Goal: Information Seeking & Learning: Learn about a topic

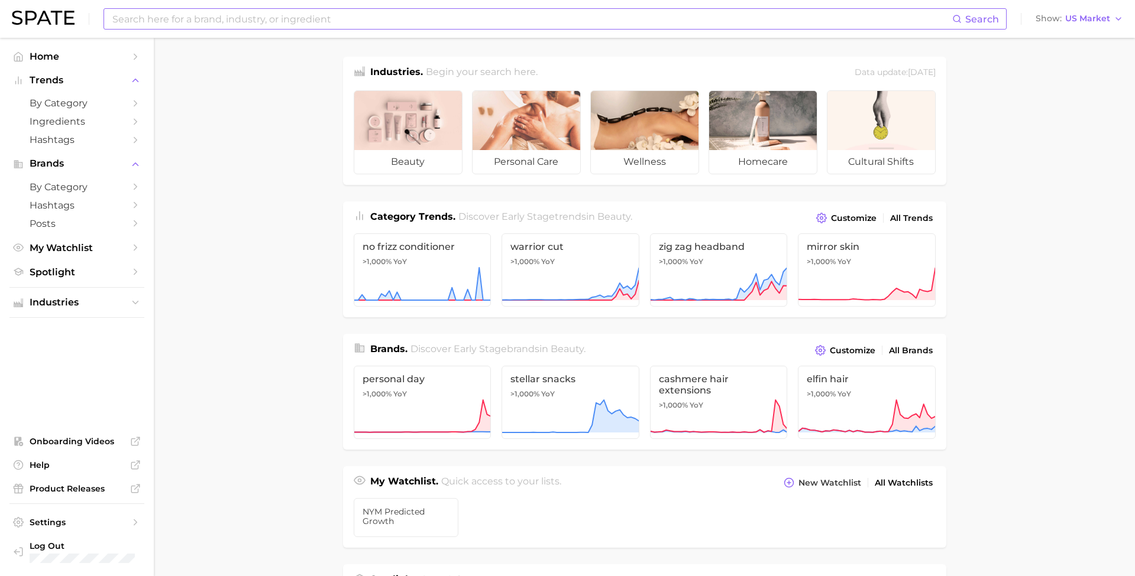
click at [188, 17] on input at bounding box center [531, 19] width 841 height 20
type input "curly hair"
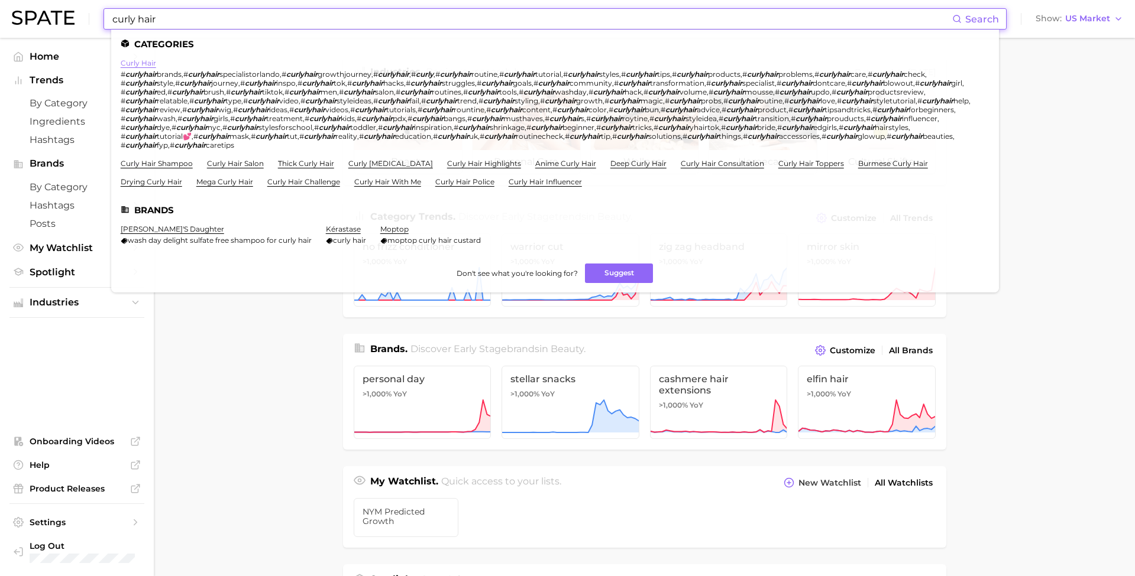
click at [129, 64] on link "curly hair" at bounding box center [138, 63] width 35 height 9
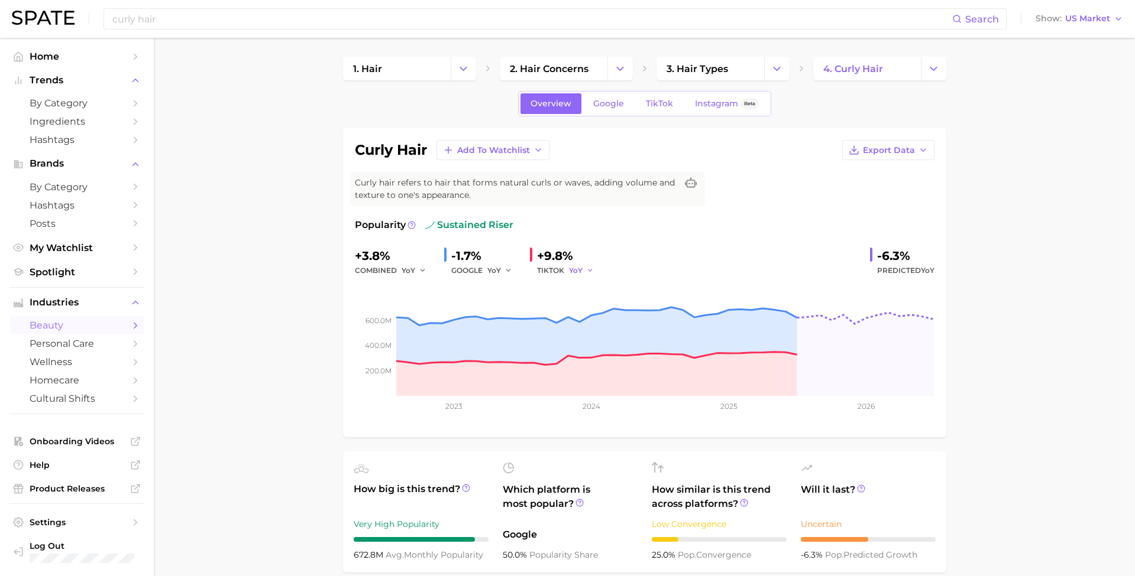
click at [575, 270] on span "YoY" at bounding box center [576, 270] width 14 height 10
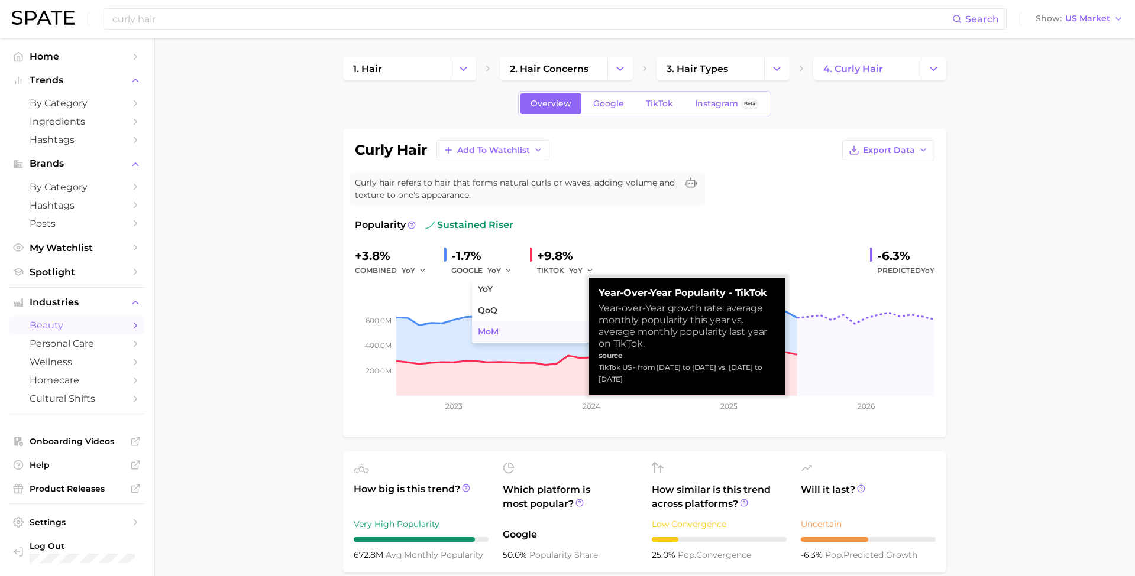
click at [542, 329] on button "MoM" at bounding box center [537, 332] width 130 height 21
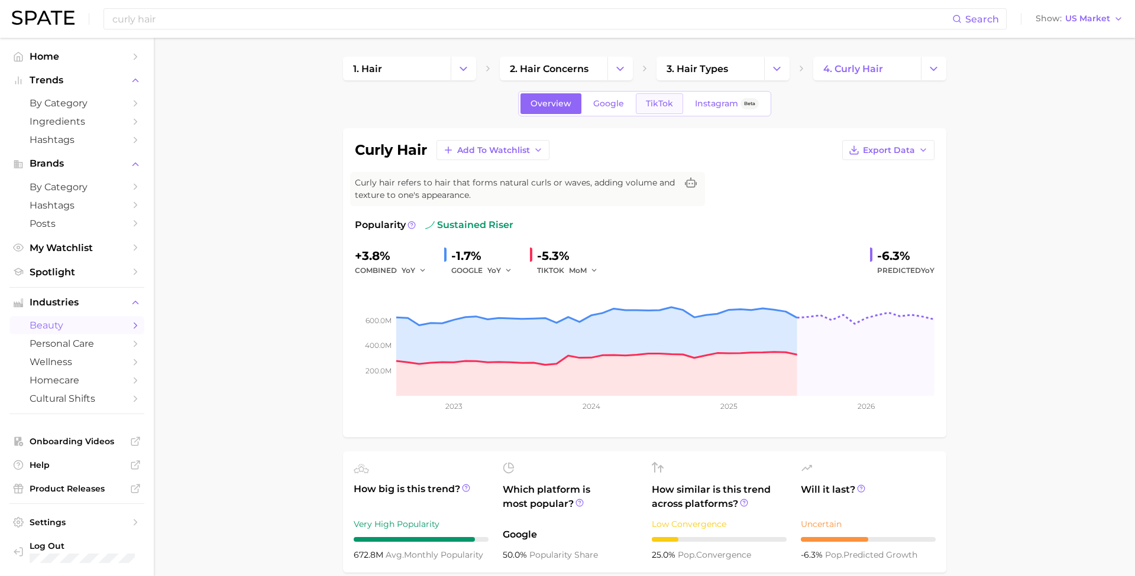
click at [653, 102] on span "TikTok" at bounding box center [659, 104] width 27 height 10
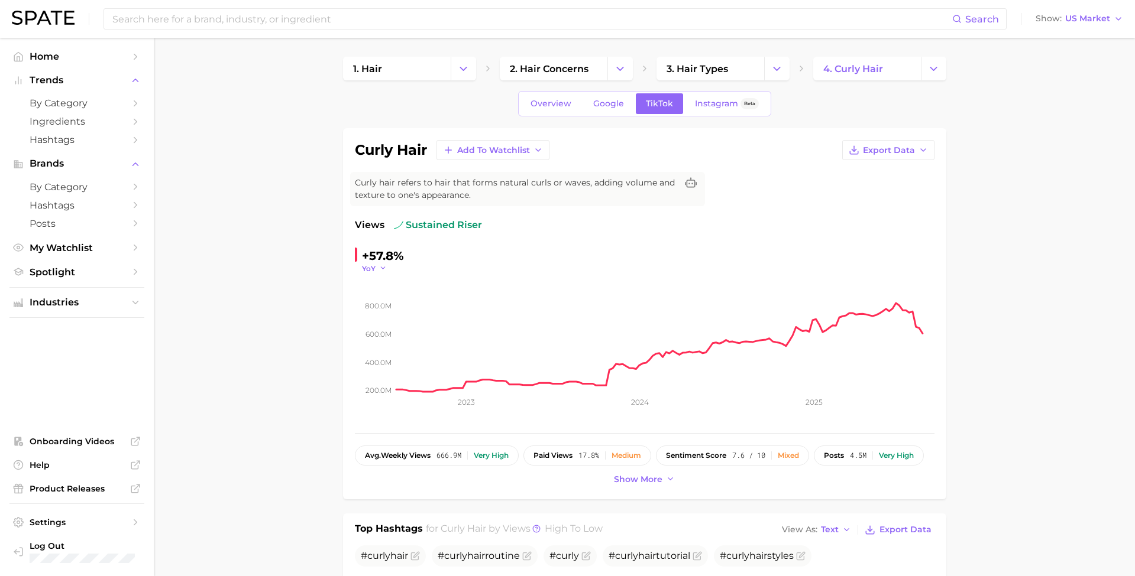
click at [376, 270] on button "YoY" at bounding box center [374, 269] width 25 height 10
click at [354, 328] on button "MoM" at bounding box center [330, 327] width 130 height 21
click at [708, 109] on link "Instagram Beta" at bounding box center [727, 103] width 84 height 21
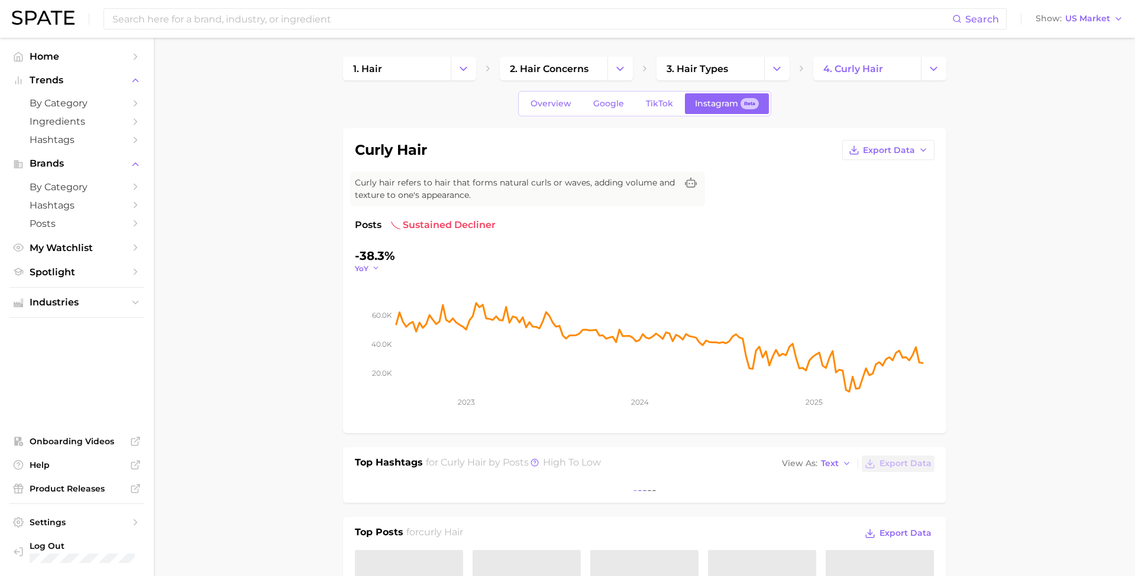
click at [374, 267] on icon "button" at bounding box center [376, 268] width 8 height 8
click at [355, 326] on button "MoM" at bounding box center [323, 327] width 130 height 21
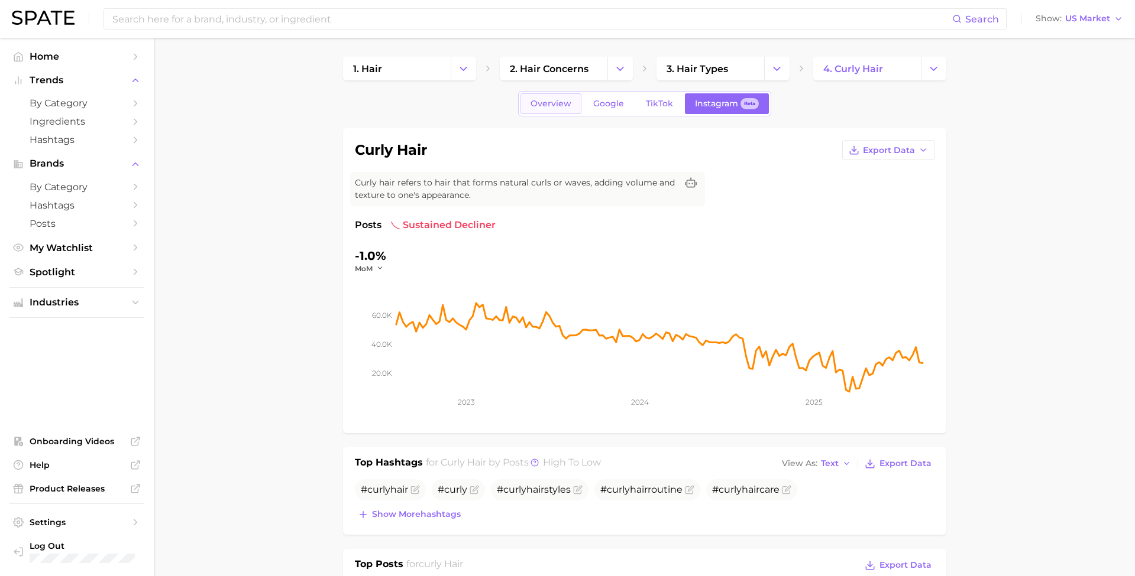
click at [563, 106] on span "Overview" at bounding box center [550, 104] width 41 height 10
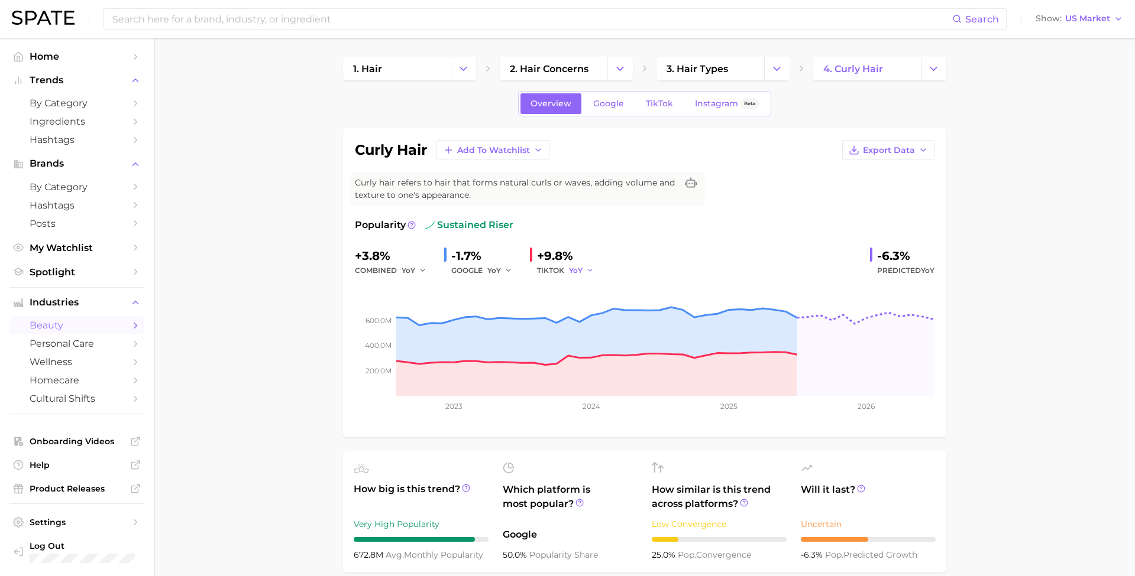
click at [569, 271] on span "YoY" at bounding box center [576, 270] width 14 height 10
click at [568, 326] on button "MoM" at bounding box center [537, 332] width 130 height 21
click at [658, 104] on span "TikTok" at bounding box center [659, 104] width 27 height 10
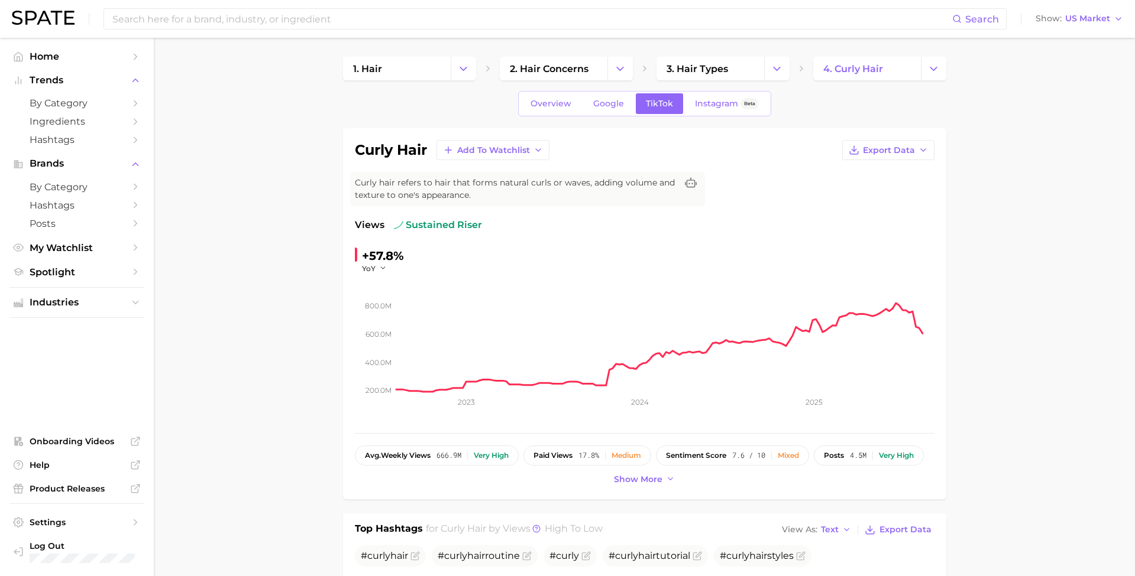
click at [388, 271] on div "YoY" at bounding box center [378, 269] width 33 height 10
click at [383, 271] on icon "button" at bounding box center [383, 268] width 8 height 8
click at [362, 332] on button "MoM" at bounding box center [330, 327] width 130 height 21
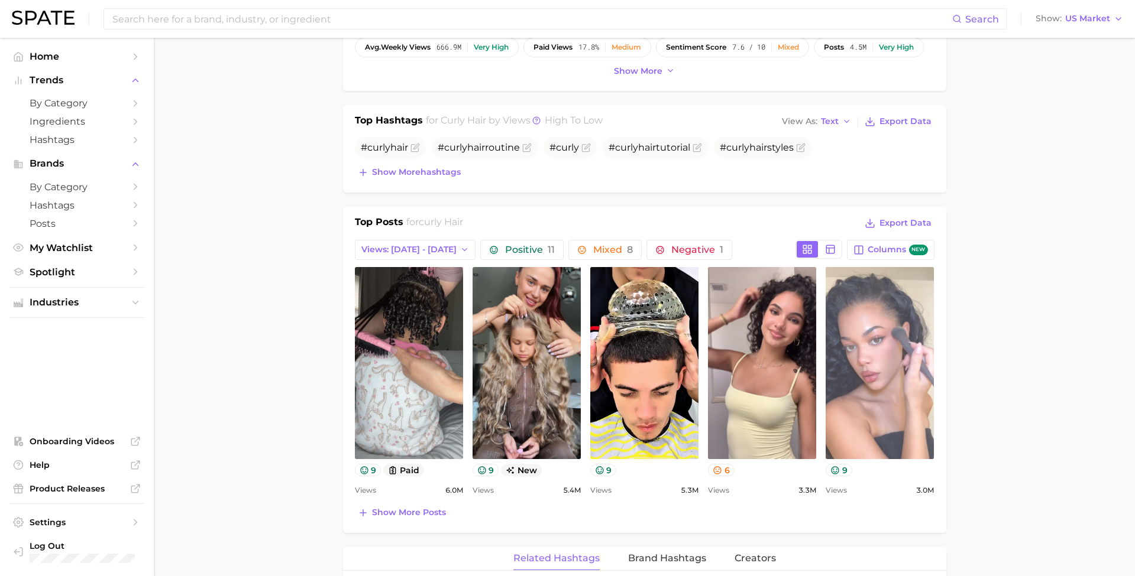
scroll to position [411, 0]
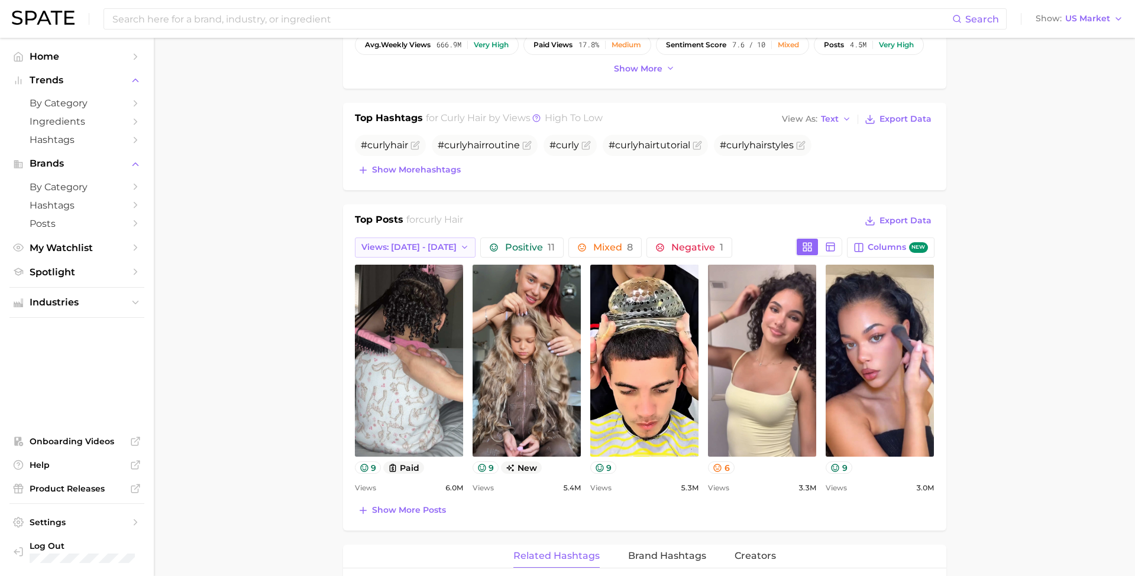
click at [462, 247] on polyline "button" at bounding box center [464, 248] width 5 height 2
click at [411, 291] on button "Views: Aug 3 - 10" at bounding box center [410, 290] width 130 height 21
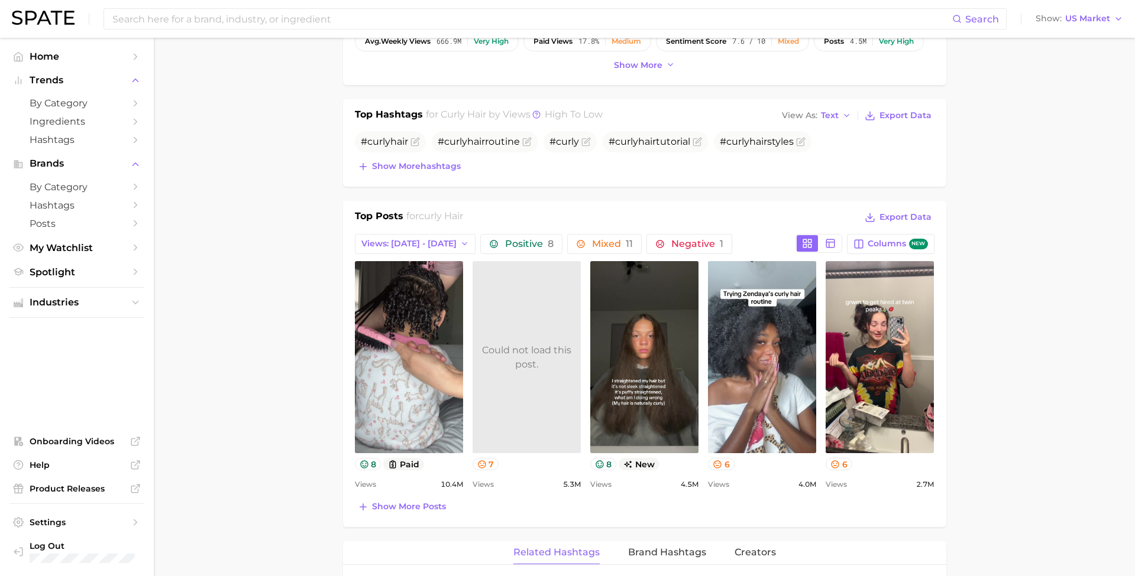
scroll to position [424, 0]
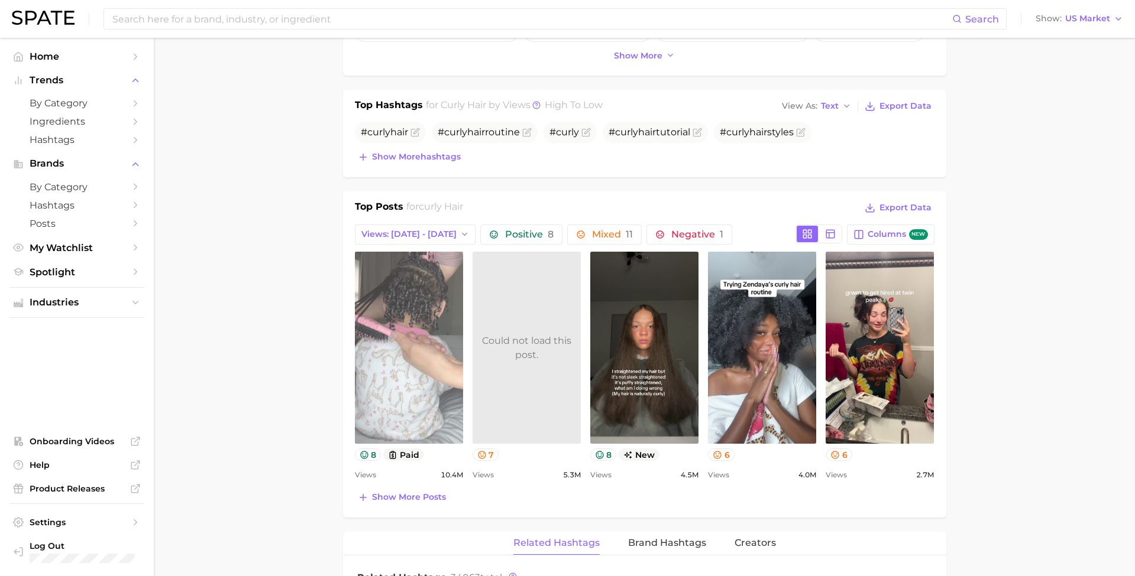
click at [398, 410] on link "view post on TikTok" at bounding box center [409, 348] width 108 height 192
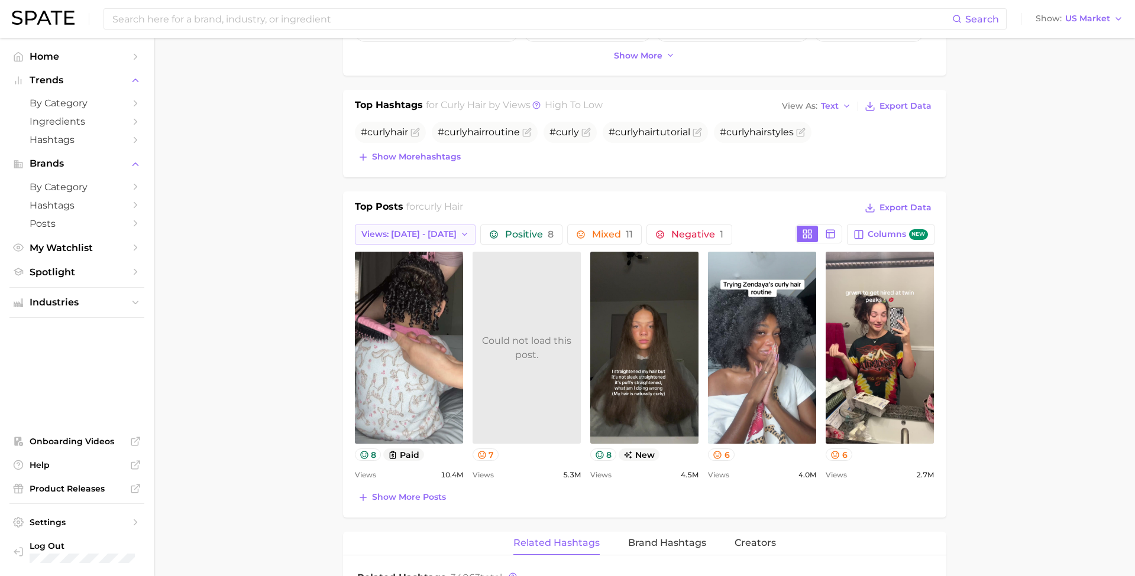
click at [426, 232] on span "Views: Aug 3 - 10" at bounding box center [408, 234] width 95 height 10
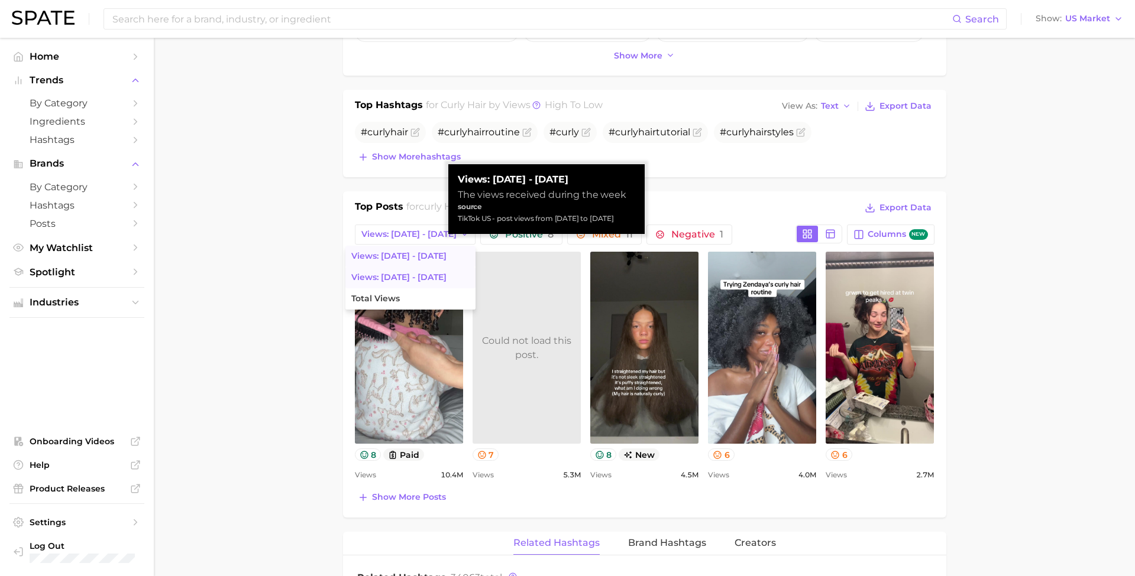
click at [399, 260] on button "Views: [DATE] - [DATE]" at bounding box center [410, 256] width 130 height 21
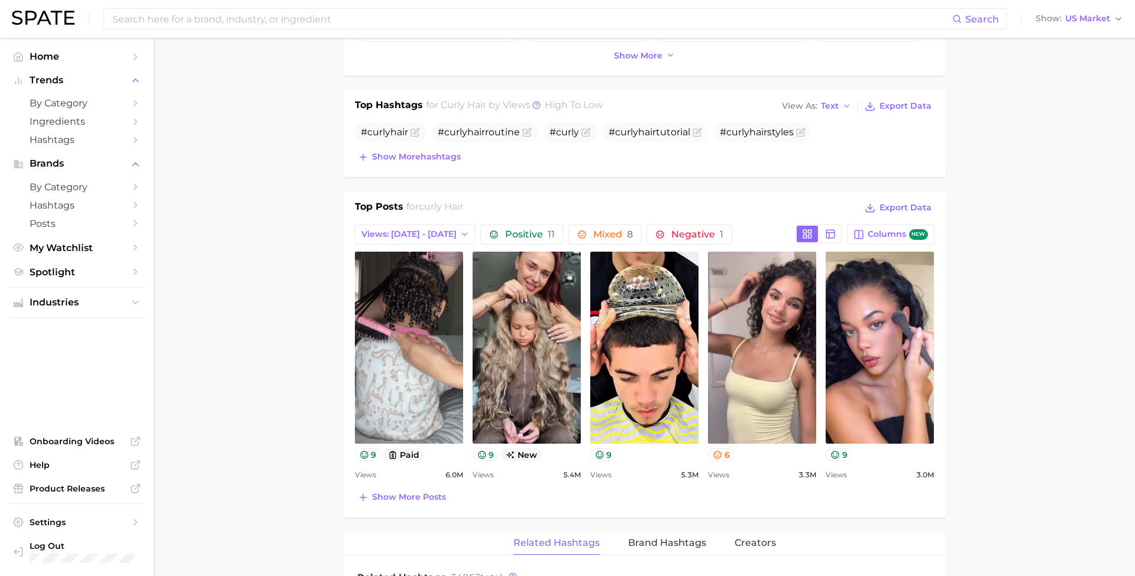
scroll to position [0, 0]
click at [417, 236] on span "Views: [DATE] - [DATE]" at bounding box center [408, 234] width 95 height 10
click at [753, 482] on div "Top Posts for curly hair Export Data Views: Aug 10 - 17 Views: Aug 10 - 17 View…" at bounding box center [644, 353] width 579 height 306
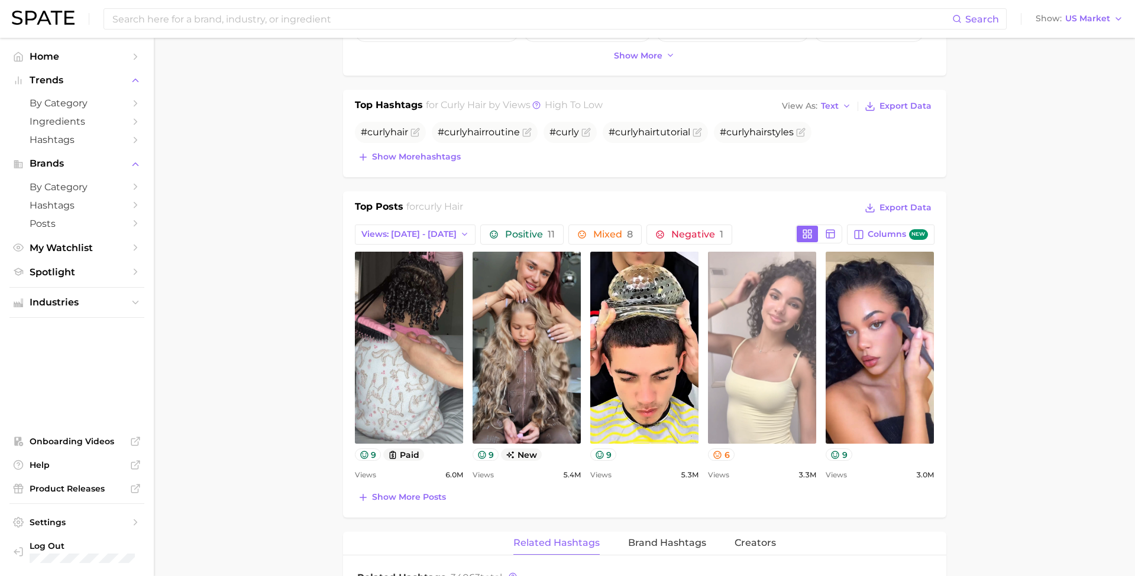
click at [749, 387] on link "view post on TikTok" at bounding box center [762, 348] width 108 height 192
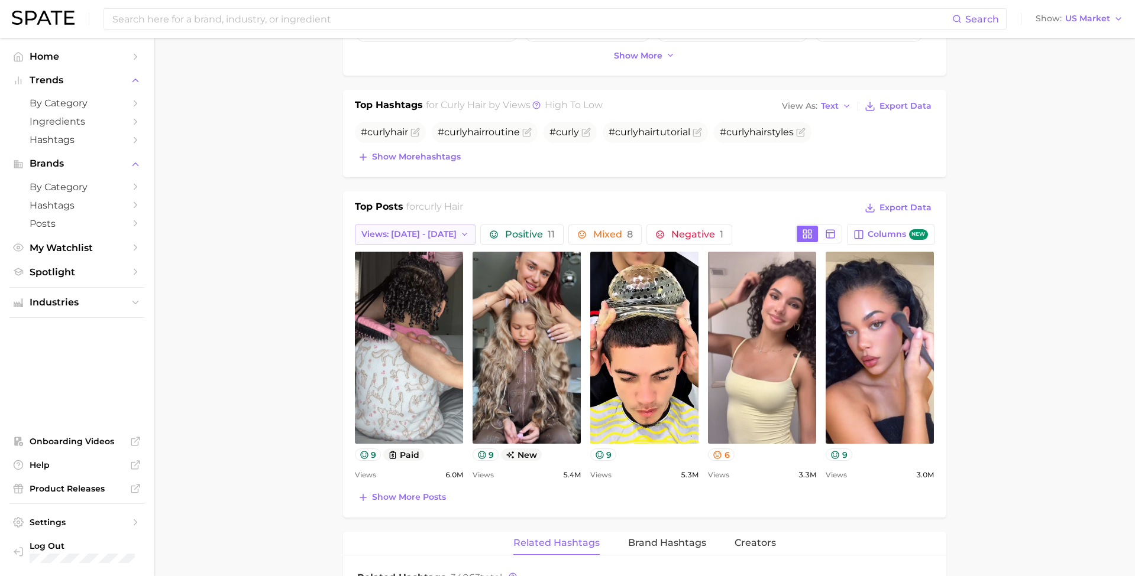
click at [425, 231] on span "Views: [DATE] - [DATE]" at bounding box center [408, 234] width 95 height 10
click at [398, 277] on button "Views: Aug 3 - 10" at bounding box center [410, 277] width 130 height 21
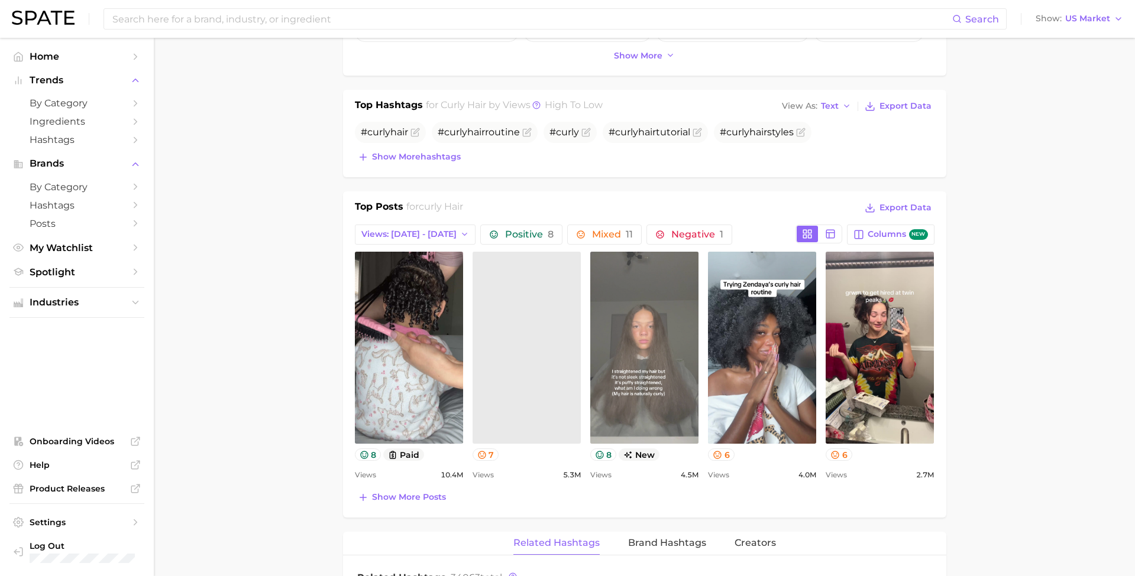
click at [630, 352] on link "view post on TikTok" at bounding box center [644, 348] width 108 height 192
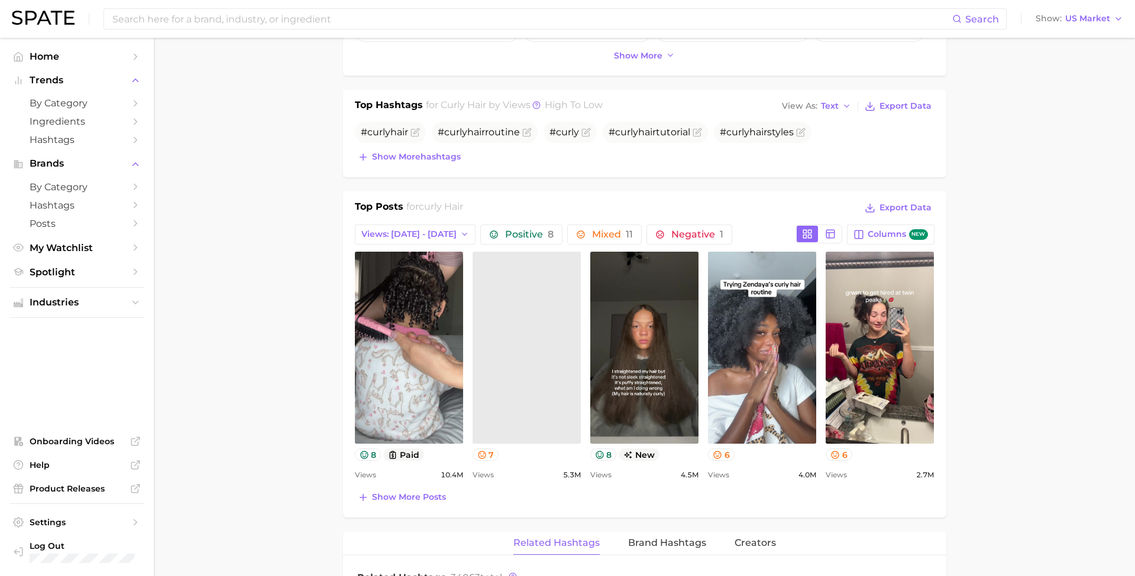
click at [550, 398] on link at bounding box center [526, 348] width 108 height 192
click at [506, 235] on span "Positive 8" at bounding box center [529, 234] width 48 height 9
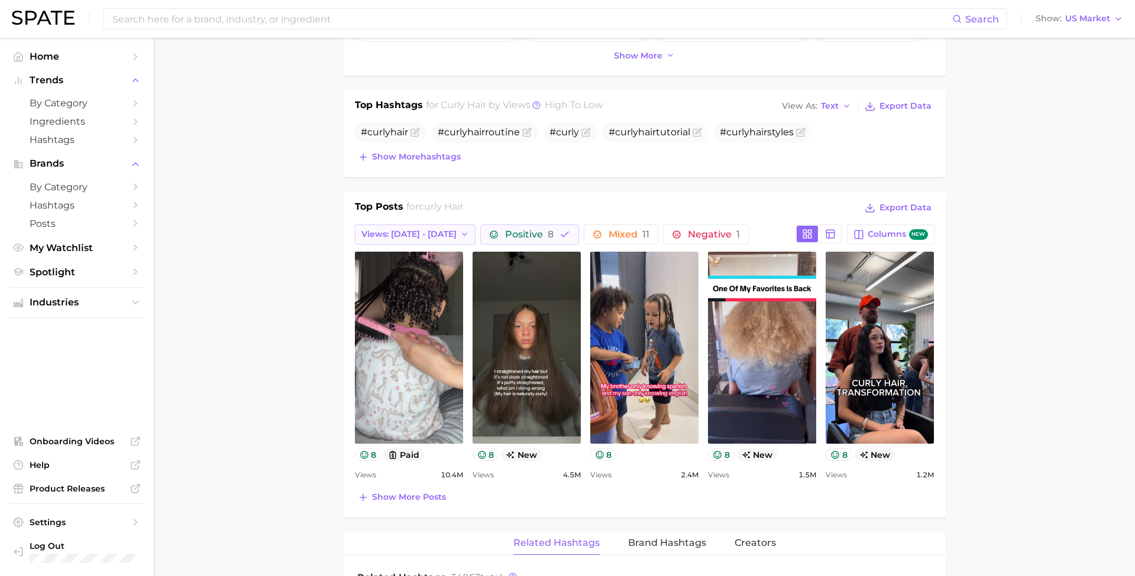
click at [460, 230] on icon "button" at bounding box center [464, 234] width 9 height 9
click at [394, 299] on button "Total Views" at bounding box center [410, 299] width 130 height 21
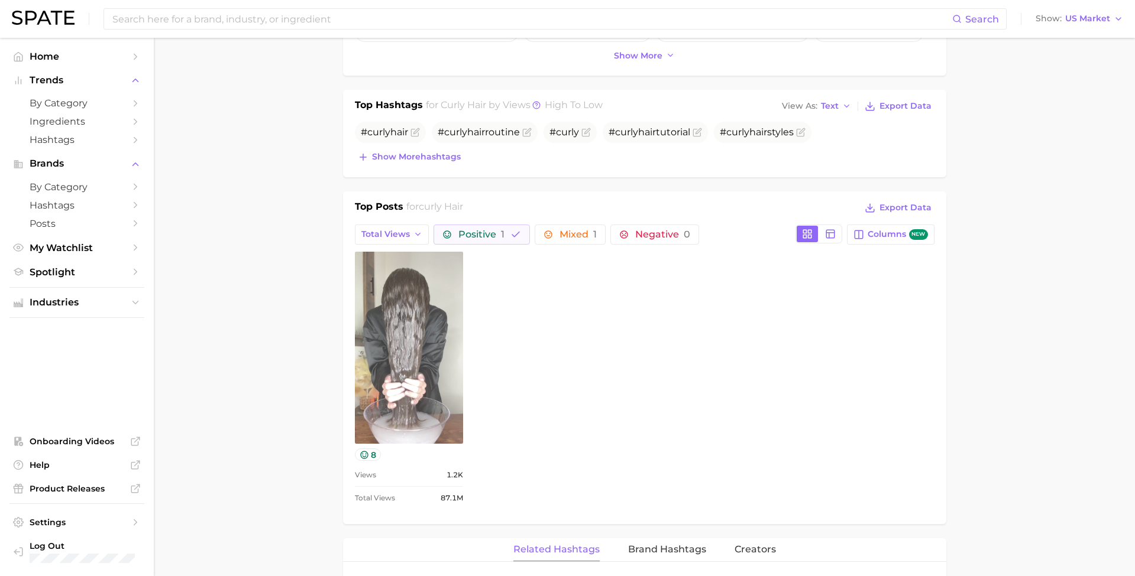
click at [404, 341] on link "view post on TikTok" at bounding box center [409, 348] width 108 height 192
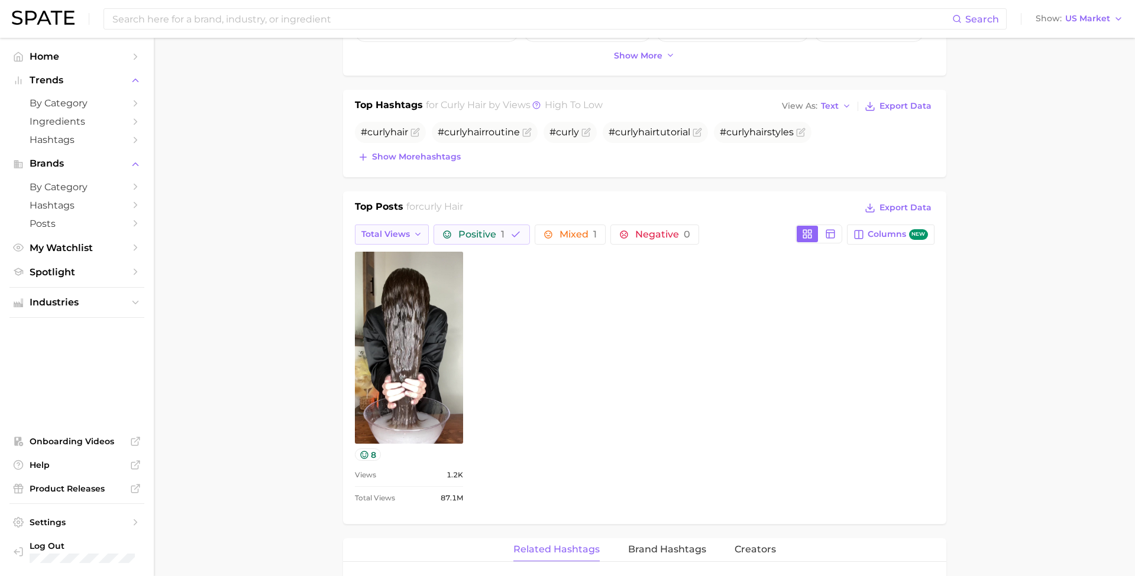
click at [414, 234] on icon "button" at bounding box center [417, 234] width 9 height 9
click at [828, 238] on button at bounding box center [829, 234] width 21 height 17
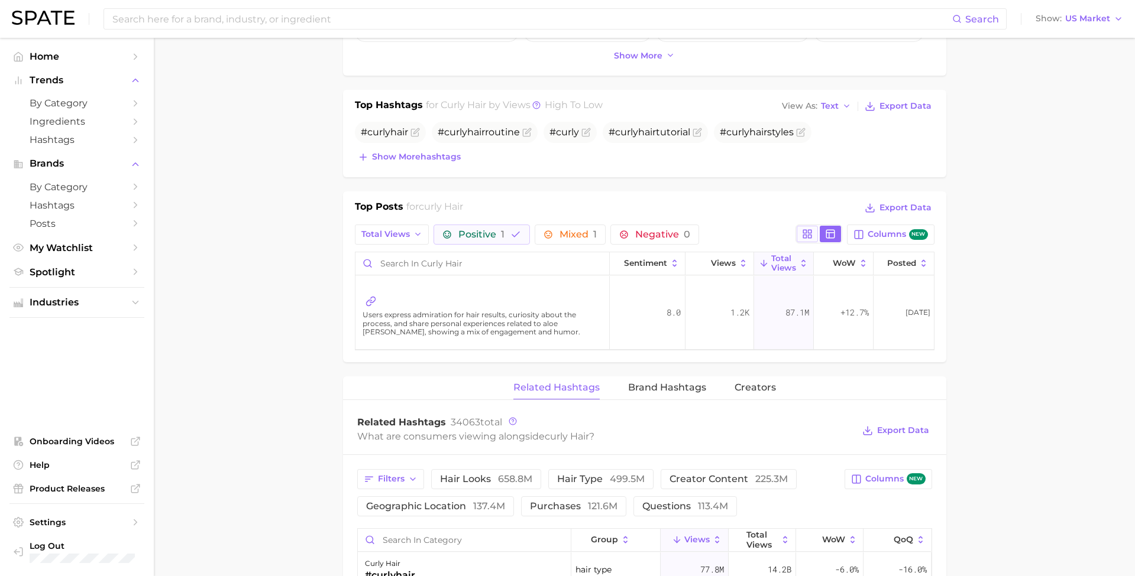
click at [806, 233] on rect at bounding box center [804, 231] width 3 height 3
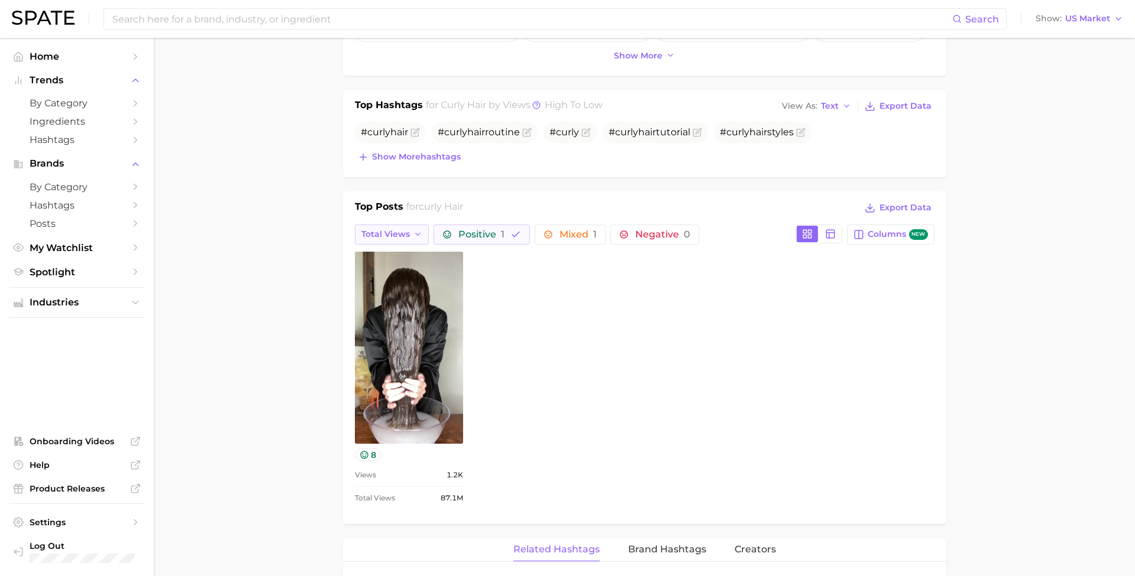
click at [400, 228] on button "Total Views" at bounding box center [392, 235] width 74 height 20
click at [385, 271] on button "Views: Aug 3 - 10" at bounding box center [364, 277] width 130 height 21
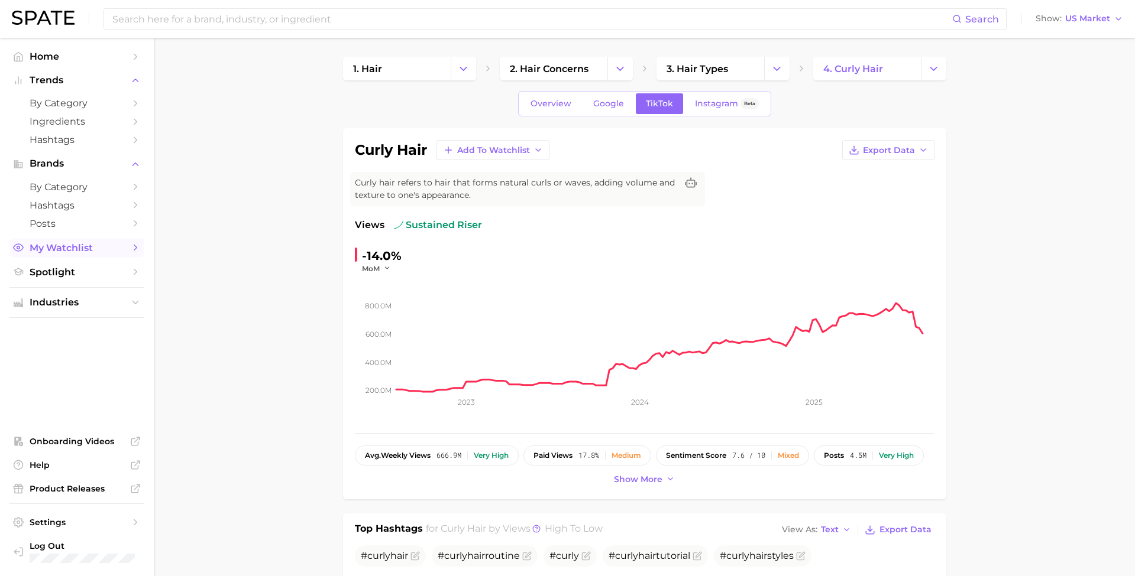
click at [135, 245] on icon "Sidebar" at bounding box center [135, 247] width 11 height 11
click at [558, 106] on span "Overview" at bounding box center [550, 104] width 41 height 10
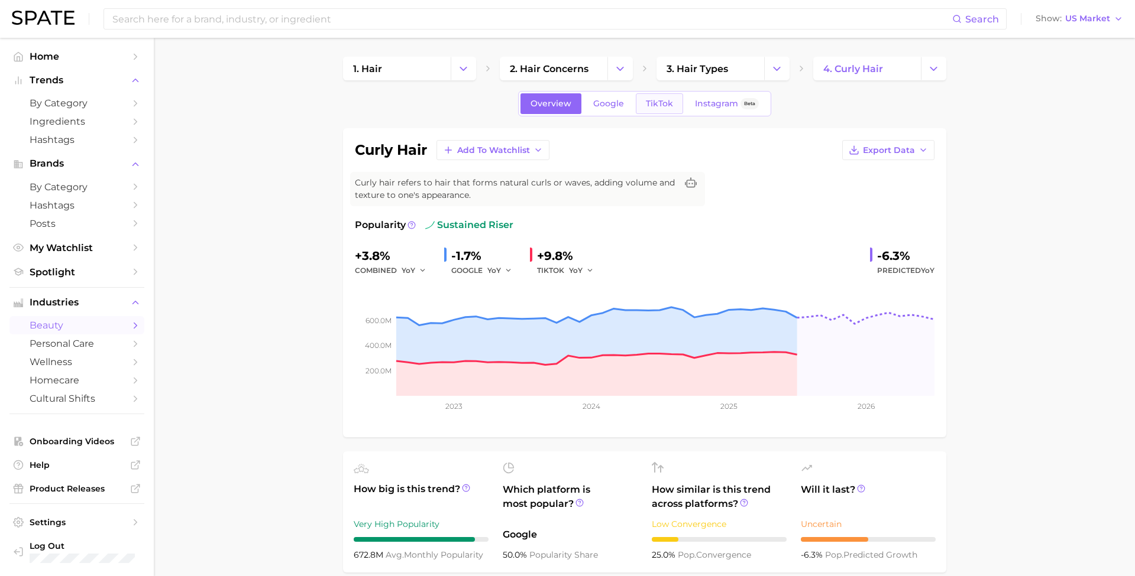
click at [657, 105] on span "TikTok" at bounding box center [659, 104] width 27 height 10
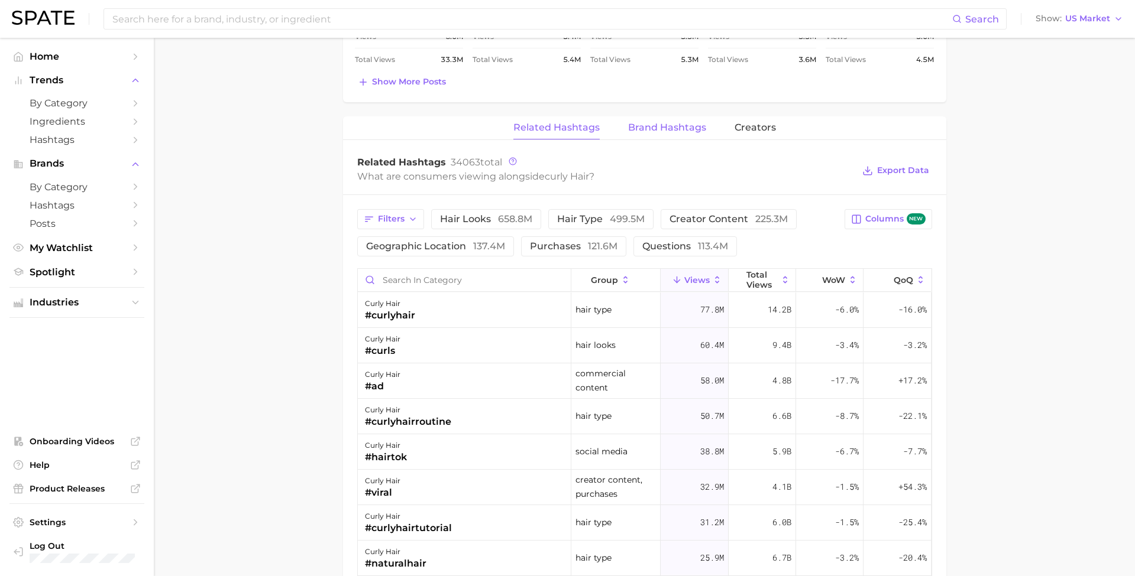
scroll to position [863, 0]
click at [744, 128] on span "Creators" at bounding box center [754, 127] width 41 height 11
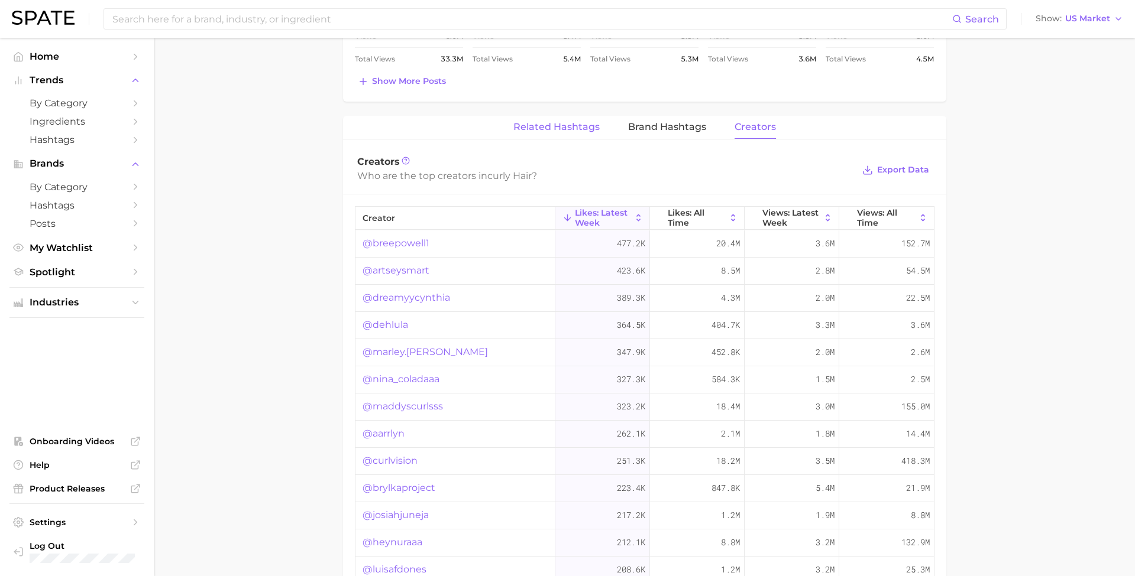
click at [559, 131] on span "Related Hashtags" at bounding box center [556, 127] width 86 height 11
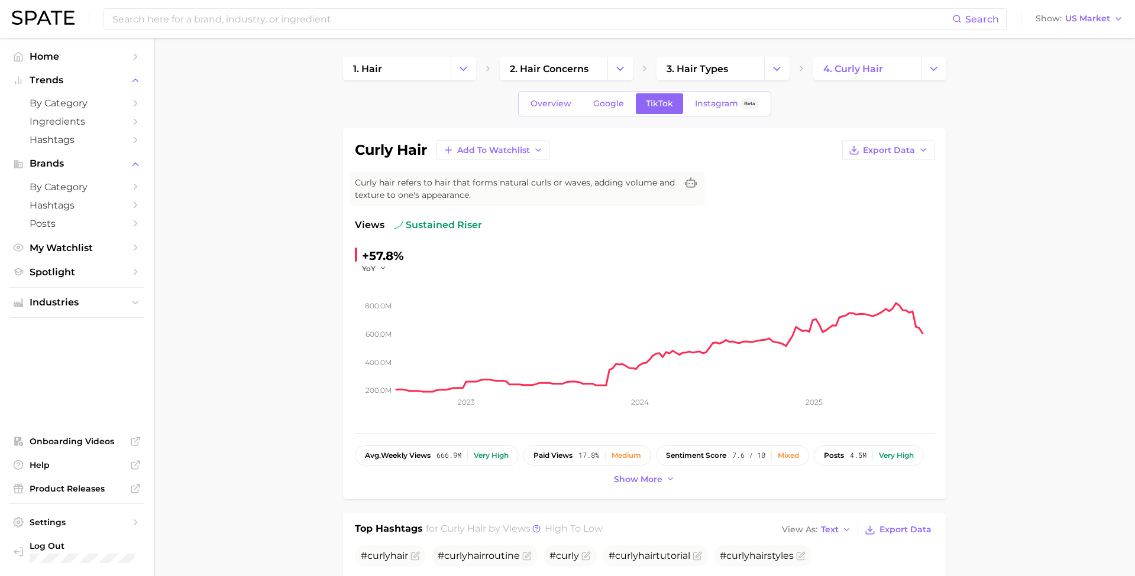
scroll to position [0, 0]
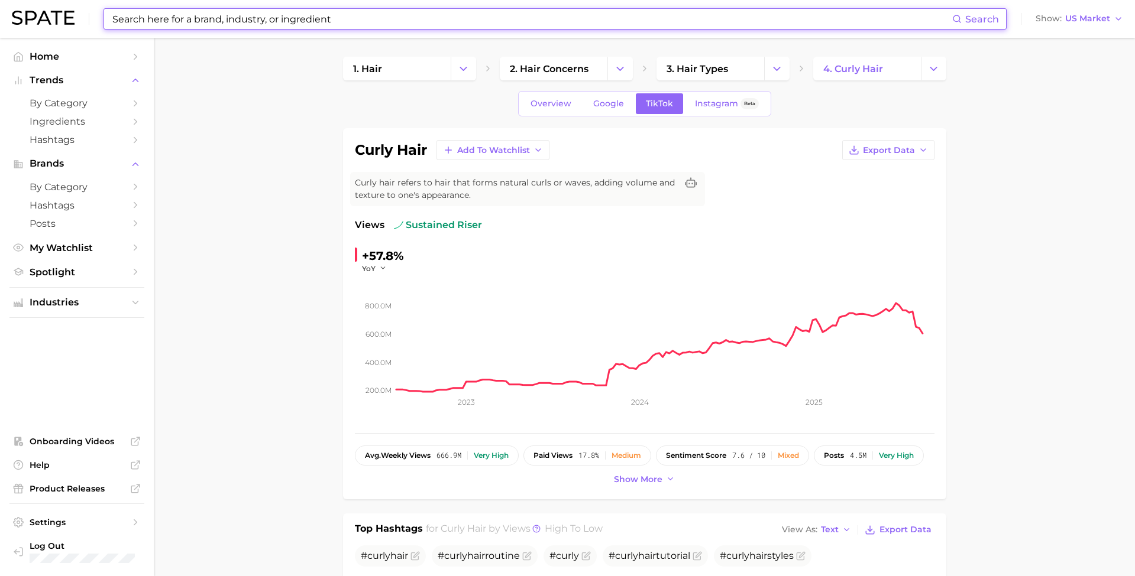
click at [223, 20] on input at bounding box center [531, 19] width 841 height 20
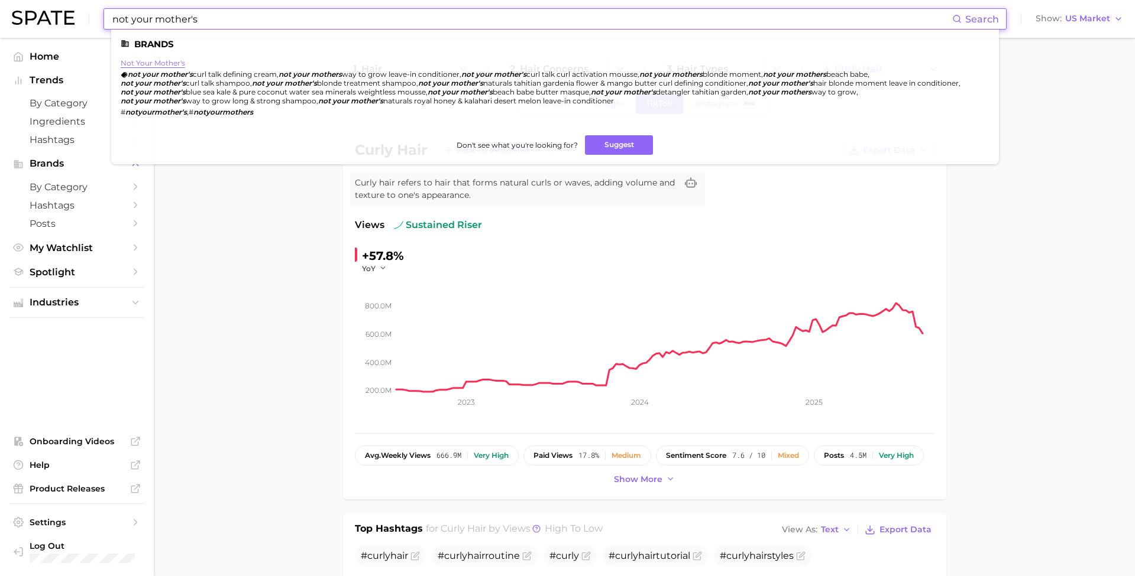
type input "not your mother's"
click at [165, 63] on link "not your mother's" at bounding box center [153, 63] width 64 height 9
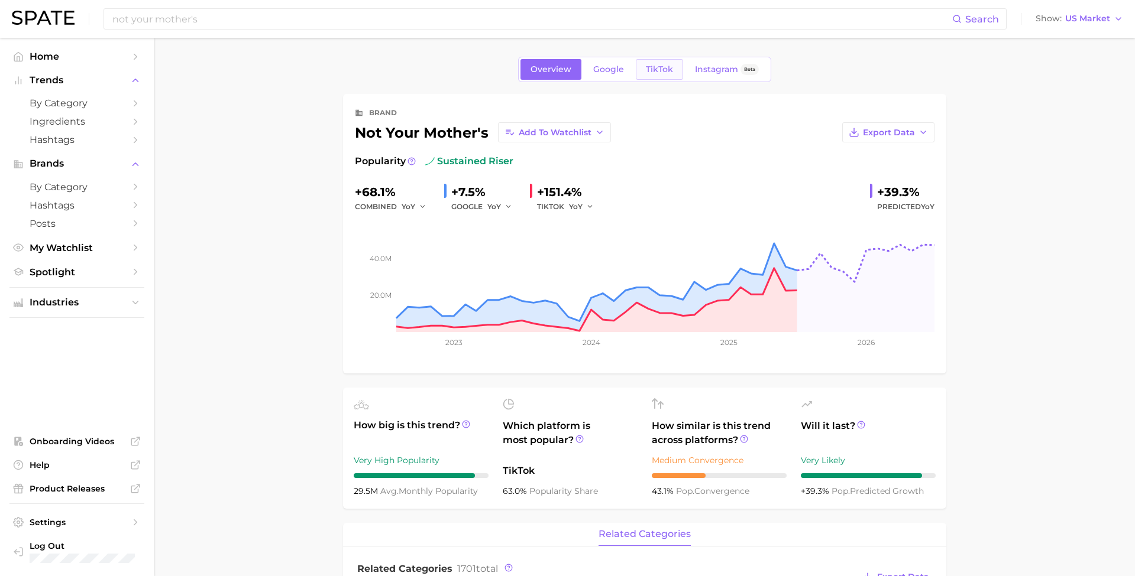
click at [660, 70] on span "TikTok" at bounding box center [659, 69] width 27 height 10
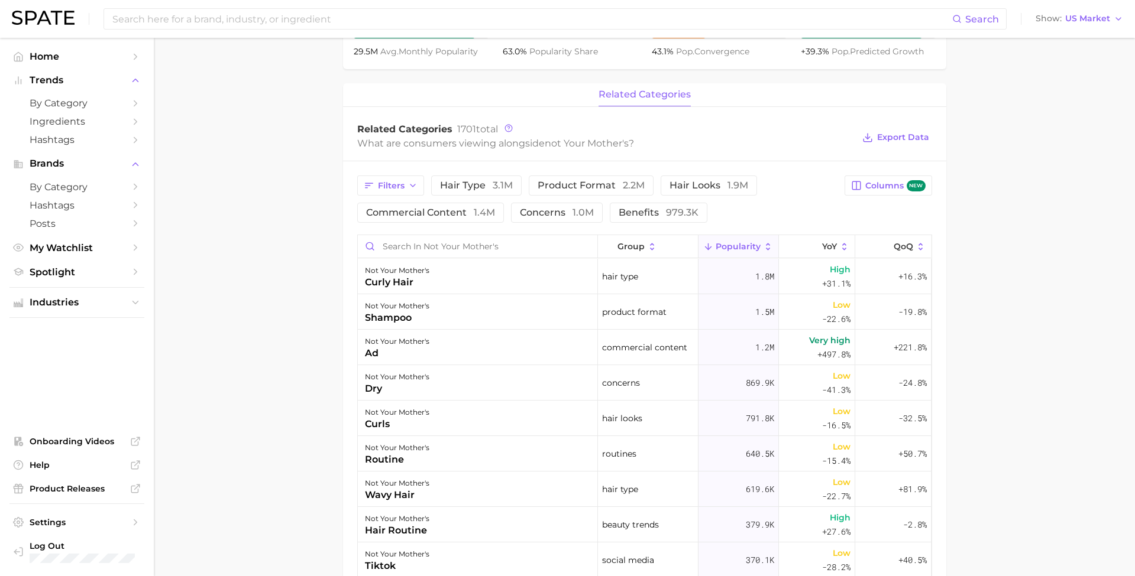
type input "not your mother's"
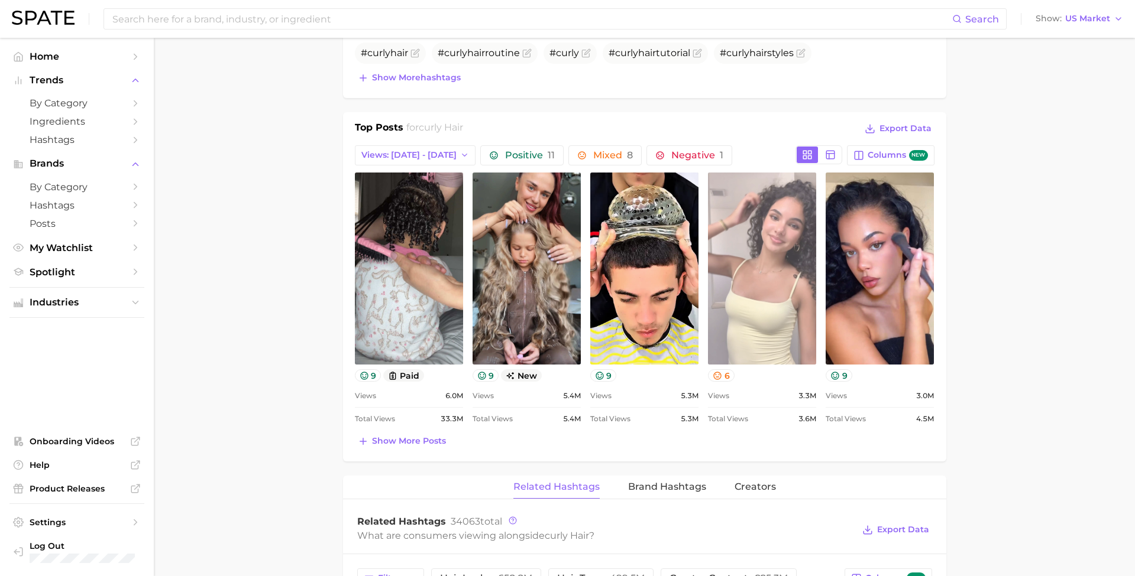
click at [744, 286] on link "view post on TikTok" at bounding box center [762, 269] width 108 height 192
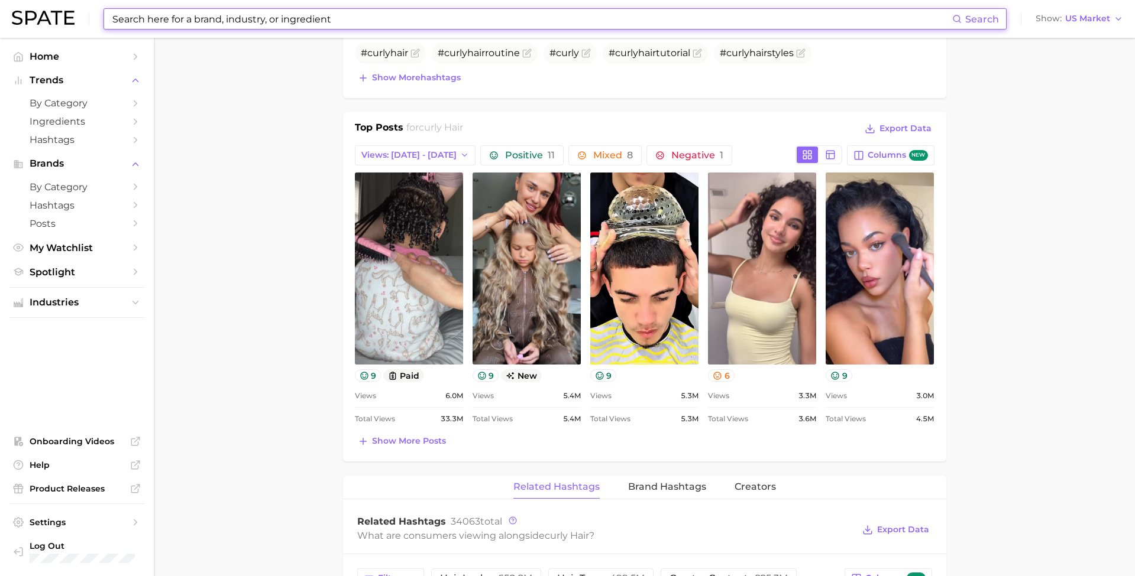
click at [141, 19] on input at bounding box center [531, 19] width 841 height 20
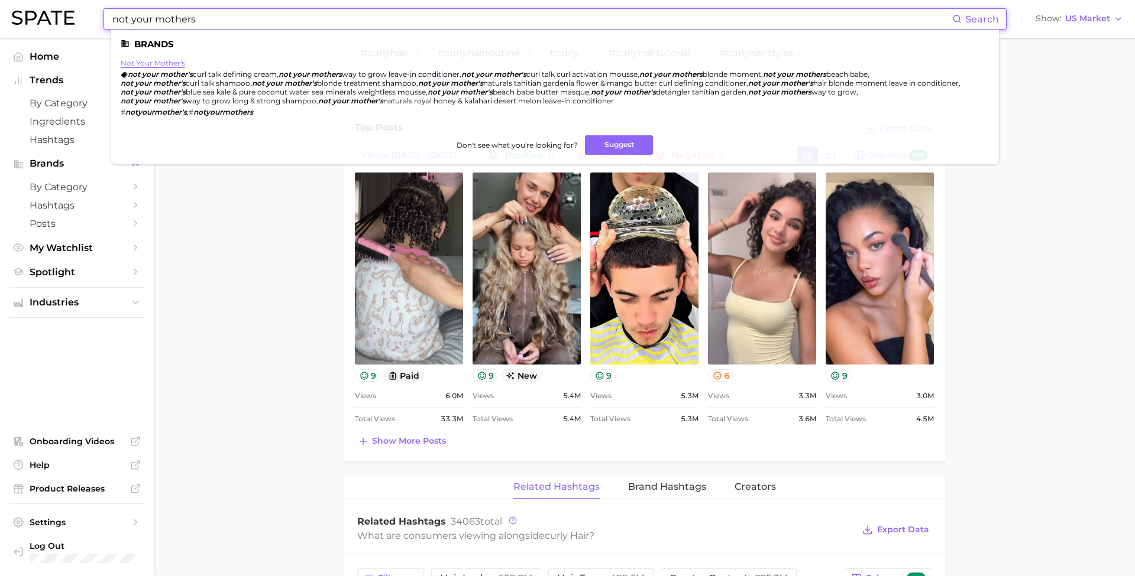
type input "not your mothers"
click at [154, 59] on link "not your mother's" at bounding box center [153, 63] width 64 height 9
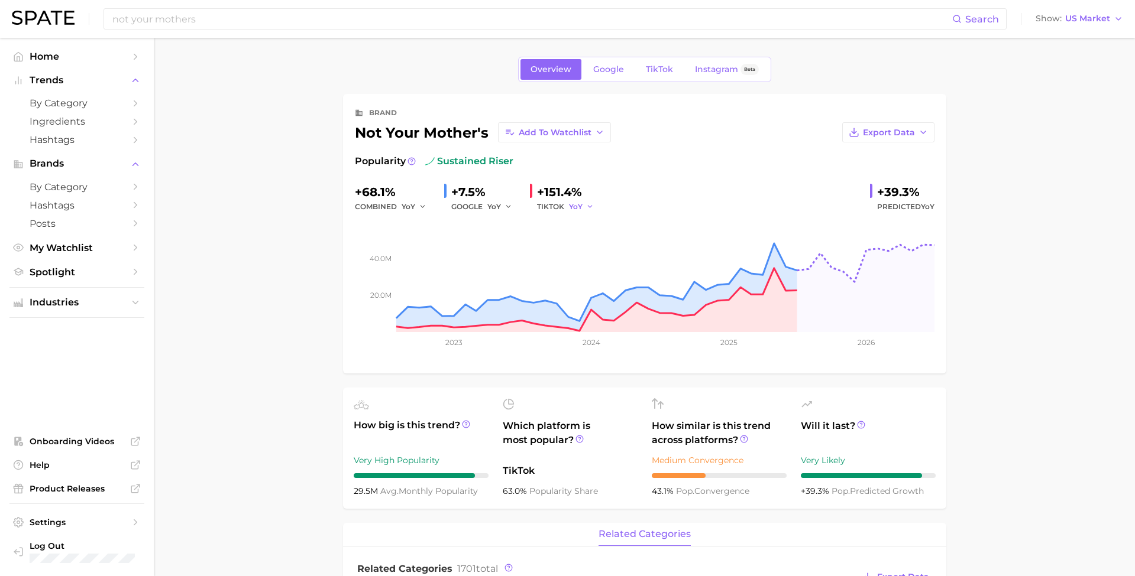
click at [576, 202] on span "YoY" at bounding box center [576, 207] width 14 height 10
click at [533, 267] on button "MoM" at bounding box center [537, 268] width 130 height 21
click at [649, 68] on span "TikTok" at bounding box center [659, 69] width 27 height 10
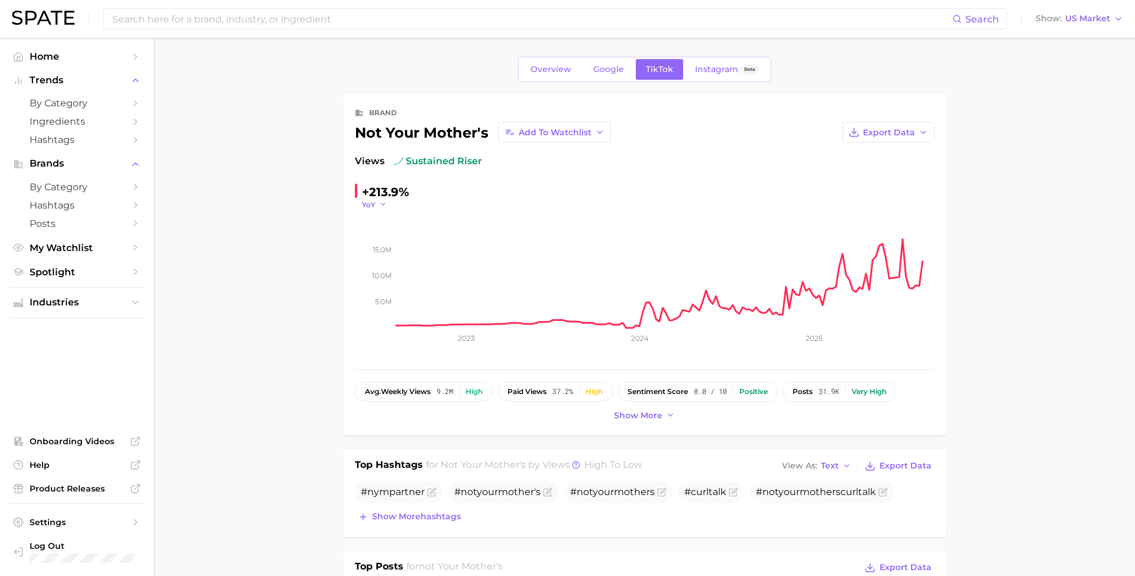
click at [379, 205] on icon "button" at bounding box center [383, 204] width 8 height 8
click at [356, 267] on button "MoM" at bounding box center [330, 264] width 130 height 21
click at [566, 69] on span "Overview" at bounding box center [550, 69] width 41 height 10
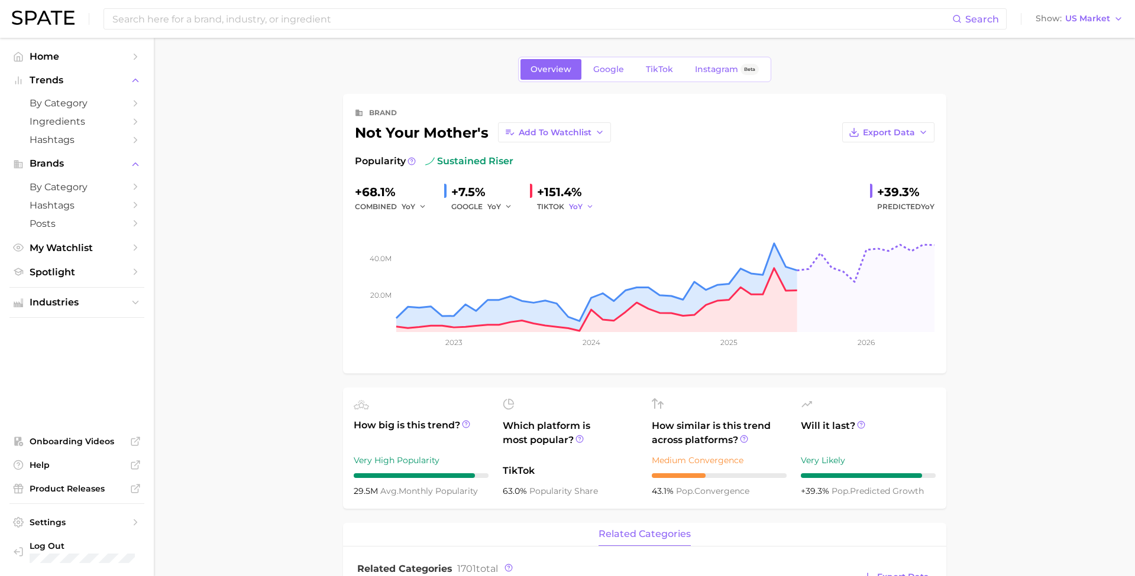
click at [569, 212] on button "YoY" at bounding box center [581, 207] width 25 height 14
click at [544, 266] on button "MoM" at bounding box center [537, 268] width 130 height 21
click at [401, 206] on span "YoY" at bounding box center [408, 207] width 14 height 10
click at [383, 261] on button "MoM" at bounding box center [369, 268] width 130 height 21
click at [707, 67] on span "Instagram" at bounding box center [716, 69] width 43 height 10
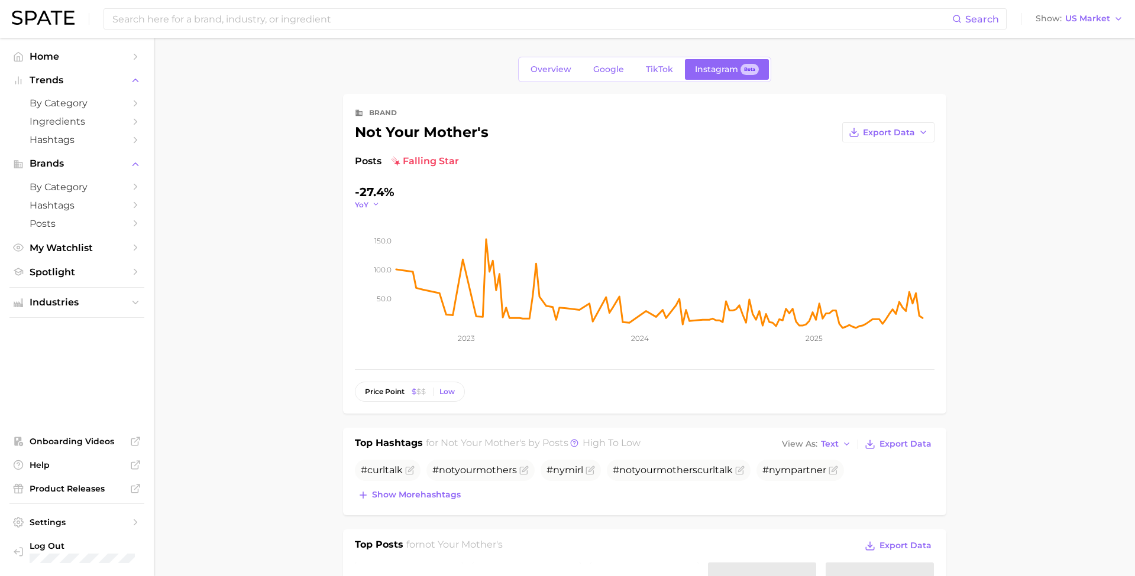
click at [375, 200] on icon "button" at bounding box center [376, 204] width 8 height 8
click at [348, 263] on button "MoM" at bounding box center [323, 264] width 130 height 21
click at [650, 65] on span "TikTok" at bounding box center [659, 69] width 27 height 10
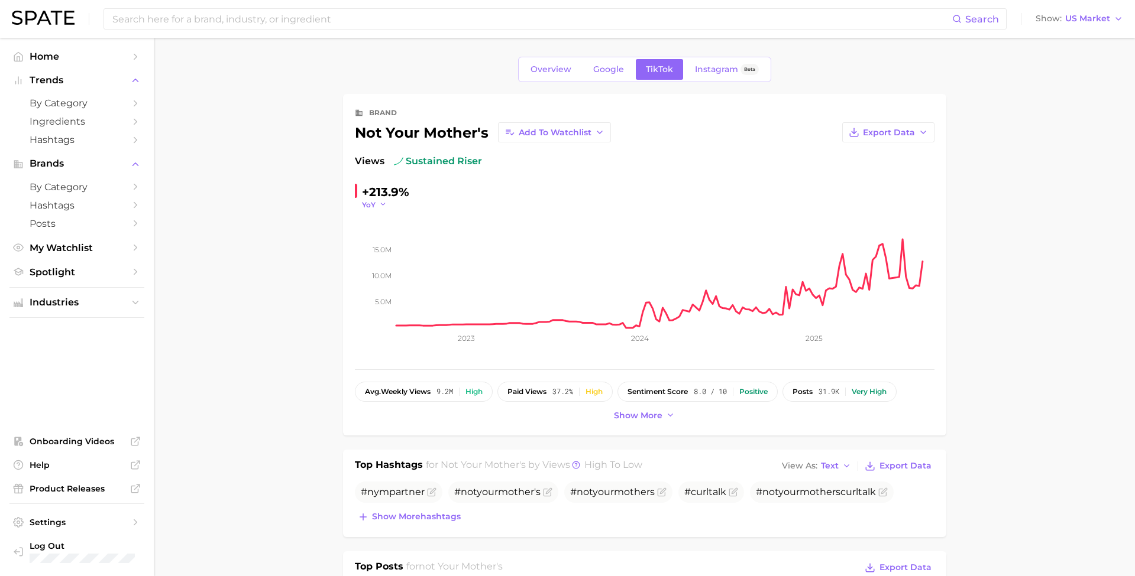
click at [375, 204] on button "YoY" at bounding box center [374, 205] width 25 height 10
click at [358, 265] on button "MoM" at bounding box center [330, 264] width 130 height 21
click at [389, 206] on icon "button" at bounding box center [387, 204] width 8 height 8
click at [352, 281] on button "WoW" at bounding box center [330, 285] width 130 height 21
click at [387, 202] on icon "button" at bounding box center [390, 204] width 8 height 8
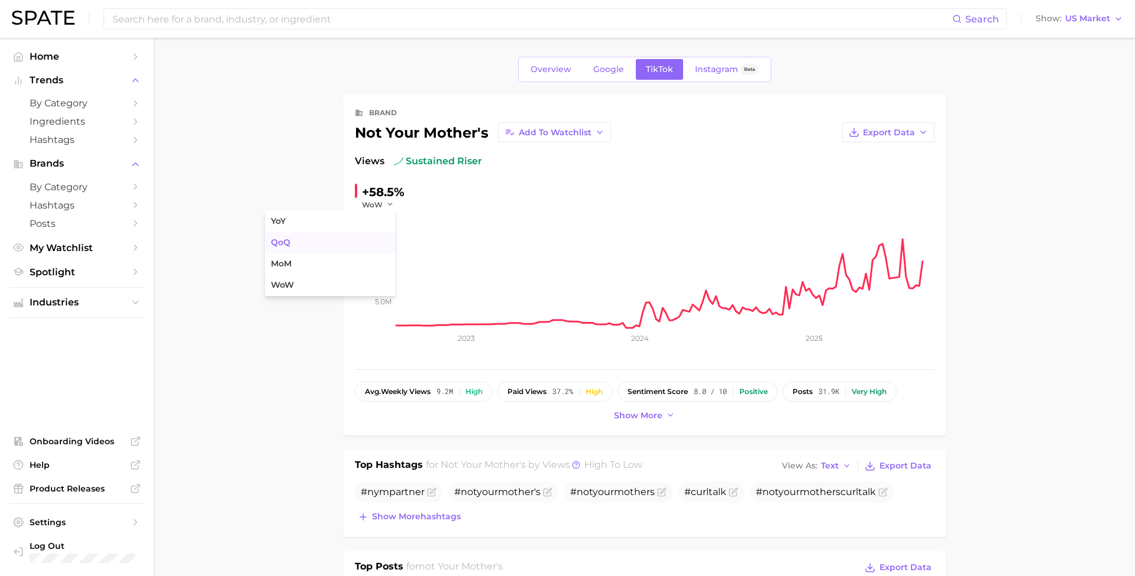
click at [355, 244] on button "QoQ" at bounding box center [330, 242] width 130 height 21
click at [382, 202] on icon "button" at bounding box center [386, 204] width 8 height 8
click at [353, 260] on button "MoM" at bounding box center [330, 264] width 130 height 21
click at [542, 71] on span "Overview" at bounding box center [550, 69] width 41 height 10
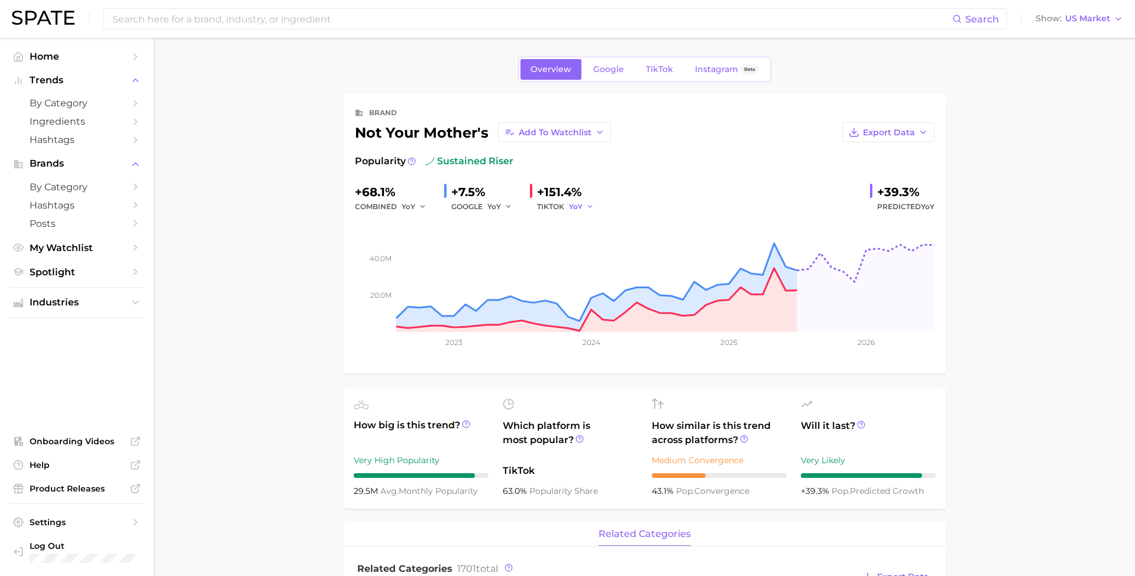
click at [571, 205] on span "YoY" at bounding box center [576, 207] width 14 height 10
click at [524, 267] on button "MoM" at bounding box center [537, 268] width 130 height 21
click at [661, 70] on span "TikTok" at bounding box center [659, 69] width 27 height 10
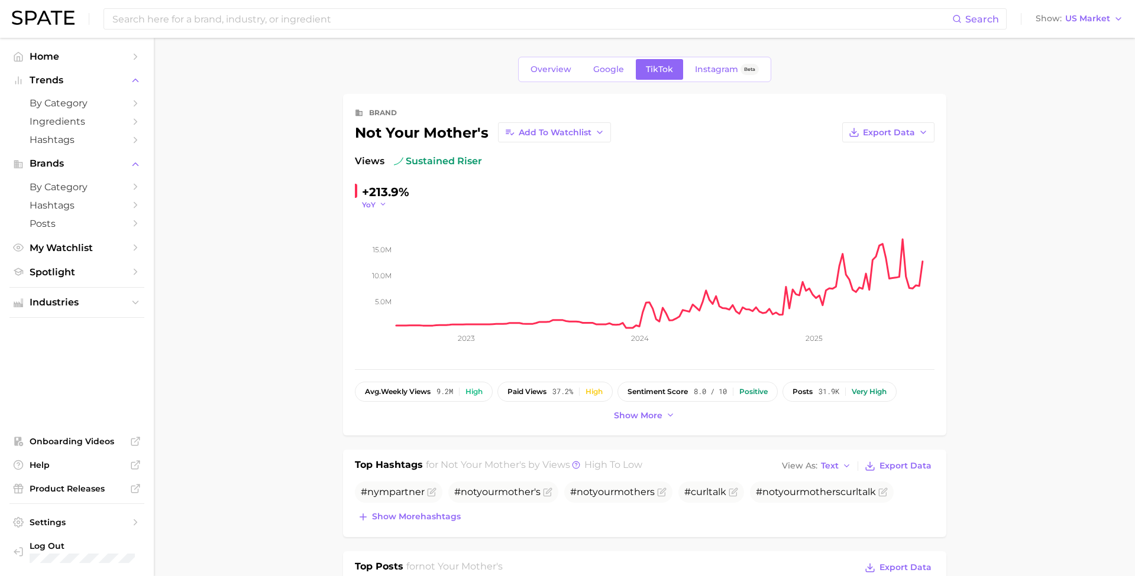
click at [372, 202] on span "YoY" at bounding box center [369, 205] width 14 height 10
click at [353, 265] on button "MoM" at bounding box center [330, 264] width 130 height 21
click at [615, 77] on link "Google" at bounding box center [608, 69] width 51 height 21
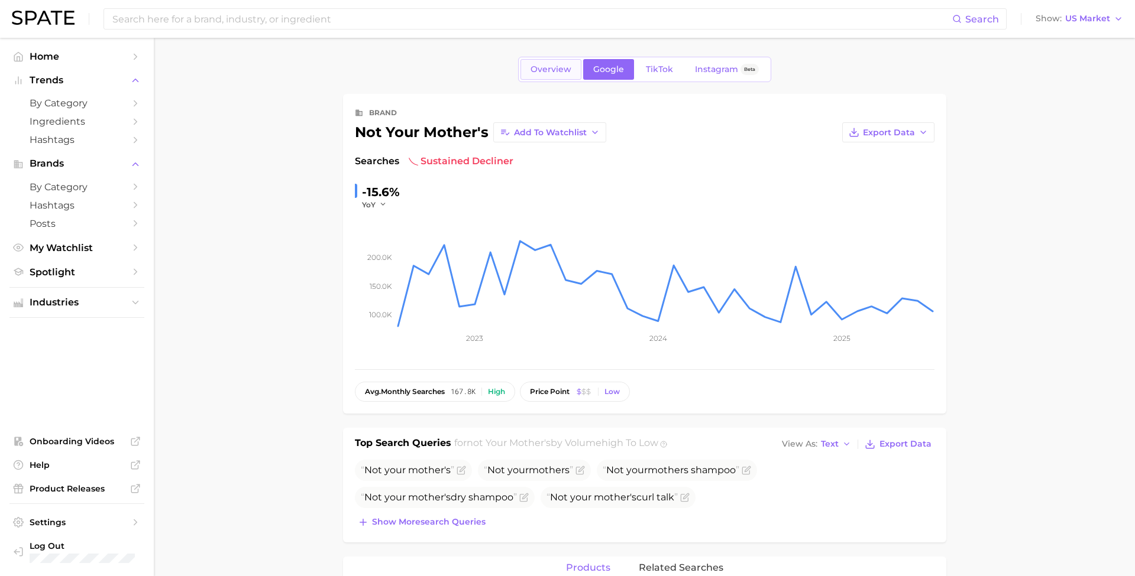
click at [556, 69] on span "Overview" at bounding box center [550, 69] width 41 height 10
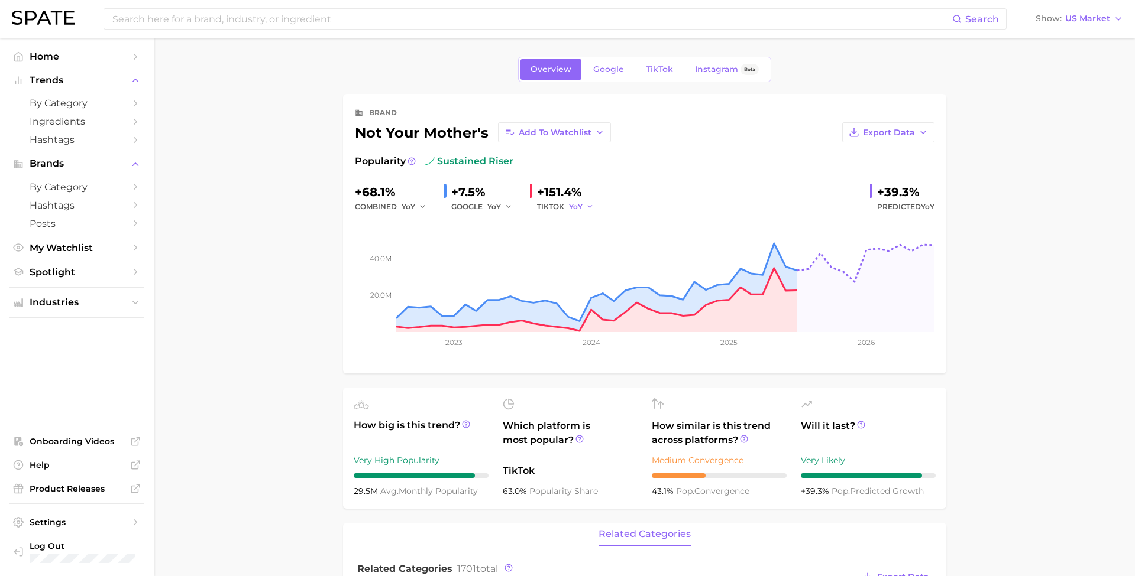
click at [578, 205] on button "YoY" at bounding box center [581, 207] width 25 height 14
click at [545, 249] on button "QoQ" at bounding box center [537, 246] width 130 height 21
click at [576, 208] on span "QoQ" at bounding box center [577, 207] width 17 height 10
click at [556, 261] on button "MoM" at bounding box center [537, 268] width 130 height 21
click at [595, 133] on icon "button" at bounding box center [599, 132] width 9 height 9
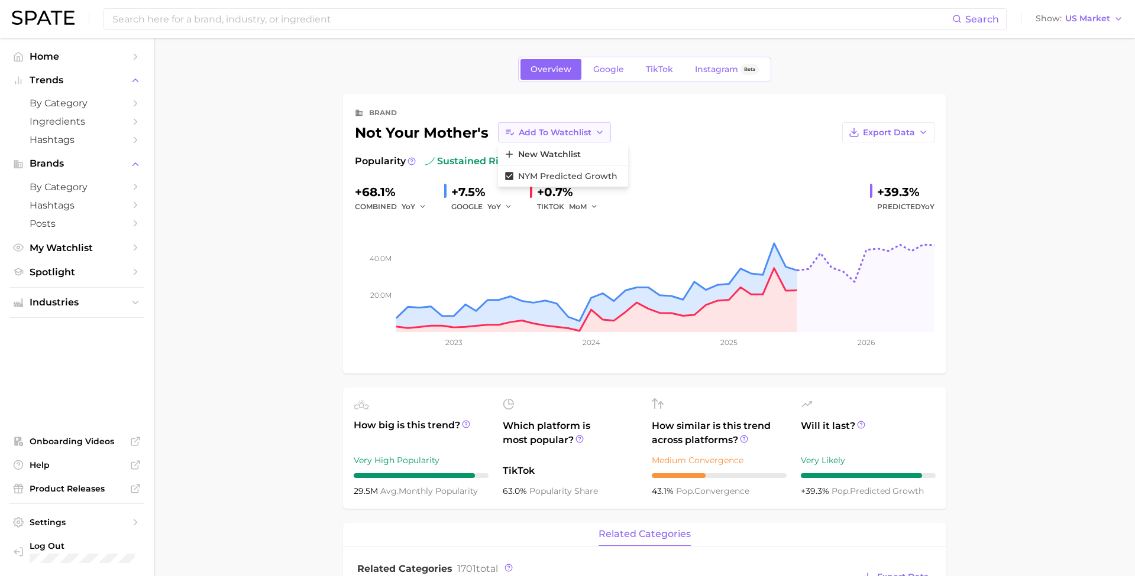
click at [595, 132] on icon "button" at bounding box center [599, 132] width 9 height 9
click at [86, 245] on span "My Watchlist" at bounding box center [77, 247] width 95 height 11
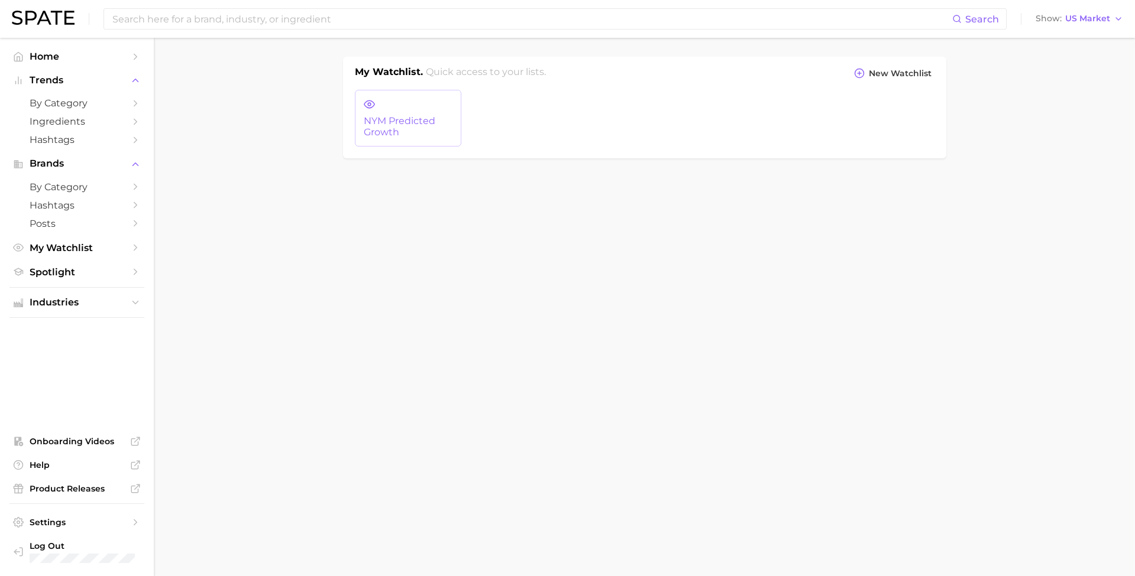
click at [384, 116] on span "NYM Predicted Growth" at bounding box center [408, 127] width 89 height 22
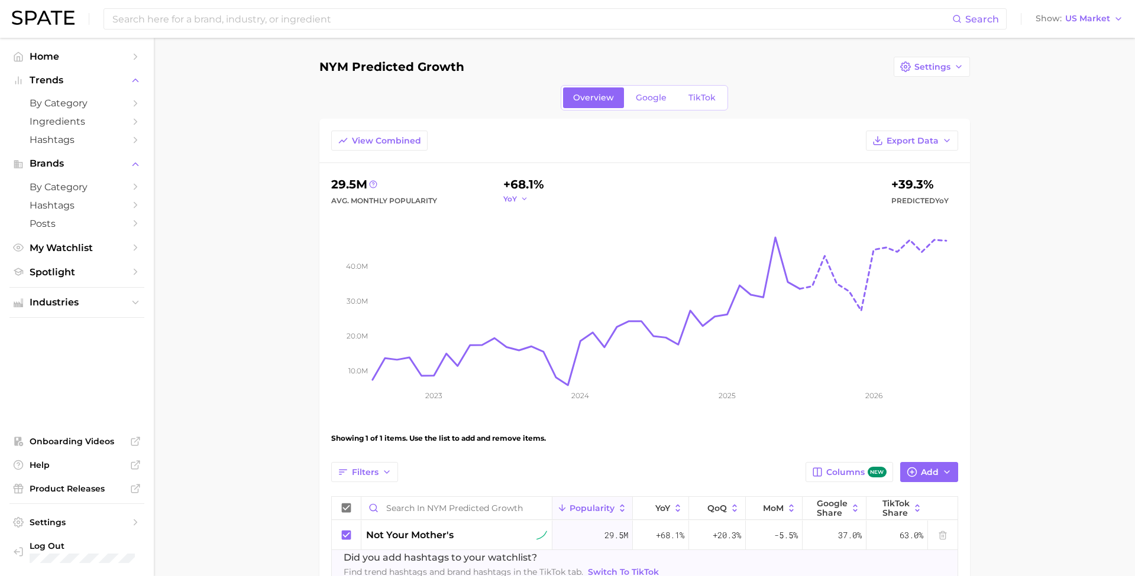
click at [519, 199] on button "YoY" at bounding box center [515, 199] width 25 height 10
click at [507, 258] on button "MoM" at bounding box center [471, 258] width 130 height 21
click at [693, 94] on span "TikTok" at bounding box center [701, 98] width 27 height 10
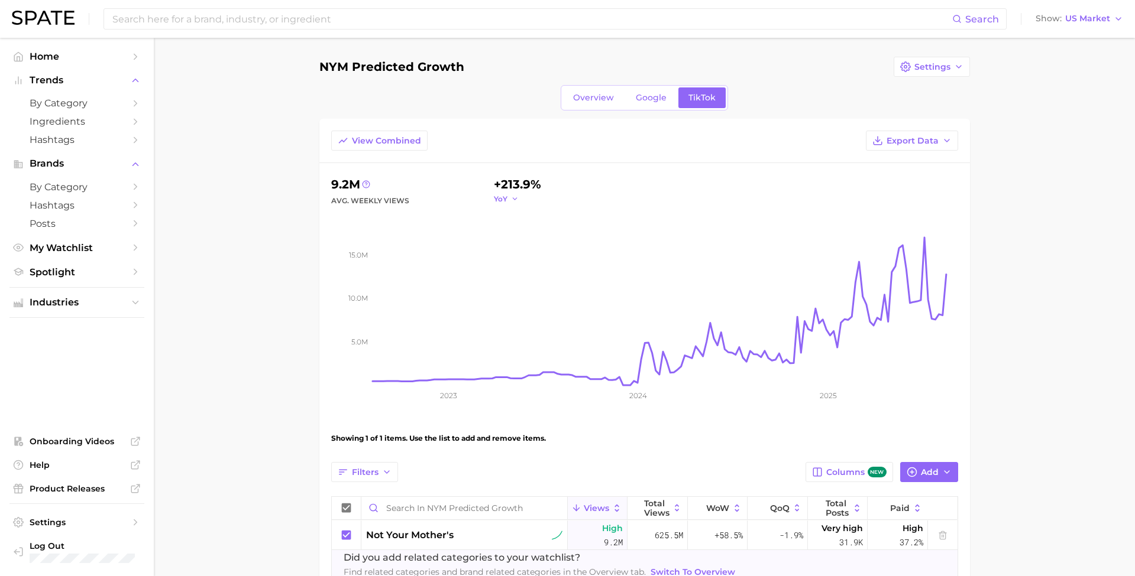
click at [513, 199] on polyline "button" at bounding box center [515, 199] width 4 height 2
click at [496, 259] on button "MoM" at bounding box center [462, 258] width 130 height 21
click at [607, 95] on span "Overview" at bounding box center [593, 98] width 41 height 10
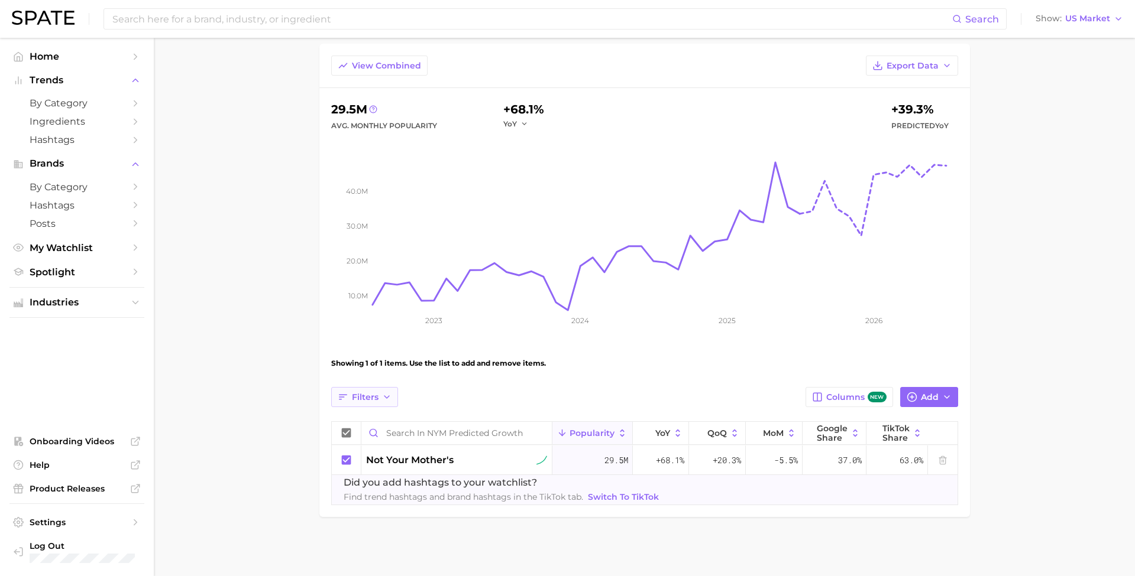
scroll to position [75, 0]
click at [364, 398] on span "Filters" at bounding box center [365, 398] width 27 height 10
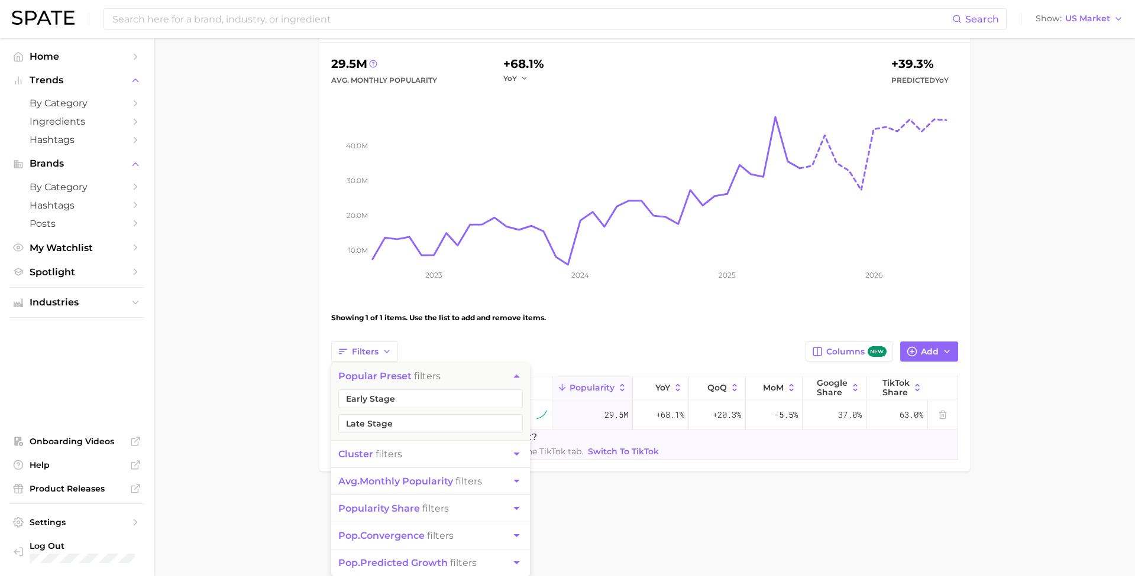
scroll to position [128, -1]
click at [377, 354] on button "Filters" at bounding box center [364, 352] width 67 height 20
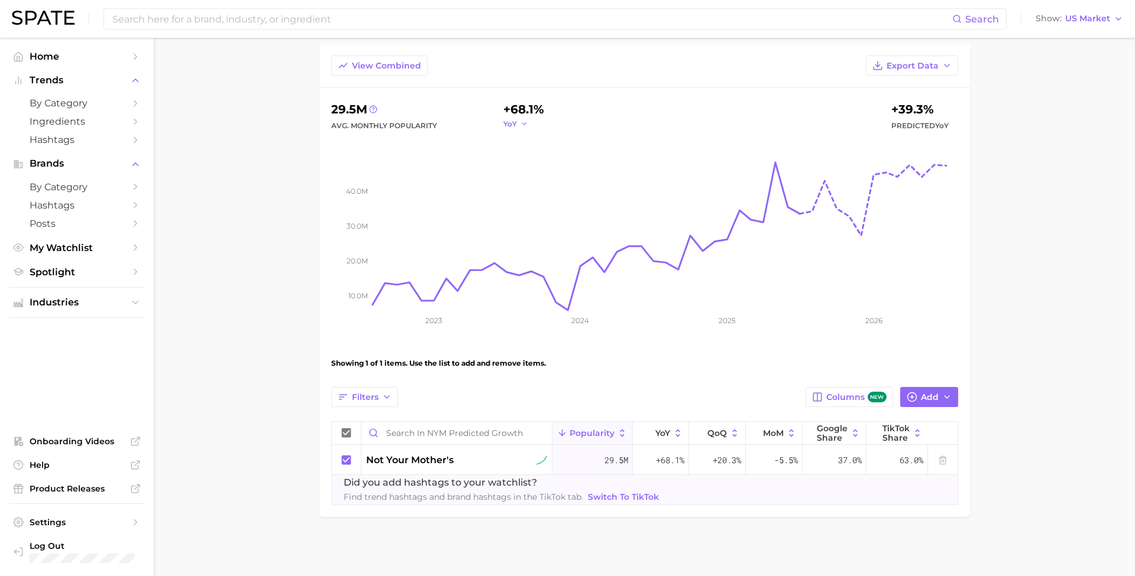
click at [522, 124] on icon "button" at bounding box center [524, 124] width 8 height 8
click at [494, 181] on button "MoM" at bounding box center [471, 183] width 130 height 21
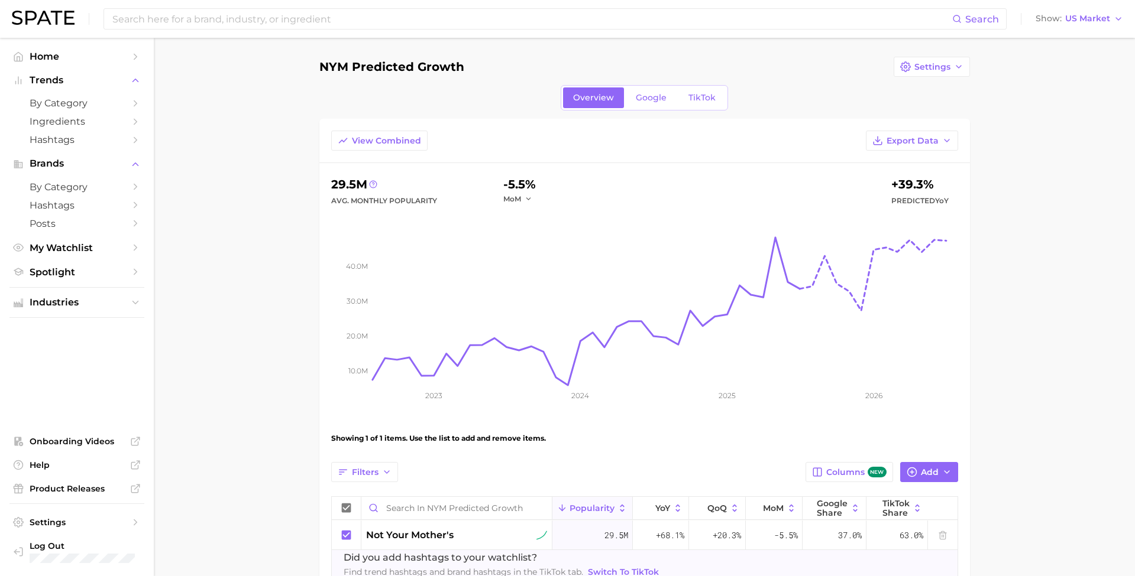
scroll to position [0, 0]
click at [921, 68] on span "Settings" at bounding box center [932, 67] width 36 height 10
click at [915, 84] on button "Edit Details" at bounding box center [905, 88] width 130 height 21
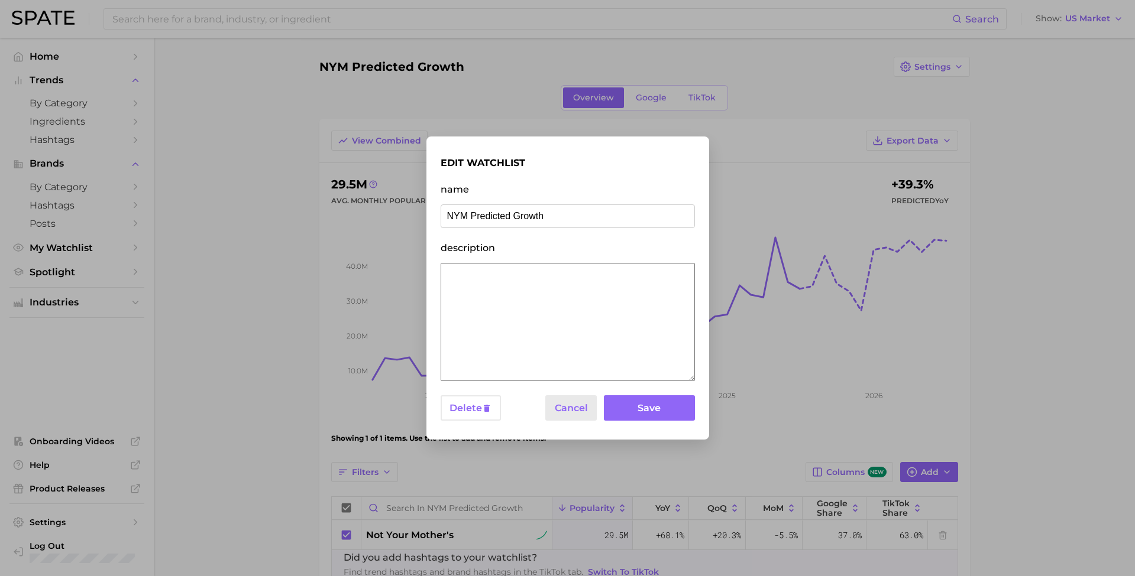
click at [564, 409] on button "Cancel" at bounding box center [571, 408] width 52 height 25
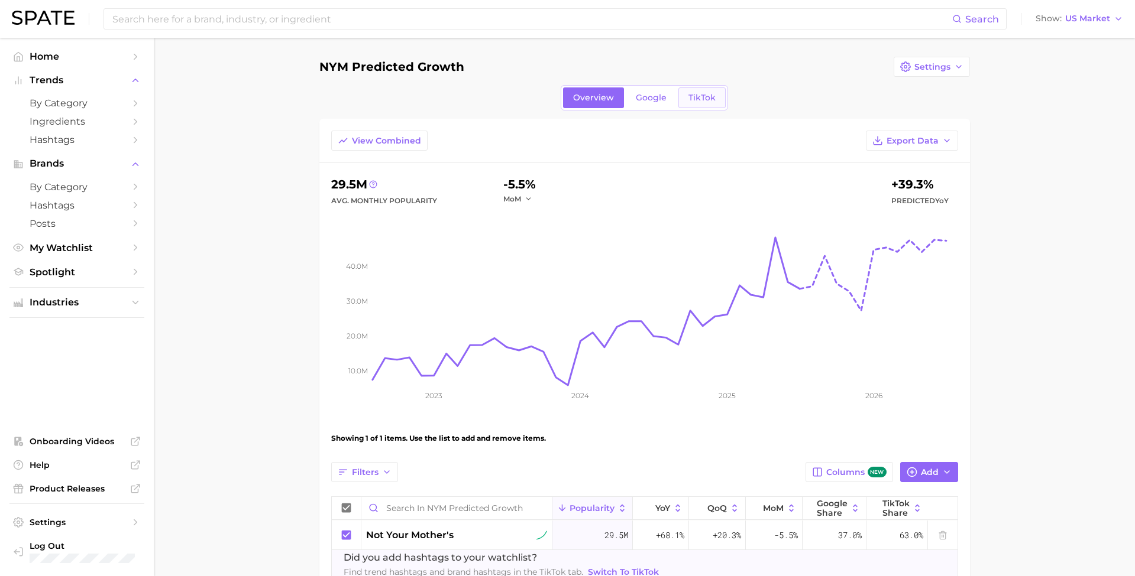
click at [689, 98] on span "TikTok" at bounding box center [701, 98] width 27 height 10
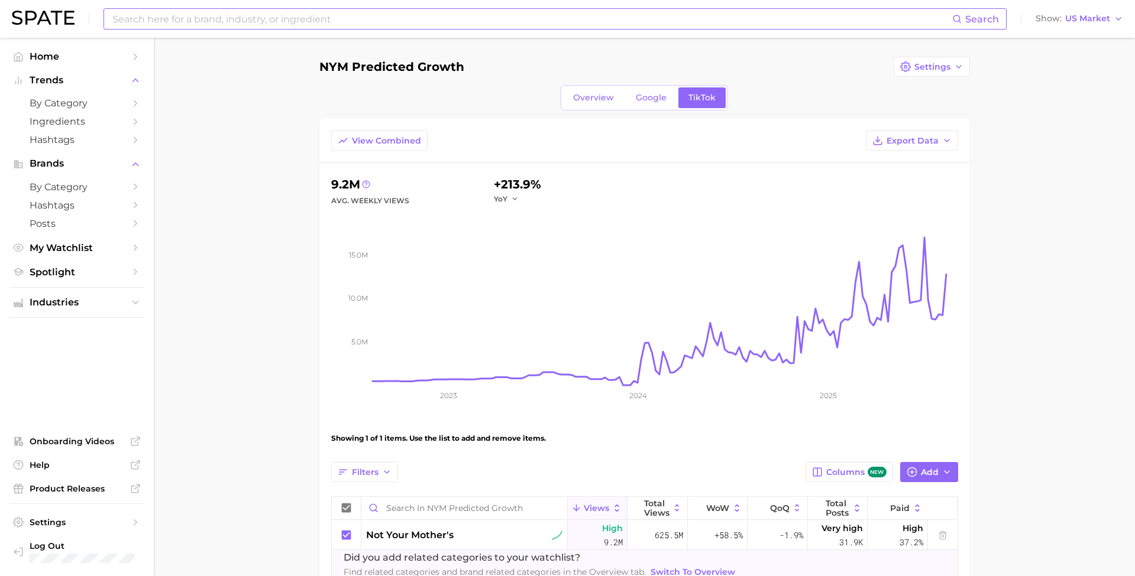
click at [196, 22] on input at bounding box center [531, 19] width 841 height 20
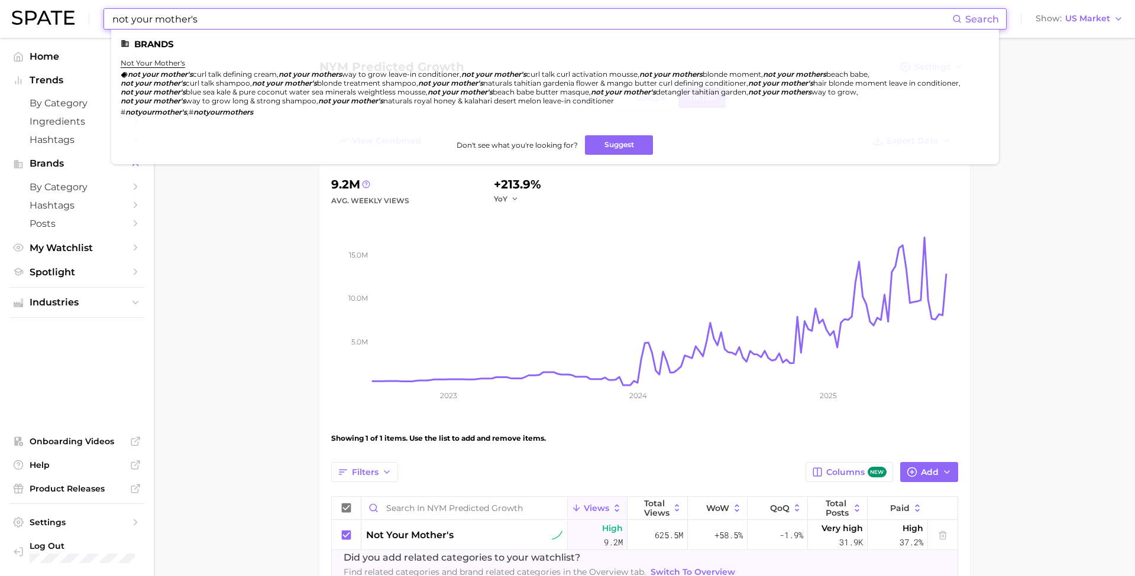
type input "not your mother's"
click at [170, 67] on li "not your mother's not your mother's curl talk defining cream , not your mothers…" at bounding box center [548, 88] width 854 height 58
click at [168, 66] on link "not your mother's" at bounding box center [153, 63] width 64 height 9
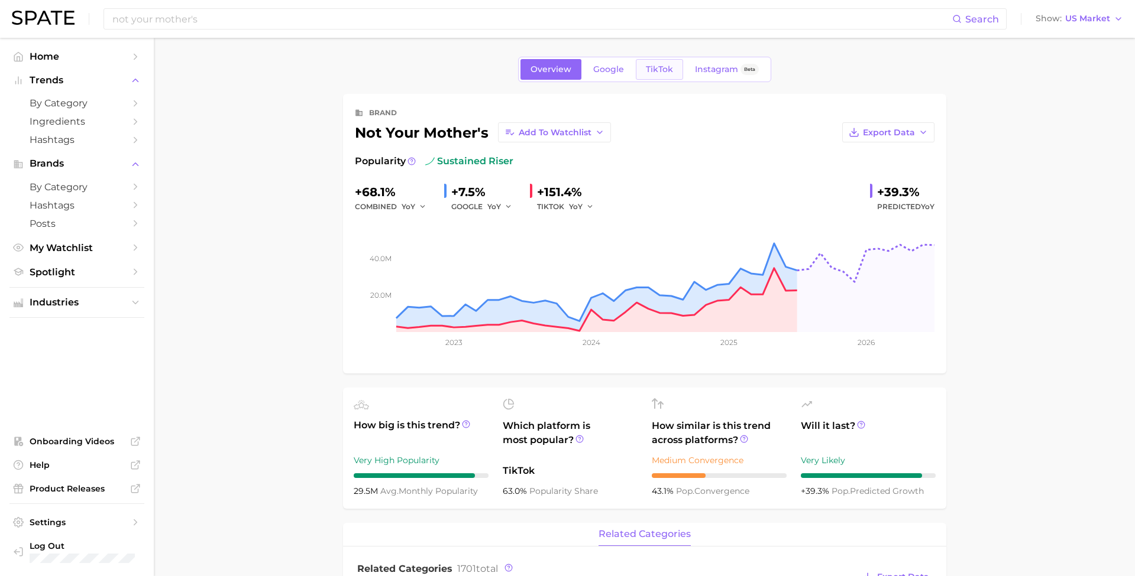
click at [656, 60] on link "TikTok" at bounding box center [659, 69] width 47 height 21
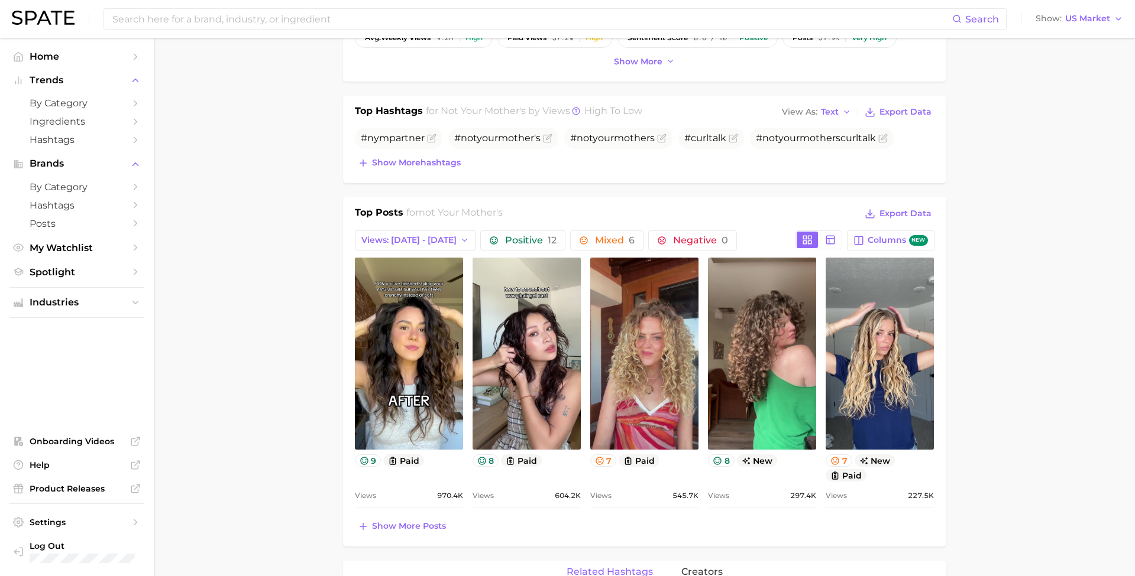
scroll to position [370, 0]
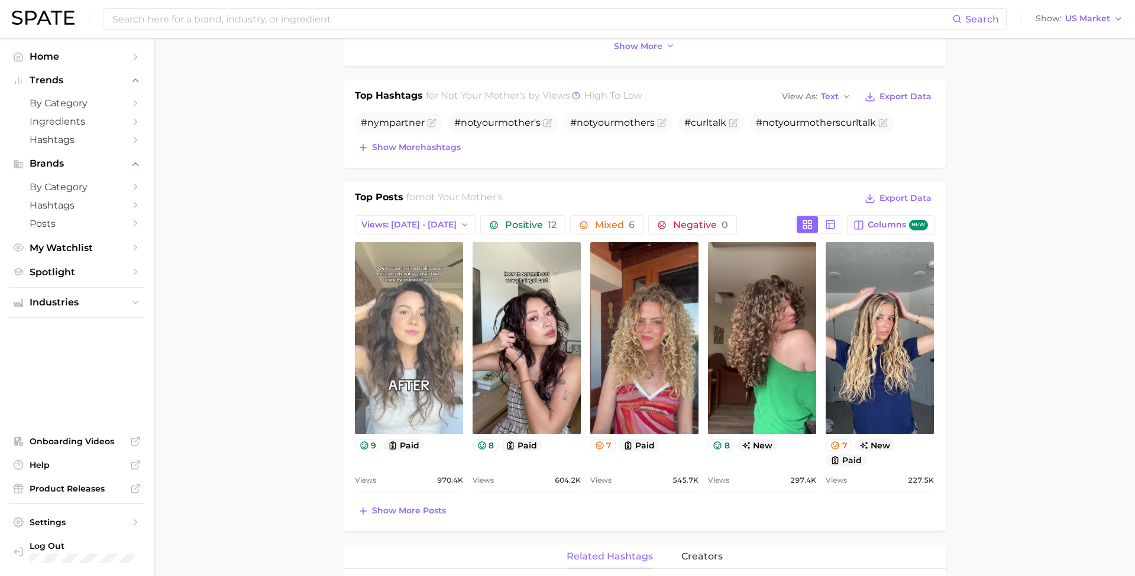
click at [420, 310] on link "view post on TikTok" at bounding box center [409, 338] width 108 height 192
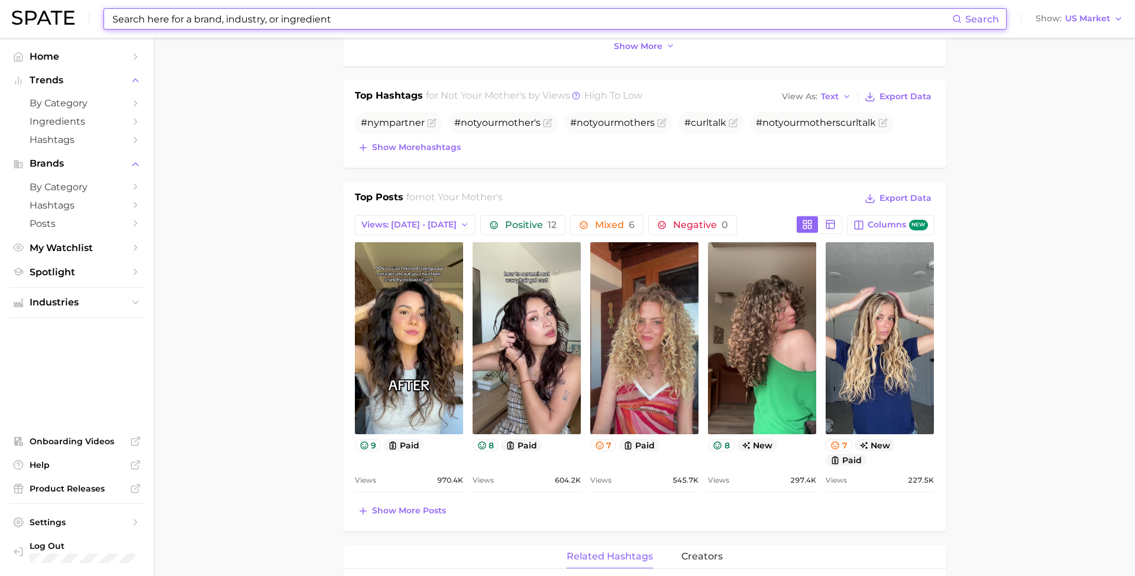
click at [332, 24] on input at bounding box center [531, 19] width 841 height 20
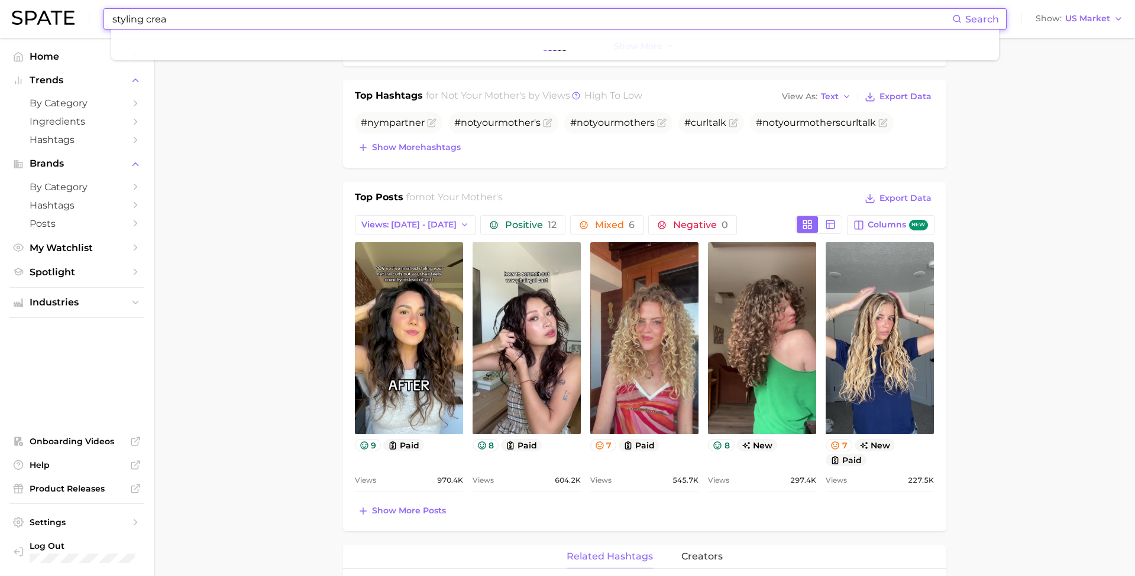
type input "styling cream"
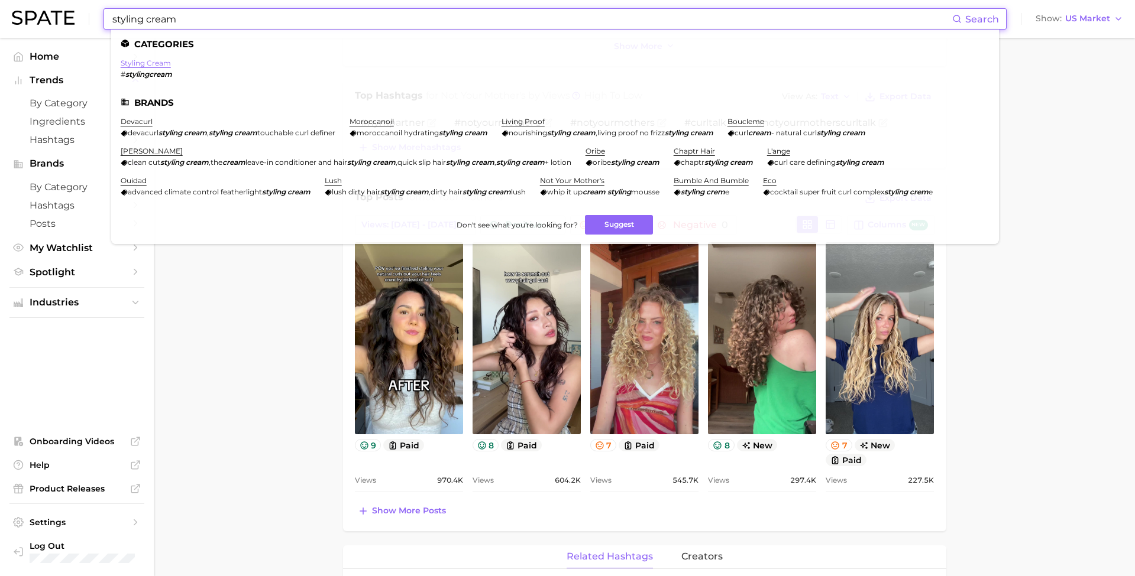
click at [145, 61] on link "styling cream" at bounding box center [146, 63] width 50 height 9
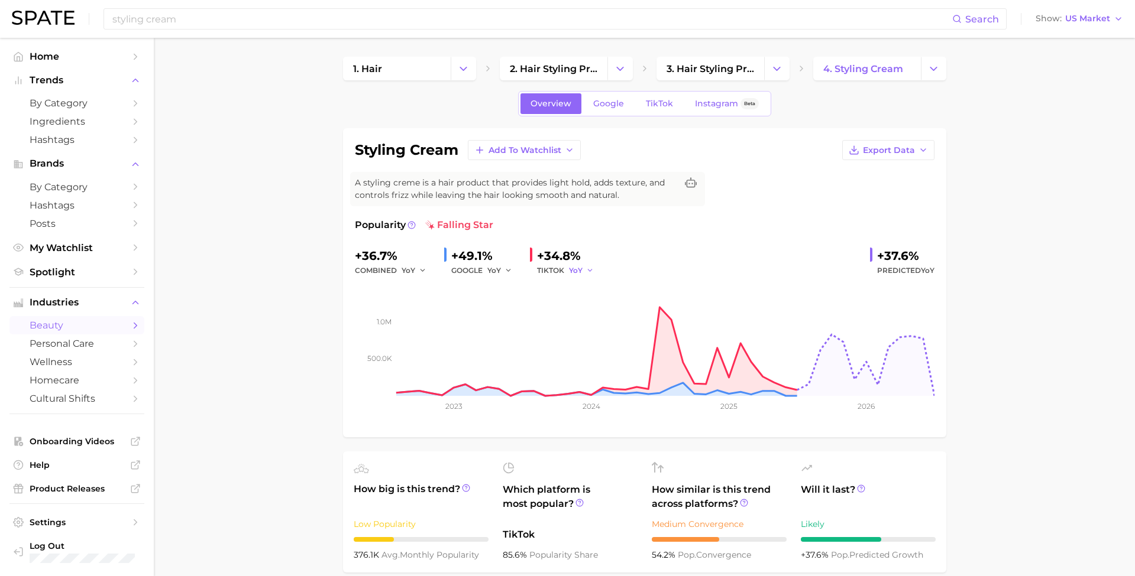
click at [576, 268] on span "YoY" at bounding box center [576, 270] width 14 height 10
click at [546, 324] on button "MoM" at bounding box center [537, 332] width 130 height 21
click at [649, 109] on link "TikTok" at bounding box center [659, 103] width 47 height 21
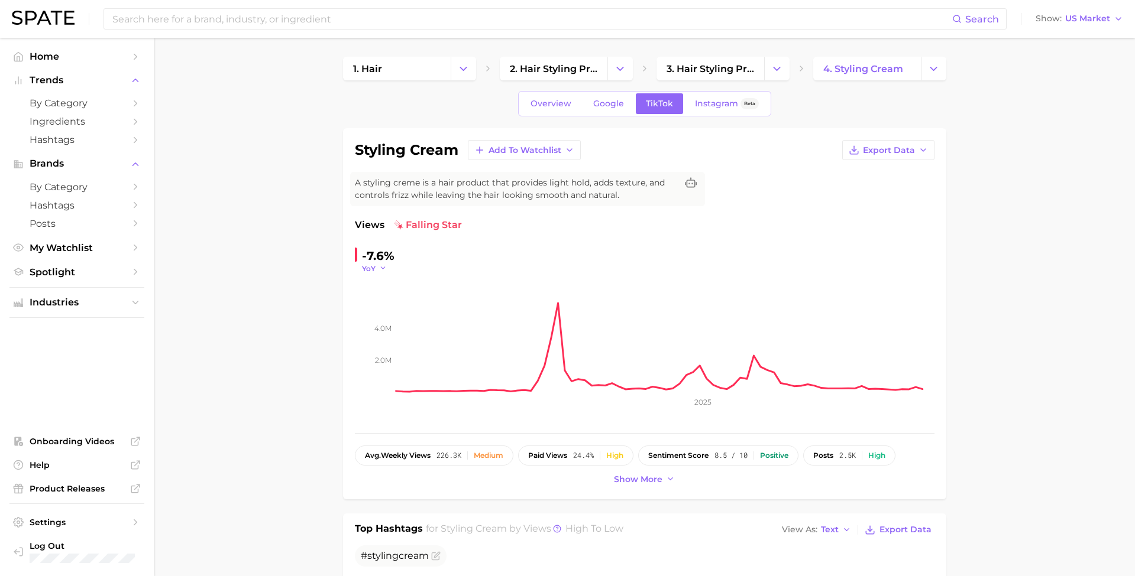
click at [372, 270] on span "YoY" at bounding box center [369, 269] width 14 height 10
click at [352, 331] on button "MoM" at bounding box center [330, 327] width 130 height 21
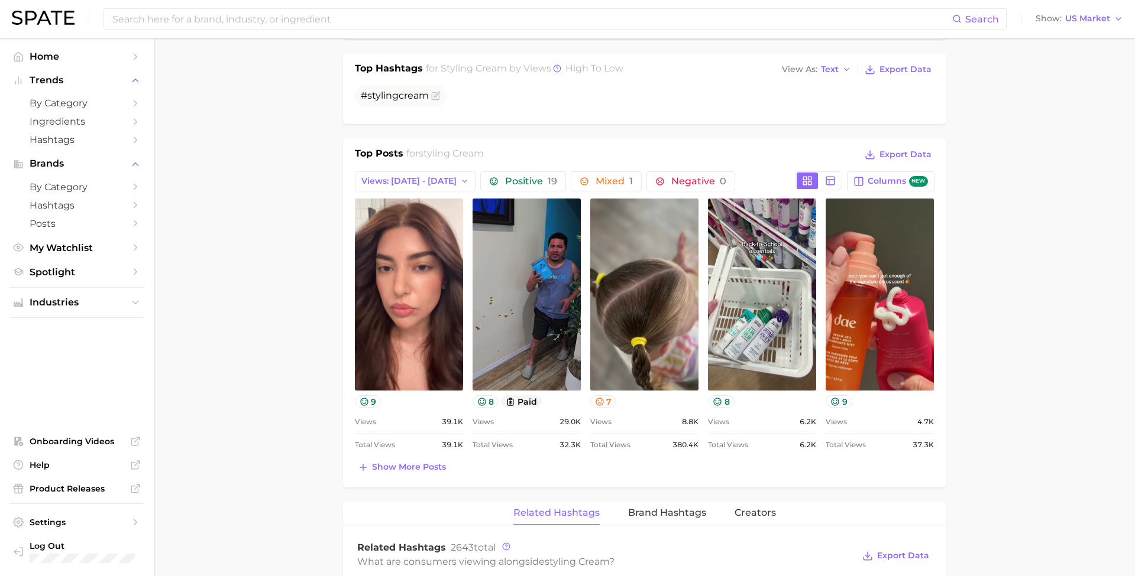
scroll to position [464, 0]
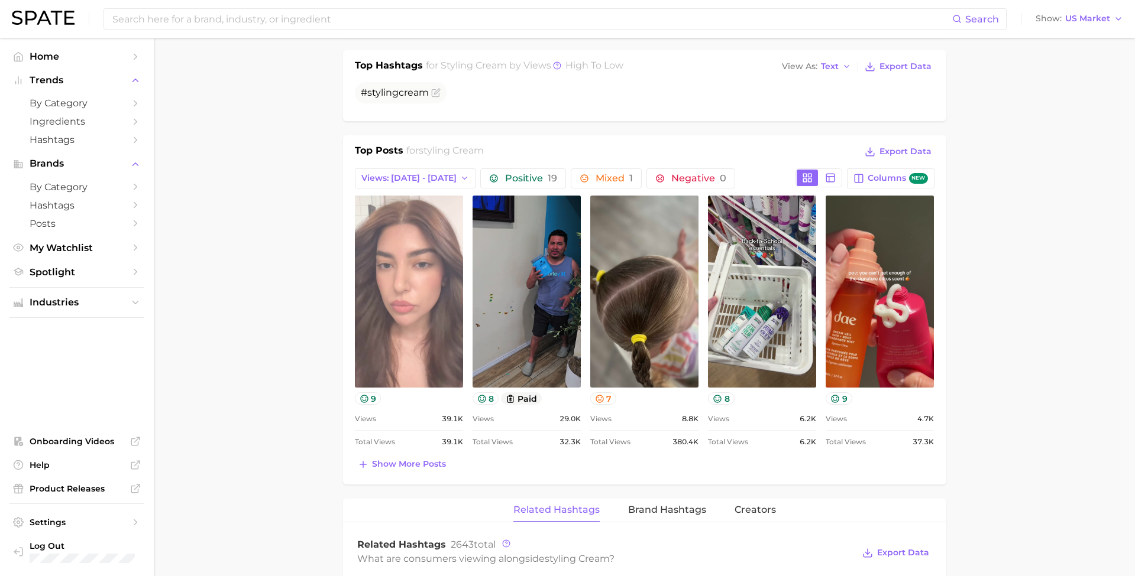
click at [410, 257] on link "view post on TikTok" at bounding box center [409, 292] width 108 height 192
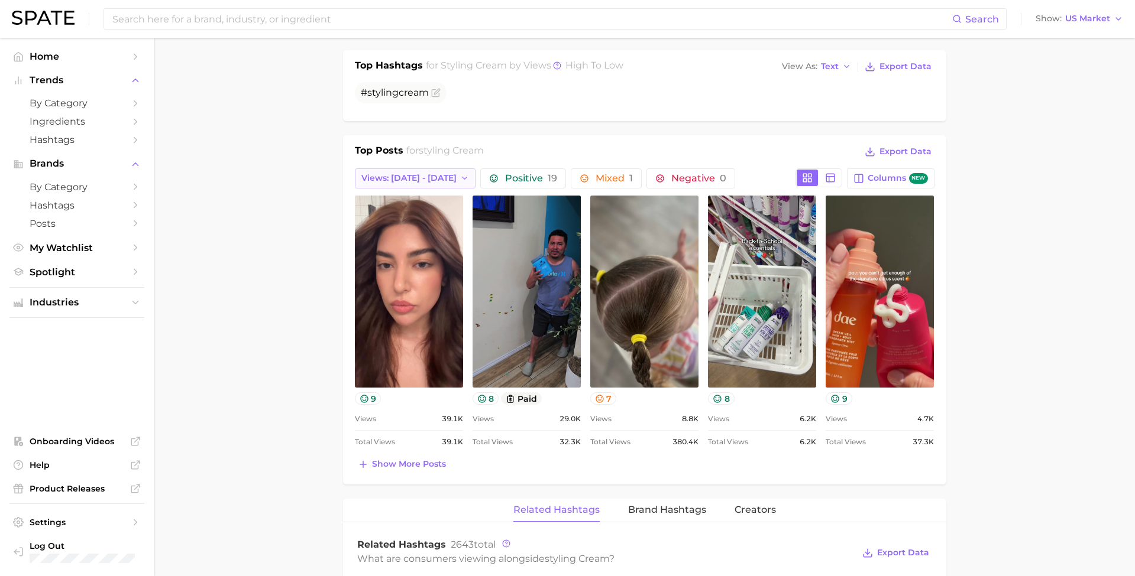
click at [426, 180] on span "Views: [DATE] - [DATE]" at bounding box center [408, 178] width 95 height 10
click at [406, 223] on button "Views: Aug 3 - 10" at bounding box center [410, 221] width 130 height 21
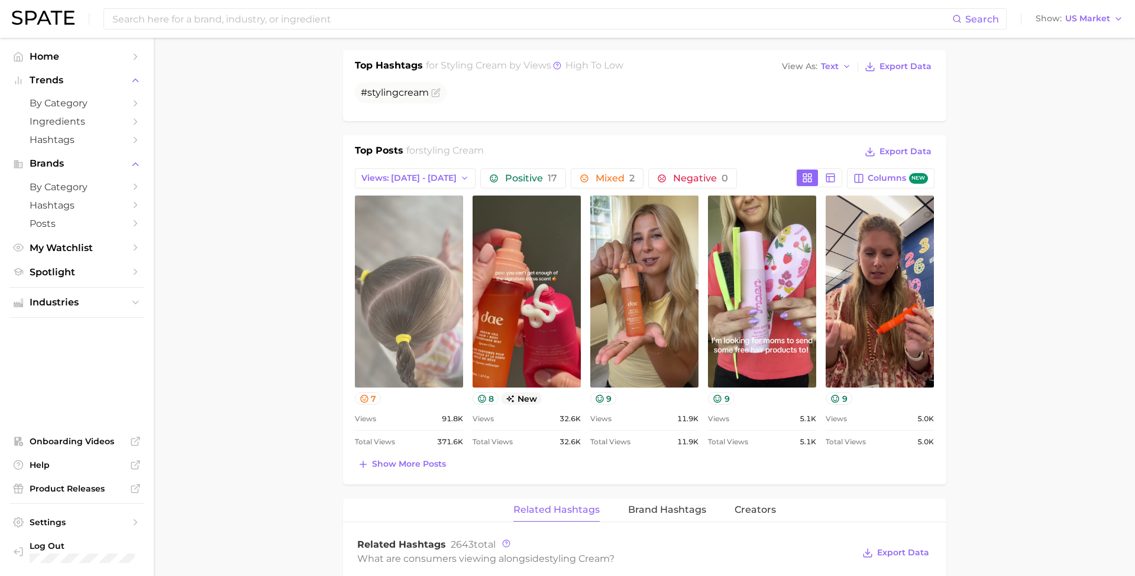
scroll to position [0, 0]
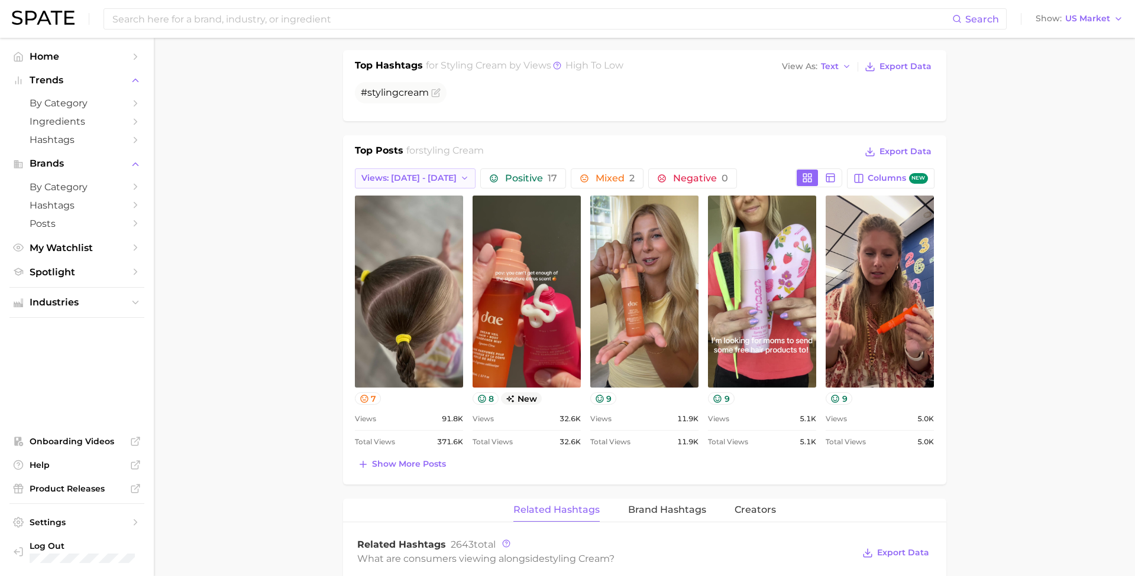
click at [423, 170] on button "Views: Aug 3 - 10" at bounding box center [415, 179] width 121 height 20
click at [411, 199] on button "Views: [DATE] - [DATE]" at bounding box center [410, 200] width 130 height 21
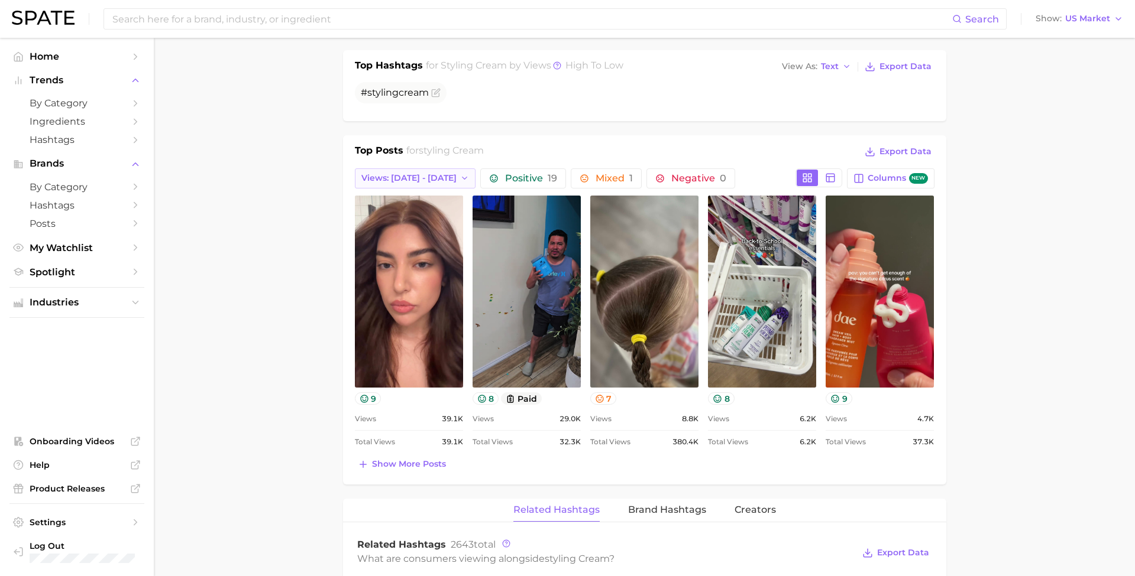
click at [425, 180] on span "Views: [DATE] - [DATE]" at bounding box center [408, 178] width 95 height 10
click at [423, 218] on button "Views: Aug 3 - 10" at bounding box center [410, 221] width 130 height 21
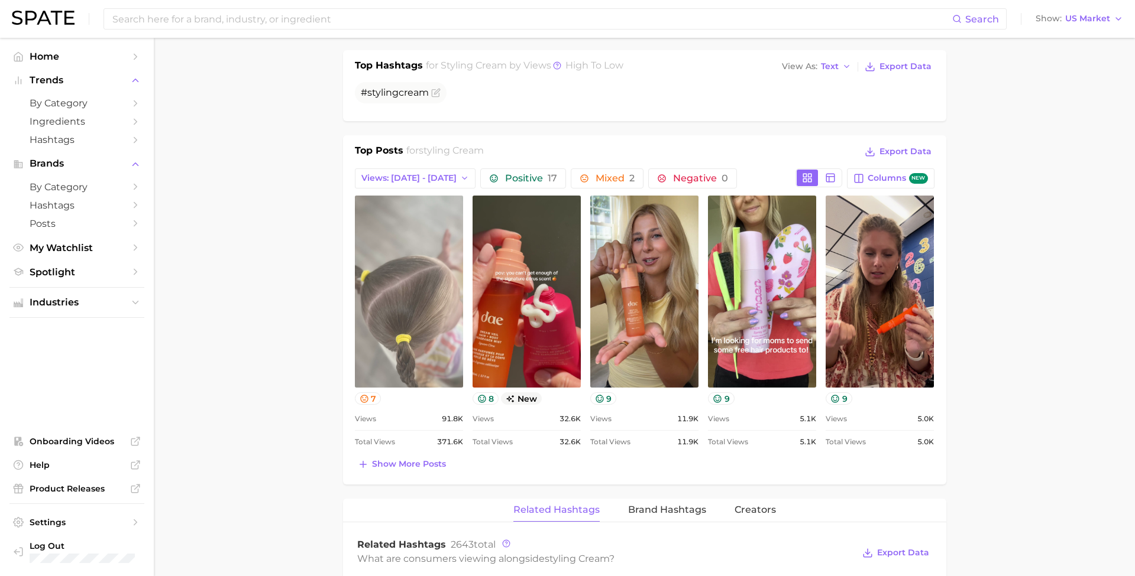
click at [435, 338] on link "view post on TikTok" at bounding box center [409, 292] width 108 height 192
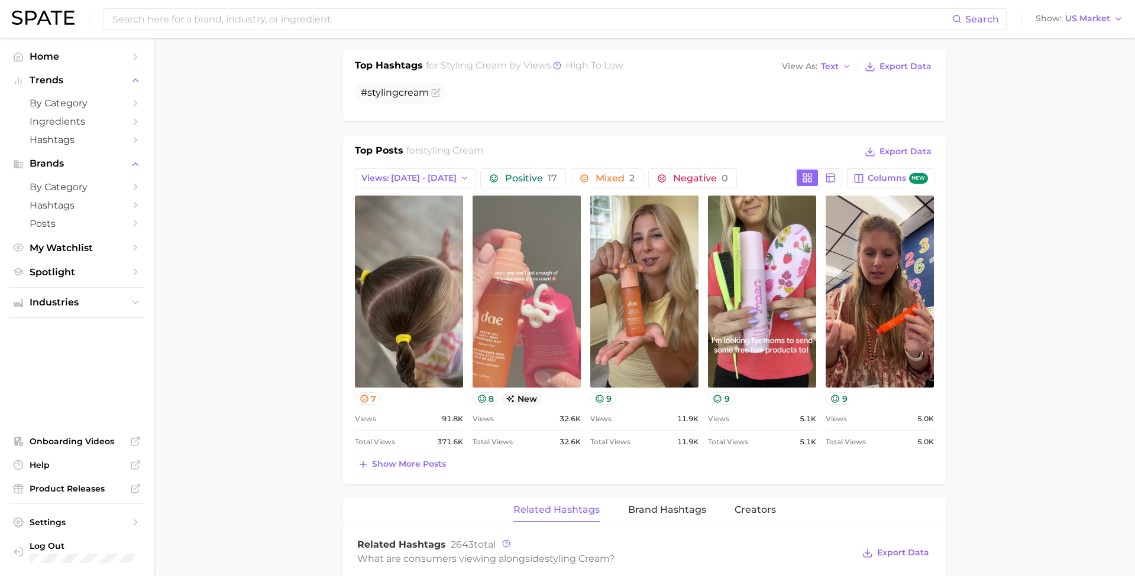
click at [544, 286] on link "view post on TikTok" at bounding box center [526, 292] width 108 height 192
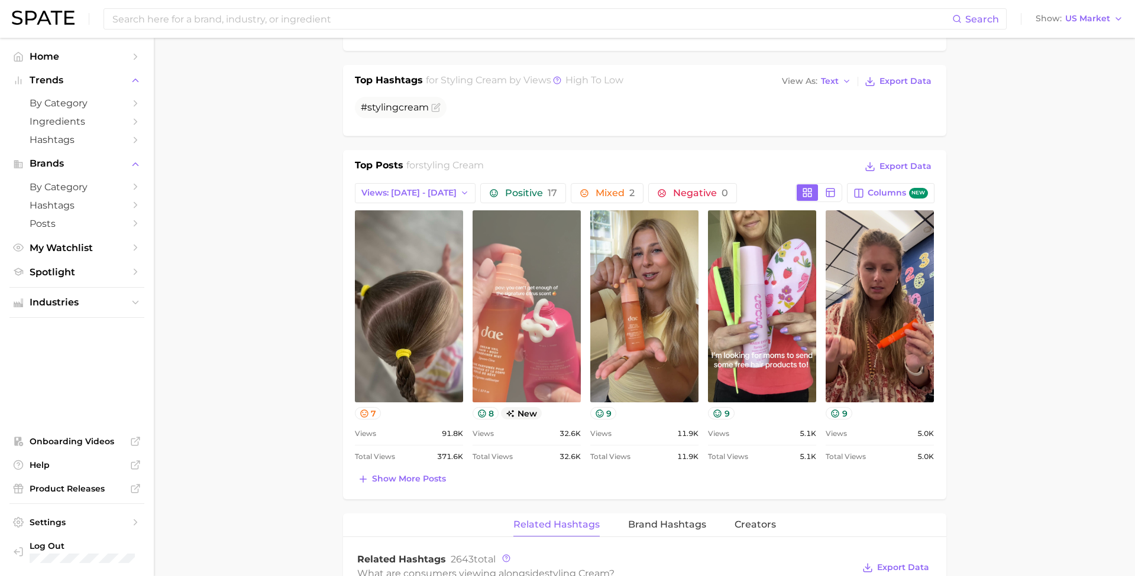
scroll to position [443, 0]
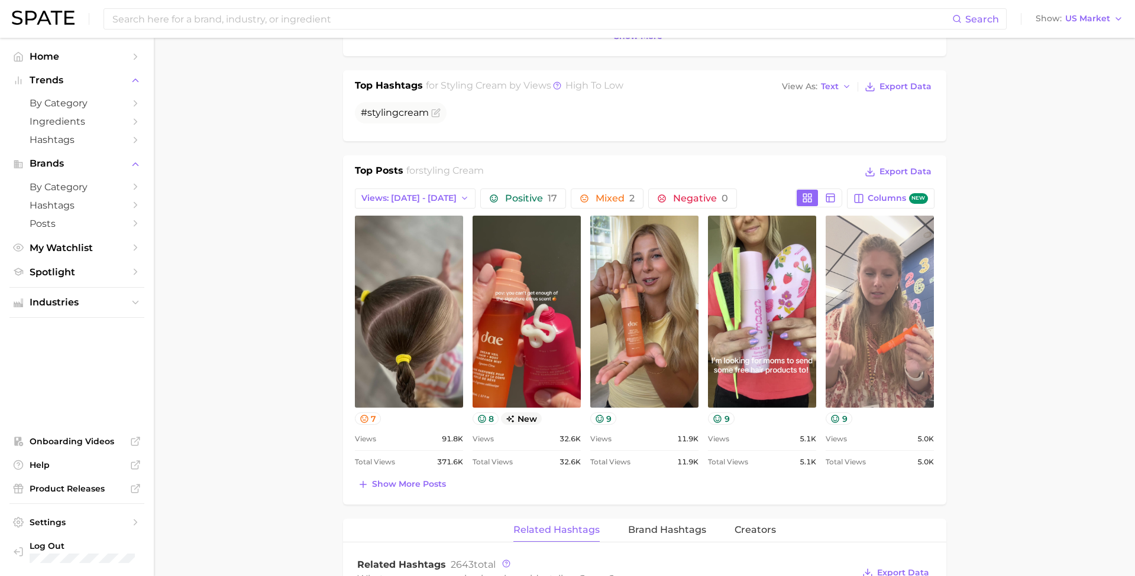
click at [903, 328] on link "view post on TikTok" at bounding box center [879, 312] width 108 height 192
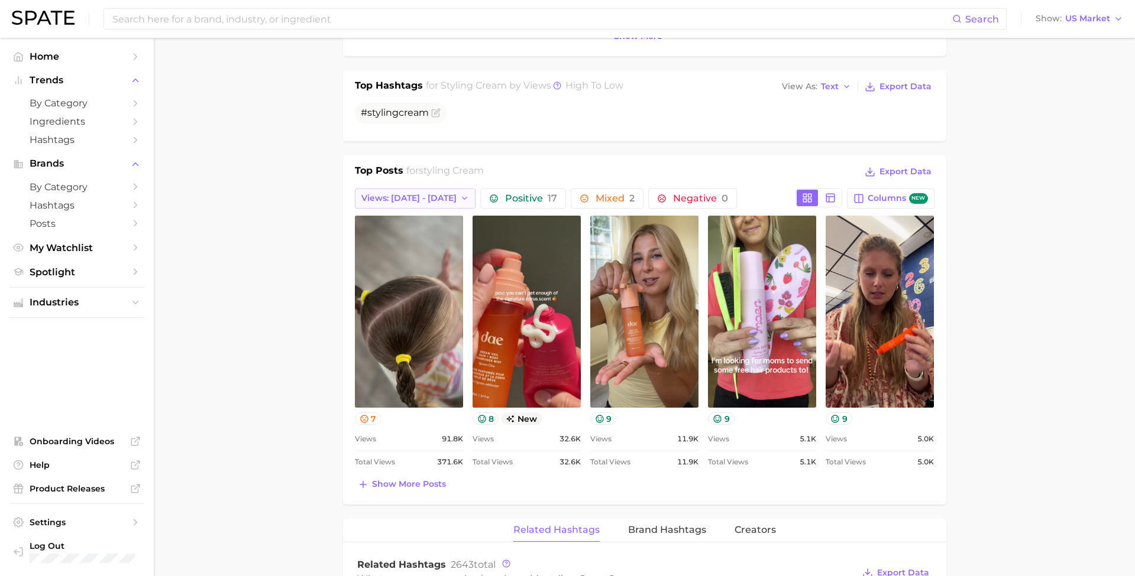
click at [425, 196] on span "Views: Aug 3 - 10" at bounding box center [408, 198] width 95 height 10
click at [402, 223] on button "Views: [DATE] - [DATE]" at bounding box center [410, 220] width 130 height 21
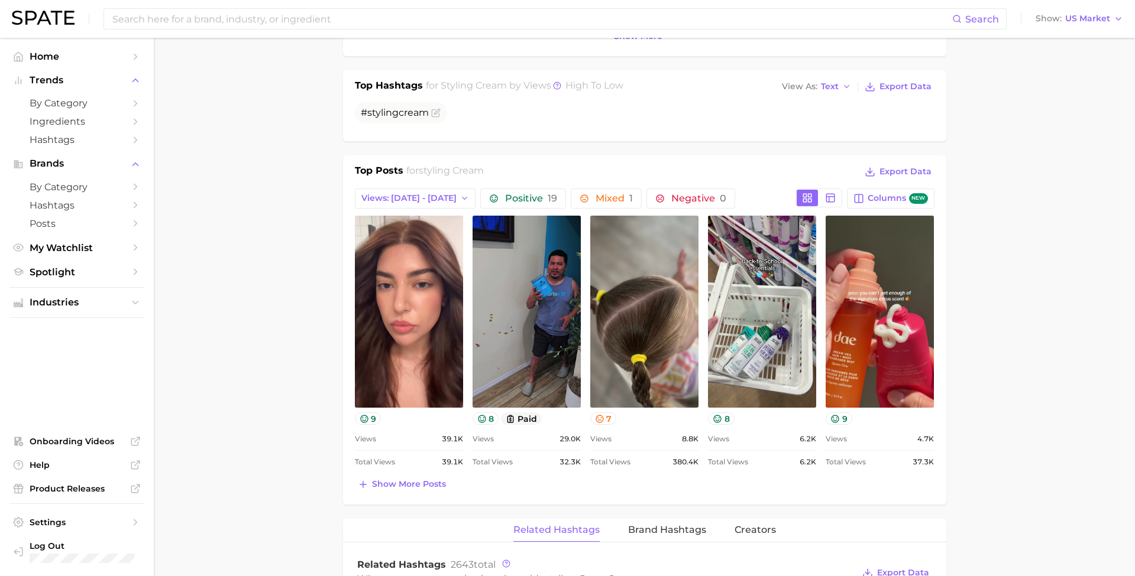
scroll to position [0, 0]
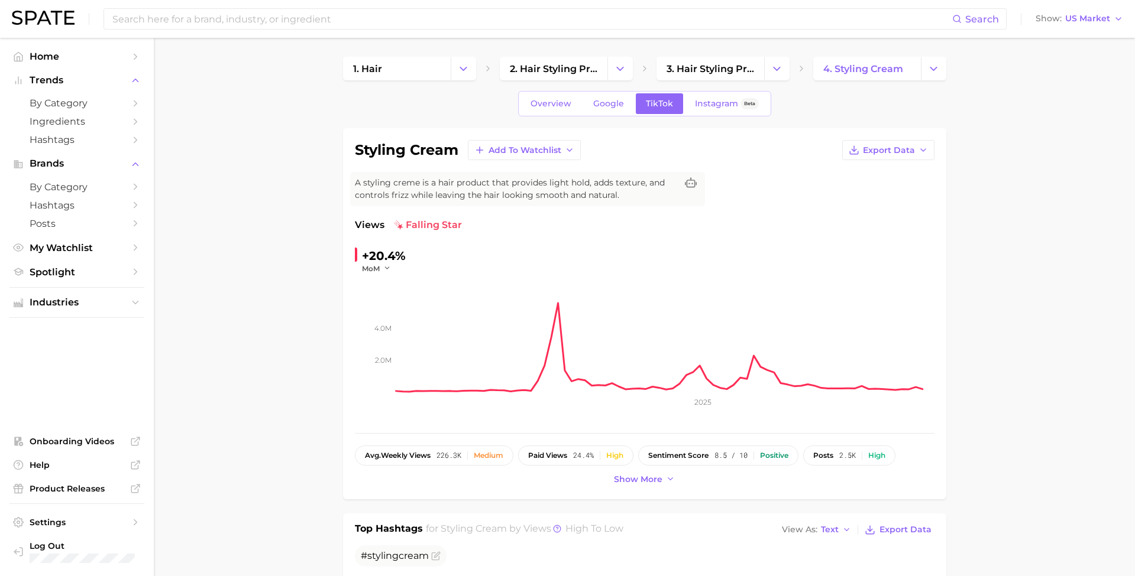
click at [361, 31] on div "Search Show US Market" at bounding box center [567, 19] width 1111 height 38
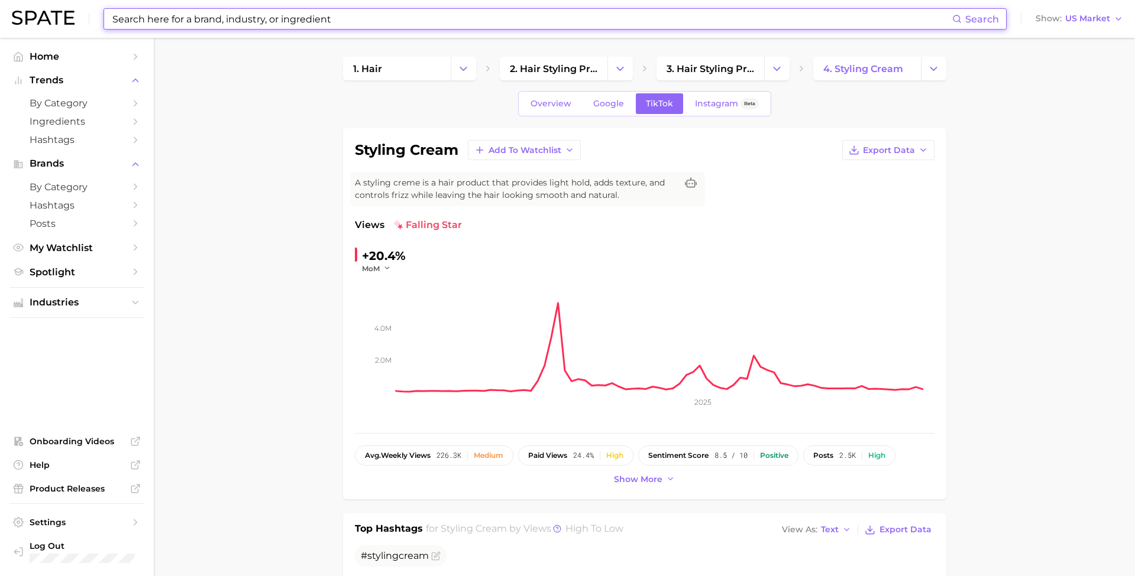
click at [339, 26] on input at bounding box center [531, 19] width 841 height 20
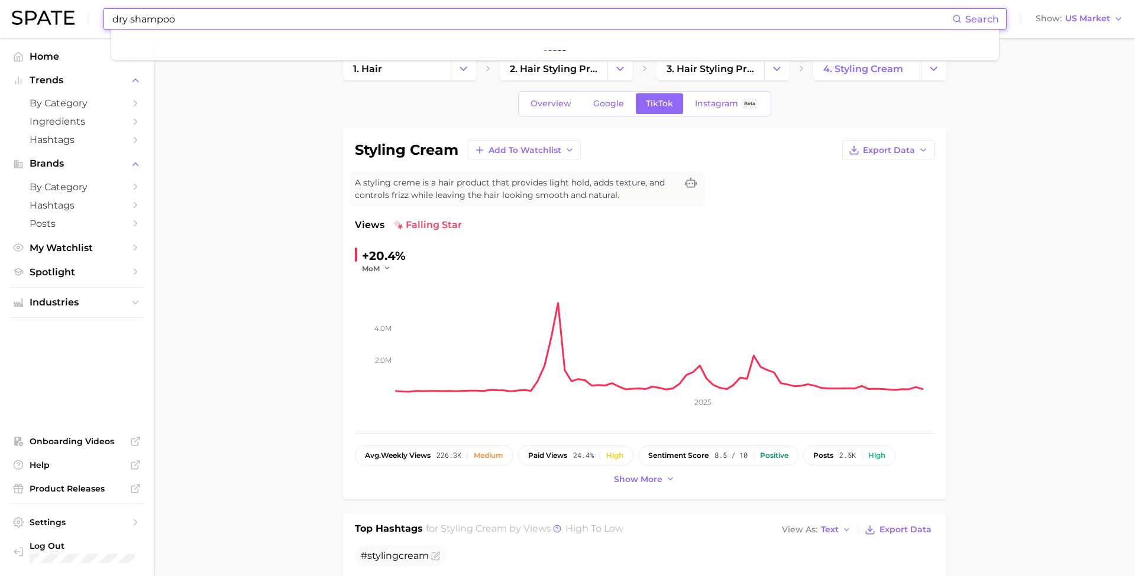
type input "dry shampoo"
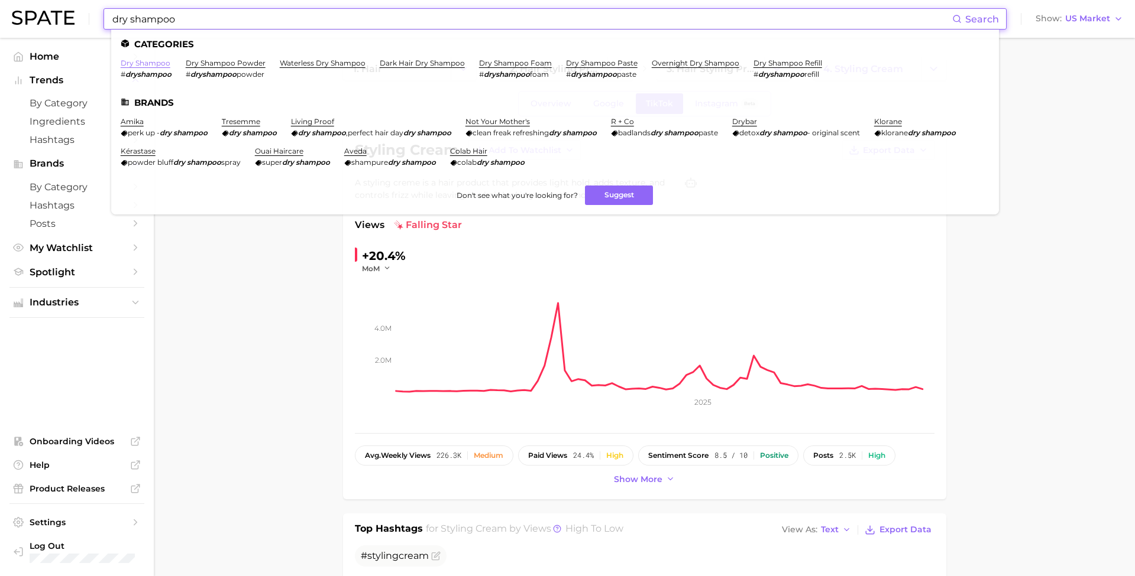
click at [150, 63] on link "dry shampoo" at bounding box center [146, 63] width 50 height 9
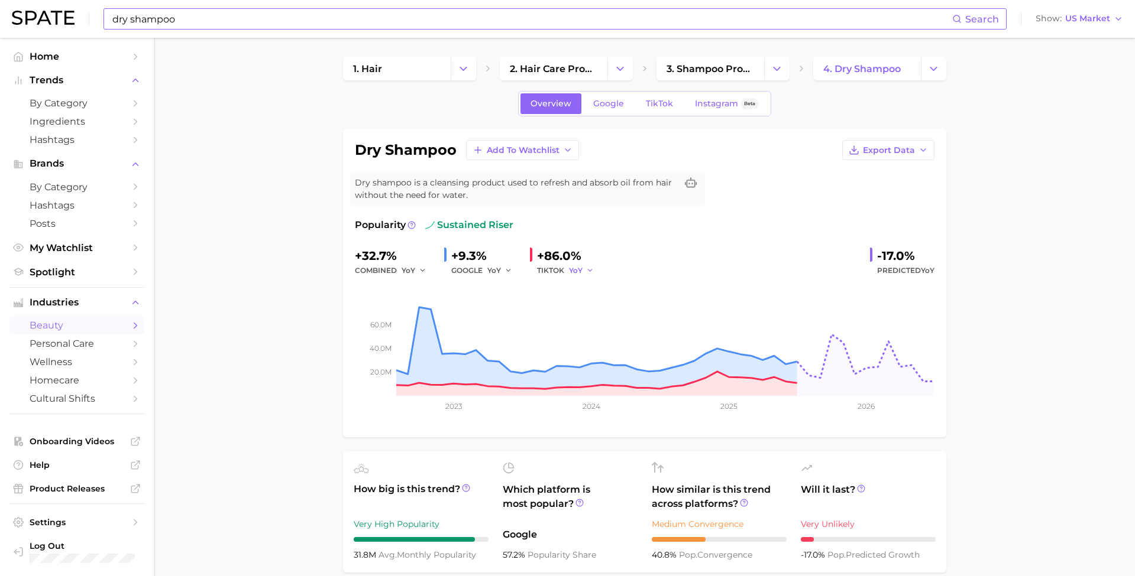
click at [575, 268] on span "YoY" at bounding box center [576, 270] width 14 height 10
click at [559, 325] on button "MoM" at bounding box center [537, 332] width 130 height 21
click at [656, 102] on span "TikTok" at bounding box center [659, 104] width 27 height 10
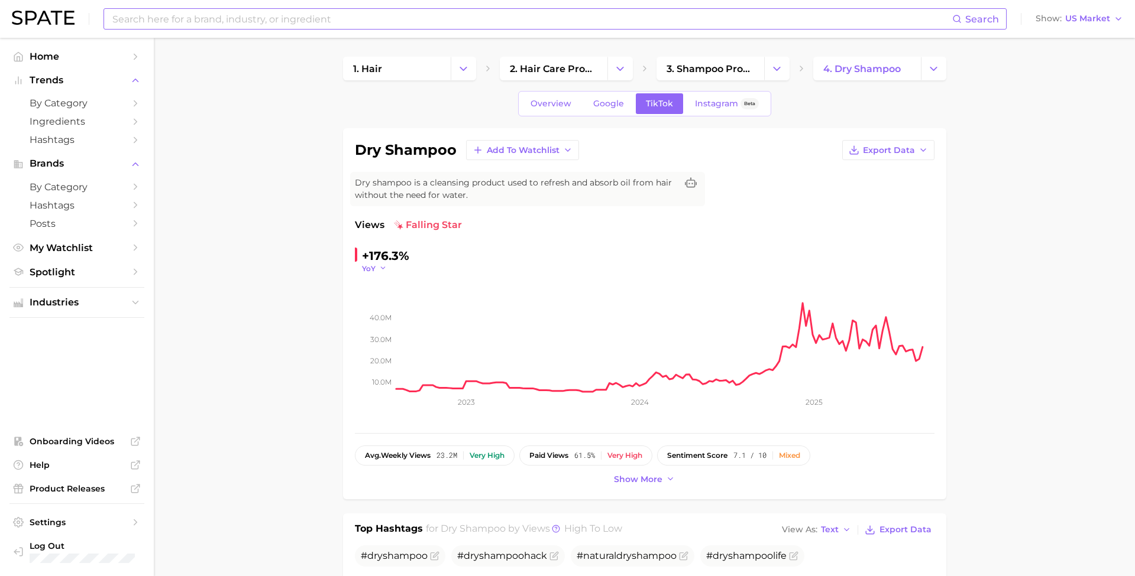
click at [377, 270] on button "YoY" at bounding box center [374, 269] width 25 height 10
click at [346, 332] on button "MoM" at bounding box center [330, 327] width 130 height 21
click at [547, 102] on span "Overview" at bounding box center [550, 104] width 41 height 10
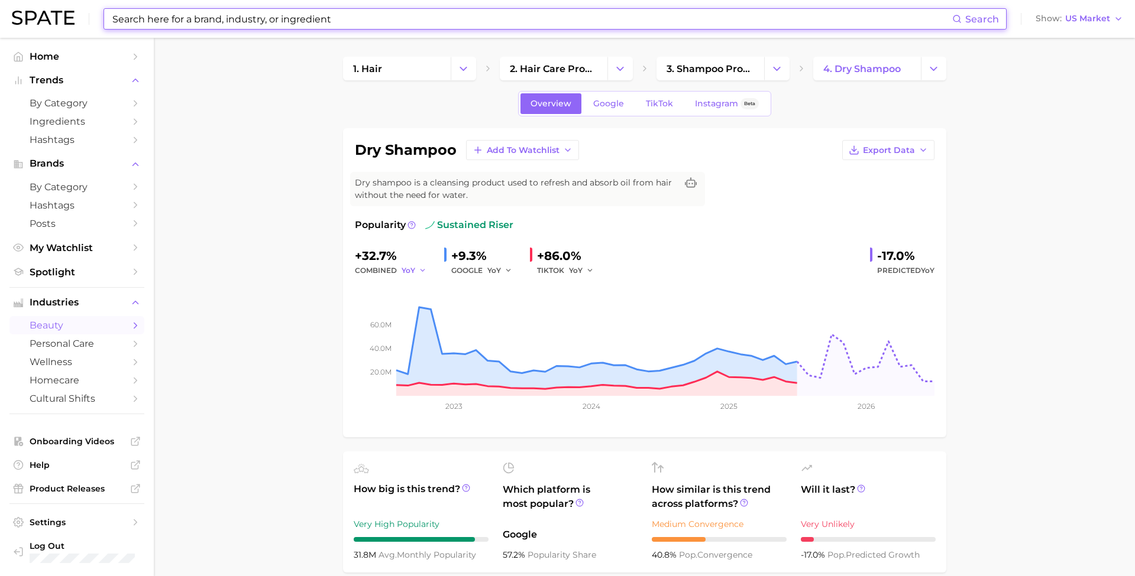
click at [411, 267] on span "YoY" at bounding box center [408, 270] width 14 height 10
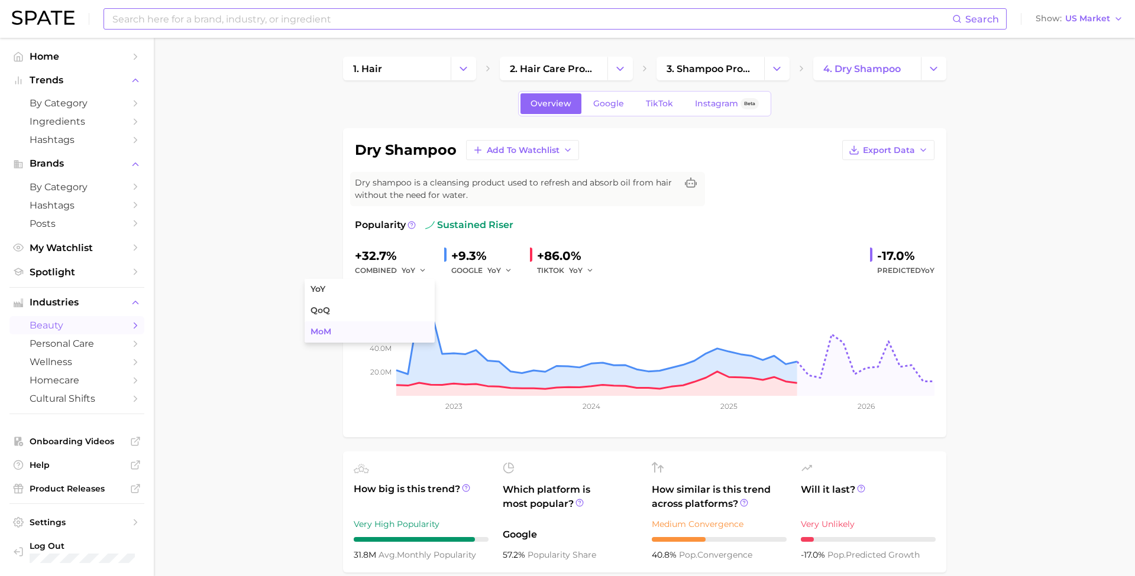
click at [368, 325] on button "MoM" at bounding box center [369, 332] width 130 height 21
click at [573, 269] on span "YoY" at bounding box center [576, 270] width 14 height 10
click at [563, 329] on button "MoM" at bounding box center [537, 332] width 130 height 21
click at [654, 108] on span "TikTok" at bounding box center [659, 104] width 27 height 10
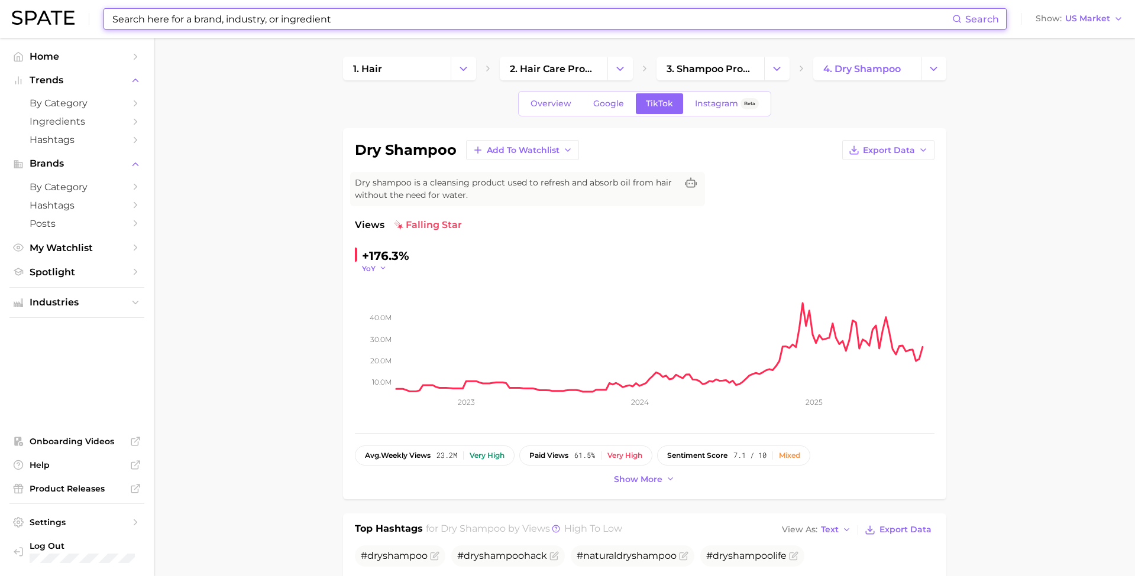
click at [383, 267] on icon "button" at bounding box center [383, 268] width 8 height 8
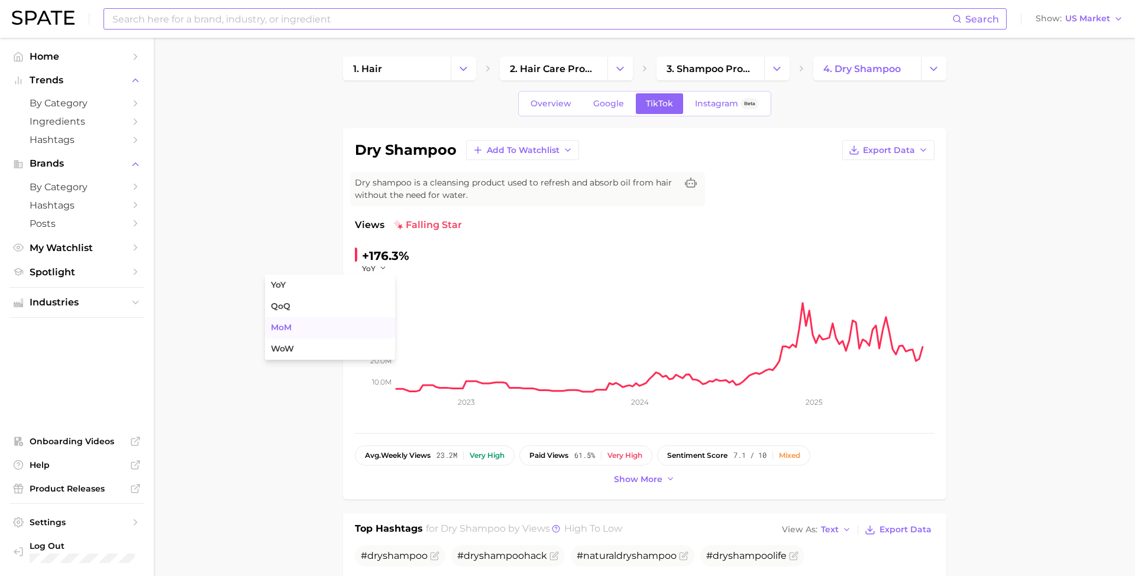
click at [355, 324] on button "MoM" at bounding box center [330, 327] width 130 height 21
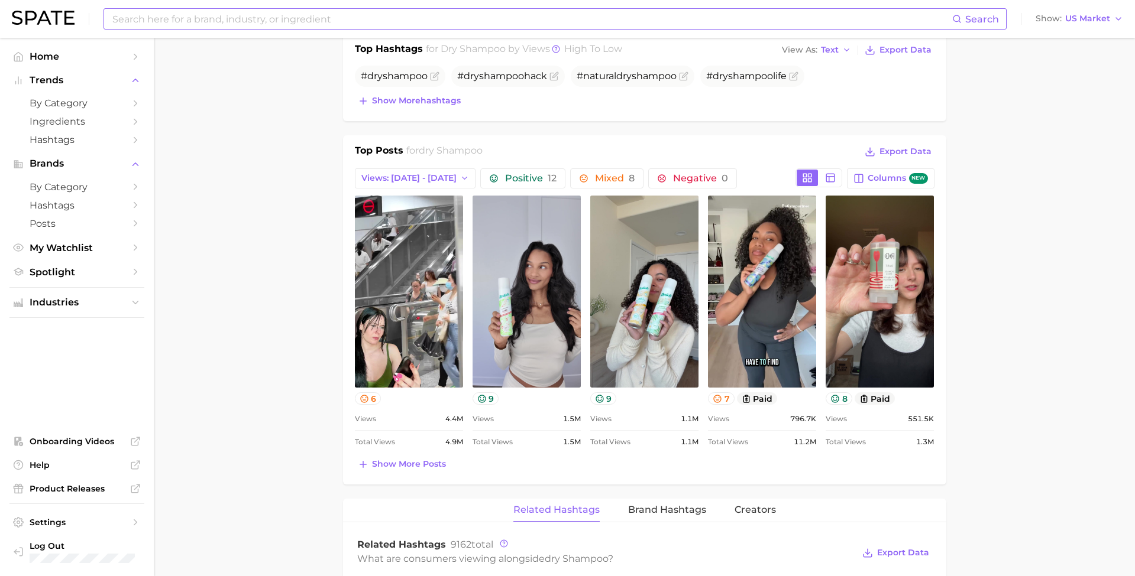
scroll to position [477, 0]
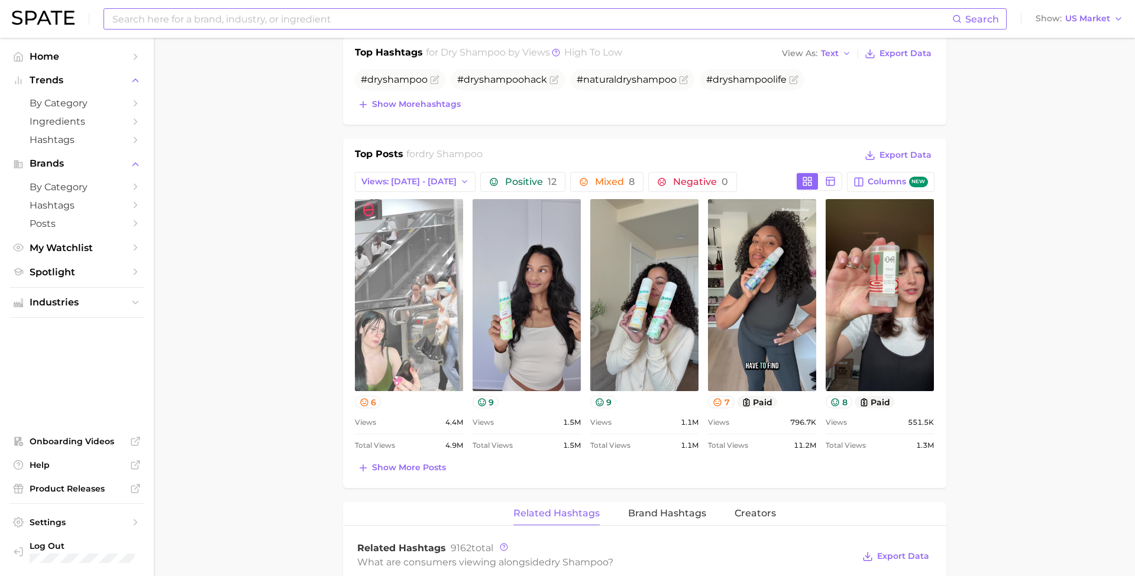
click at [410, 297] on link "view post on TikTok" at bounding box center [409, 295] width 108 height 192
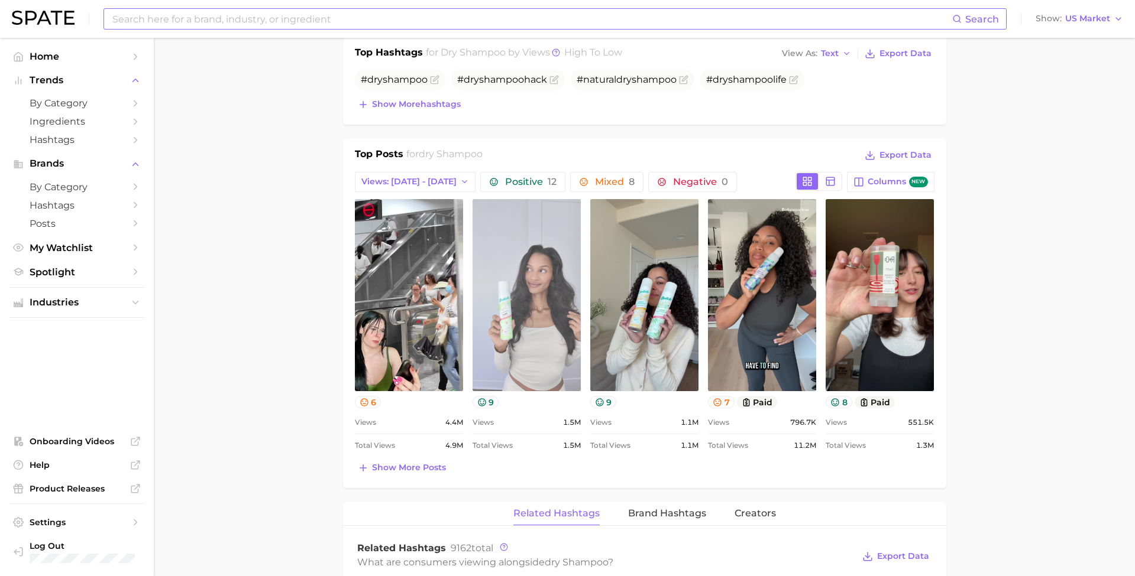
click at [519, 306] on link "view post on TikTok" at bounding box center [526, 295] width 108 height 192
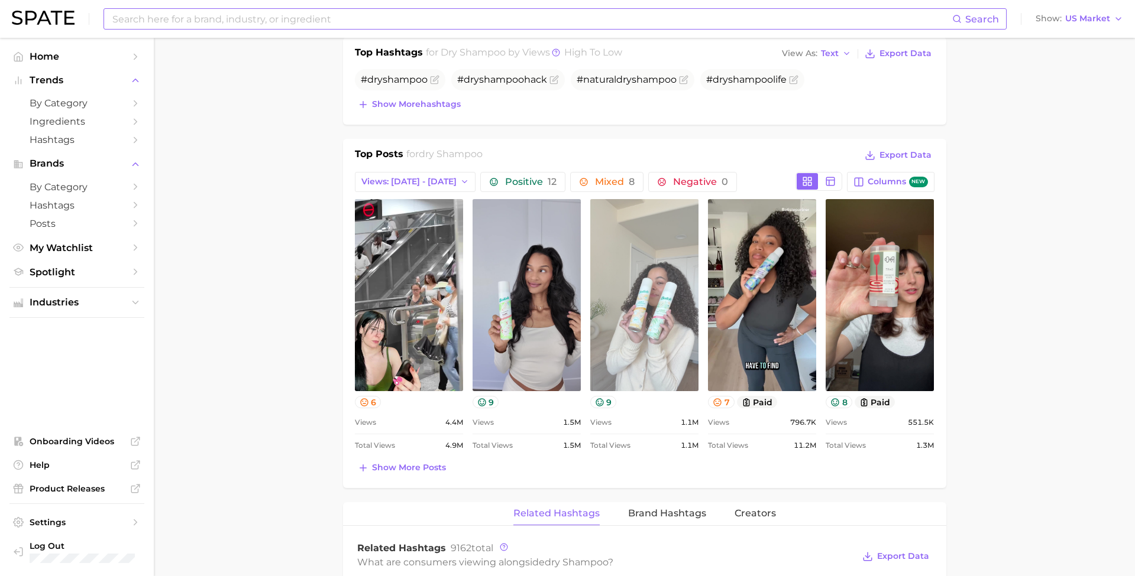
click at [650, 296] on link "view post on TikTok" at bounding box center [644, 295] width 108 height 192
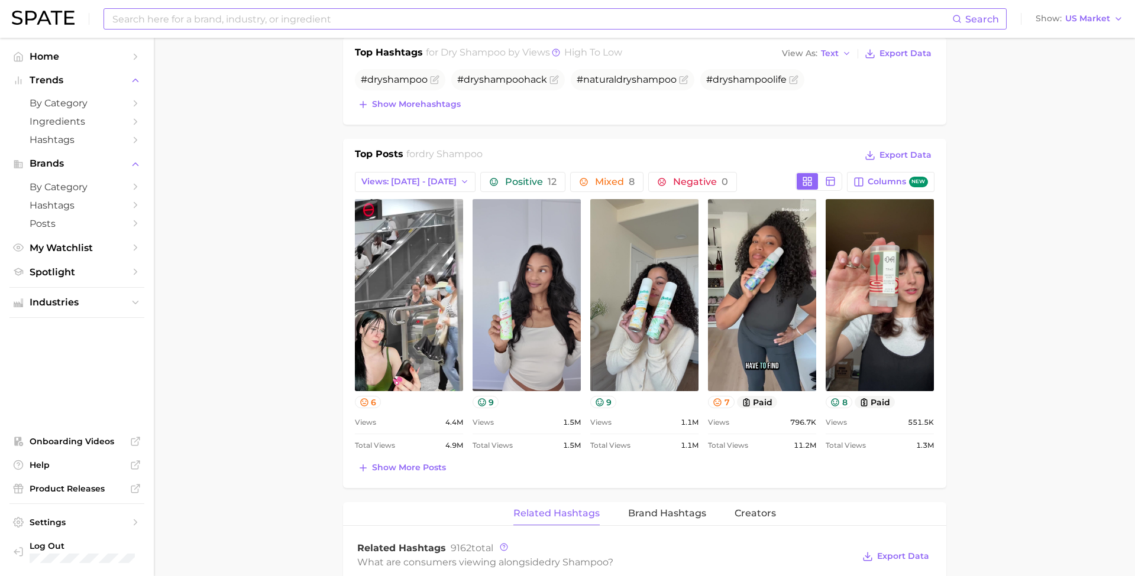
click at [384, 18] on input at bounding box center [531, 19] width 841 height 20
type input "styling cream"
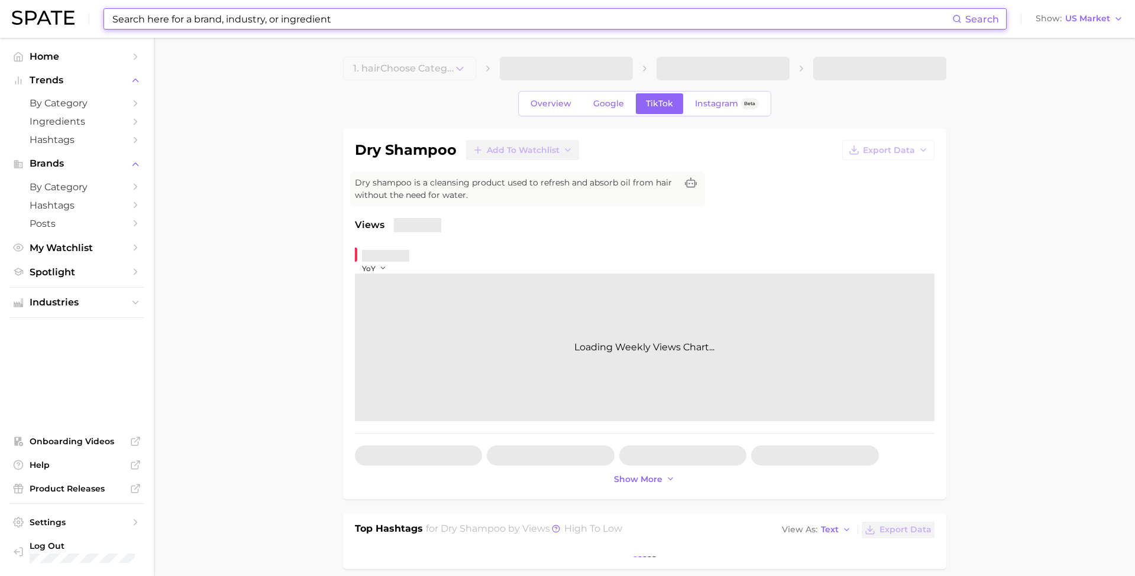
click at [222, 20] on input at bounding box center [531, 19] width 841 height 20
type input "s"
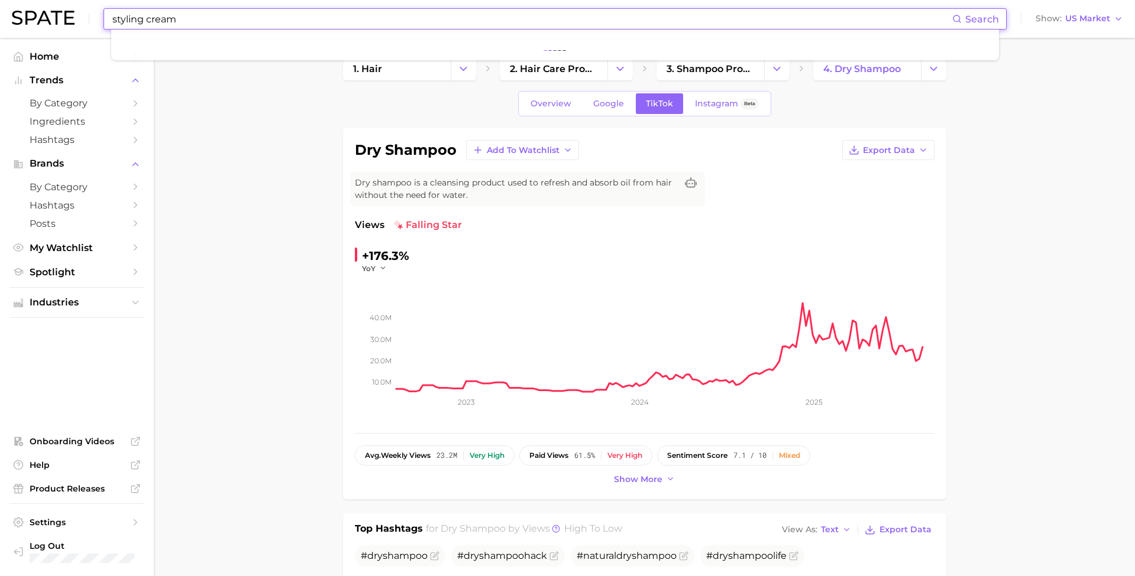
type input "styling cream"
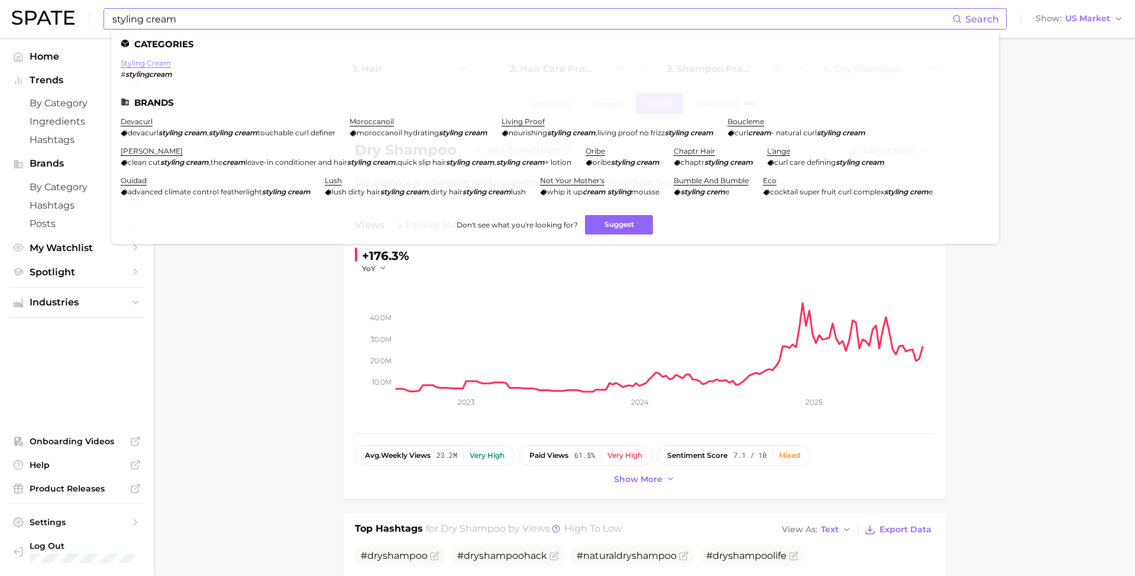
click at [147, 63] on link "styling cream" at bounding box center [146, 63] width 50 height 9
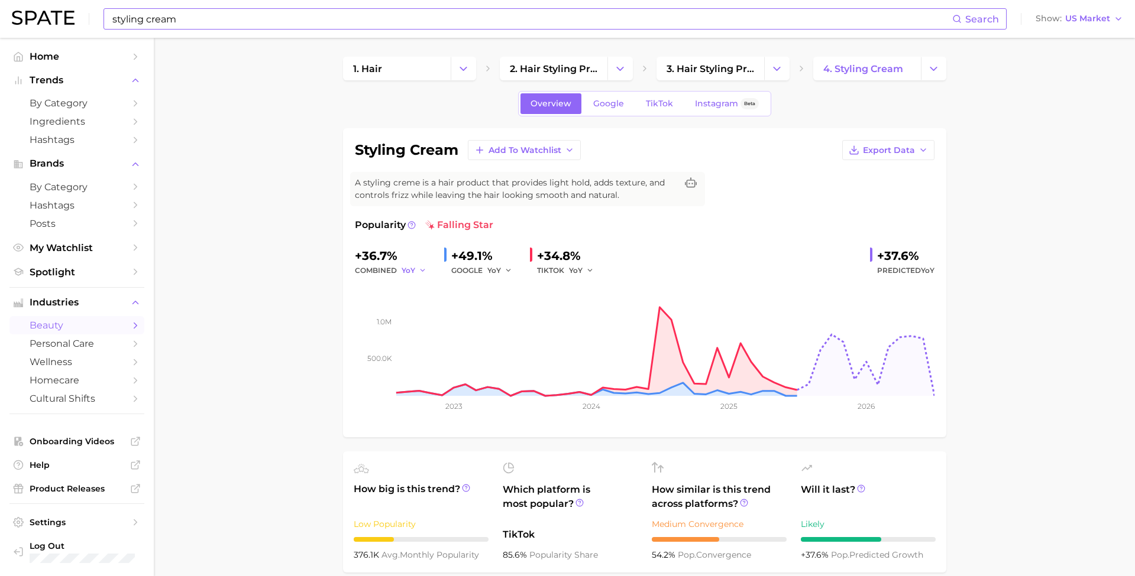
click at [410, 270] on span "YoY" at bounding box center [408, 270] width 14 height 10
click at [372, 326] on button "MoM" at bounding box center [369, 332] width 130 height 21
click at [579, 271] on button "YoY" at bounding box center [581, 271] width 25 height 14
click at [562, 325] on button "MoM" at bounding box center [537, 332] width 130 height 21
click at [647, 108] on span "TikTok" at bounding box center [659, 104] width 27 height 10
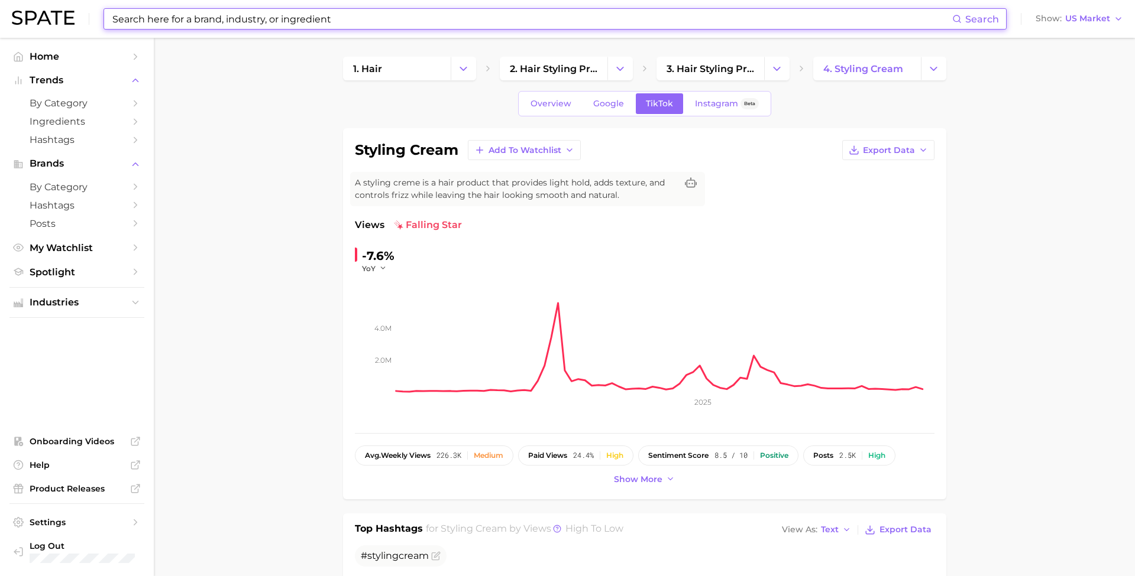
click at [382, 263] on div "-7.6%" at bounding box center [378, 256] width 33 height 19
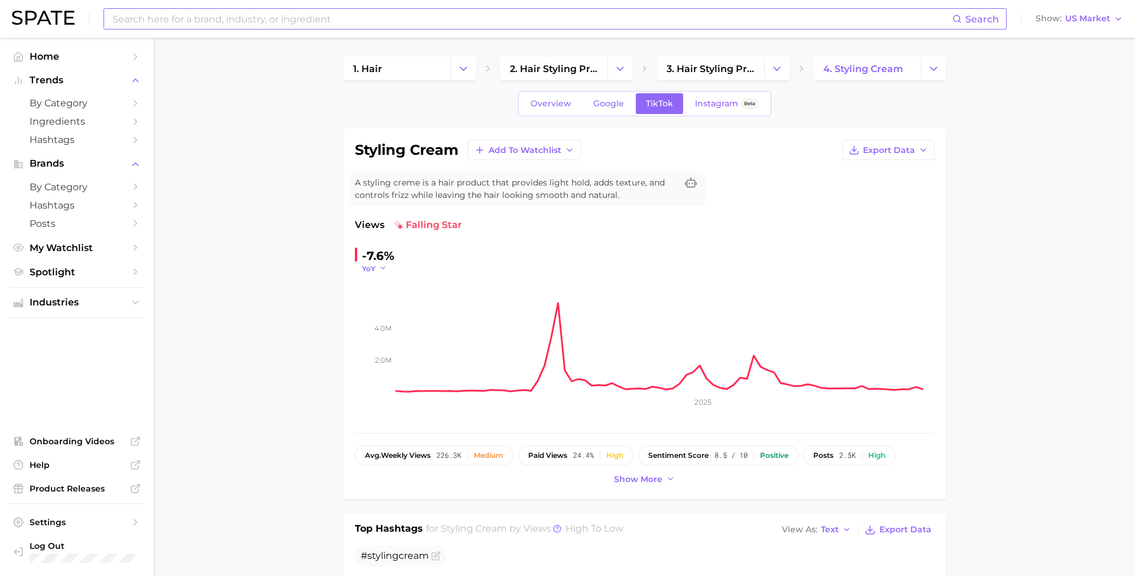
click at [379, 271] on icon "button" at bounding box center [383, 268] width 8 height 8
click at [358, 326] on button "MoM" at bounding box center [330, 327] width 130 height 21
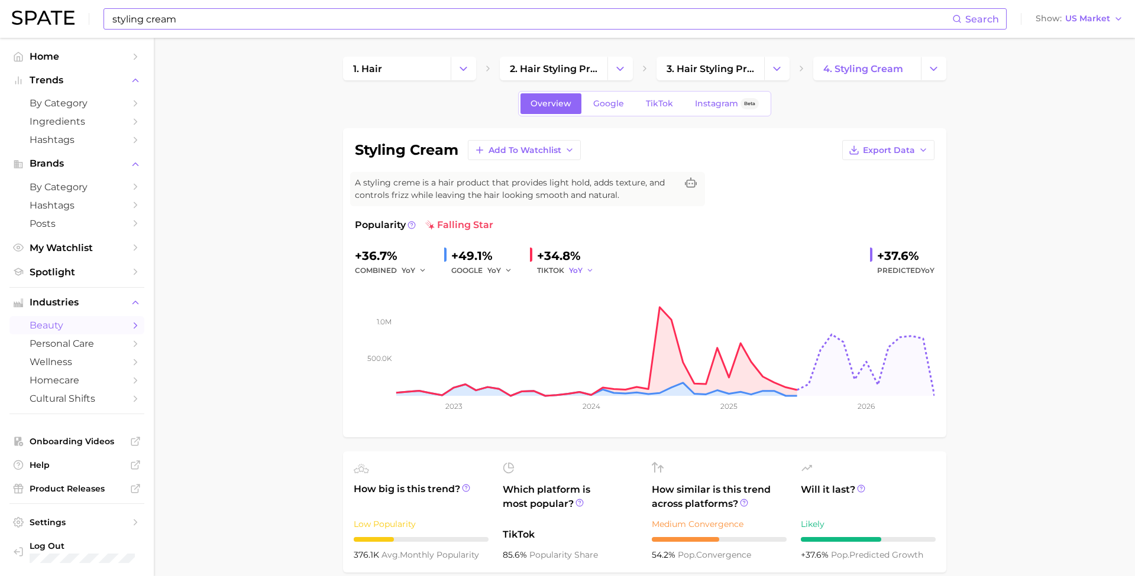
click at [569, 270] on span "YoY" at bounding box center [576, 270] width 14 height 10
click at [542, 325] on button "MoM" at bounding box center [537, 332] width 130 height 21
click at [362, 25] on input "styling cream" at bounding box center [531, 19] width 841 height 20
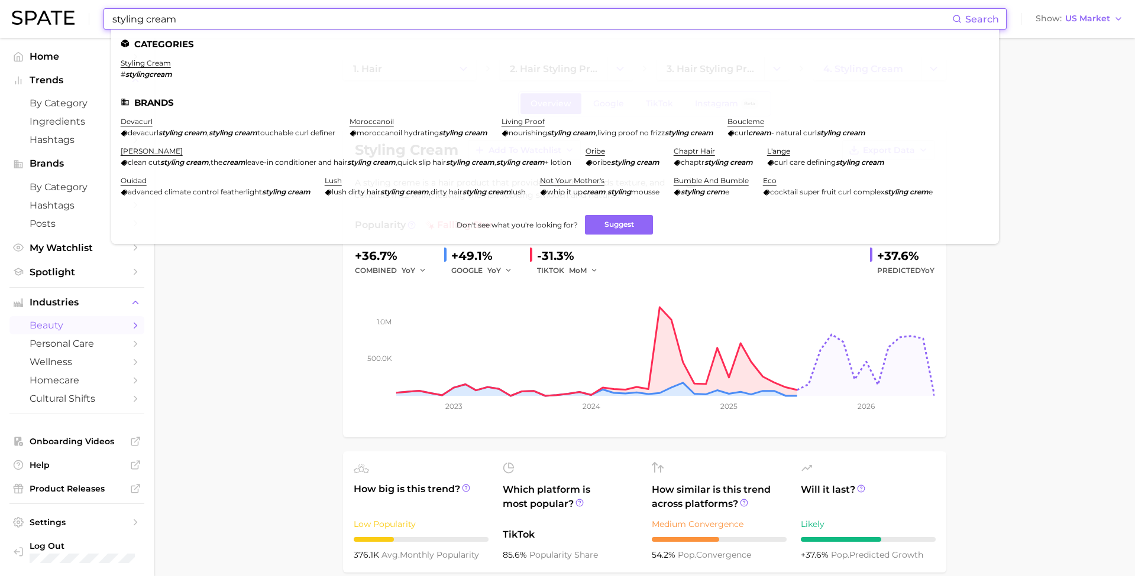
click at [362, 25] on input "styling cream" at bounding box center [531, 19] width 841 height 20
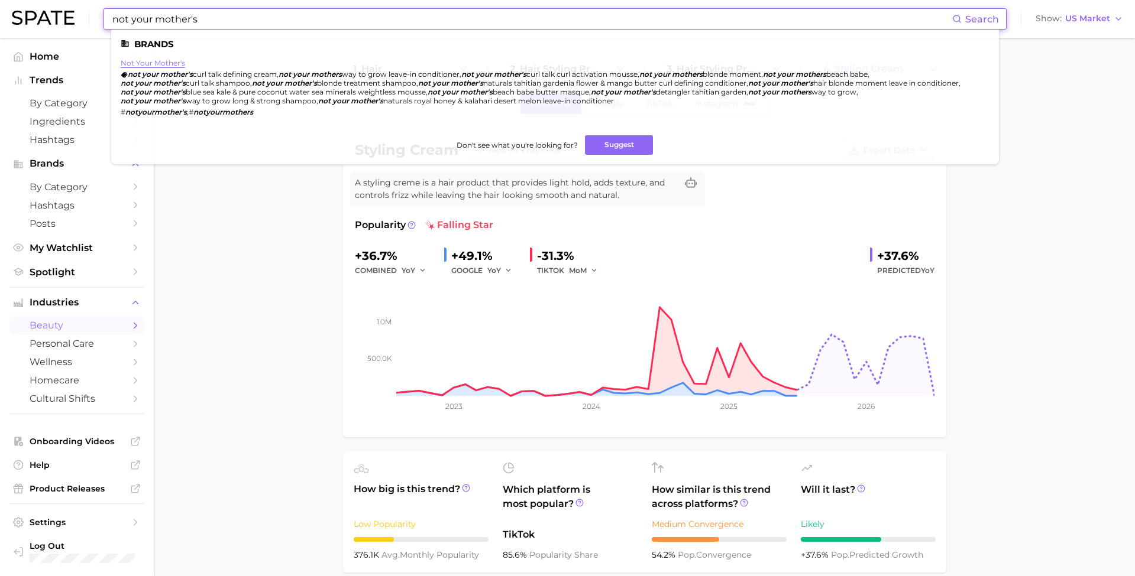
type input "not your mother's"
click at [167, 65] on link "not your mother's" at bounding box center [153, 63] width 64 height 9
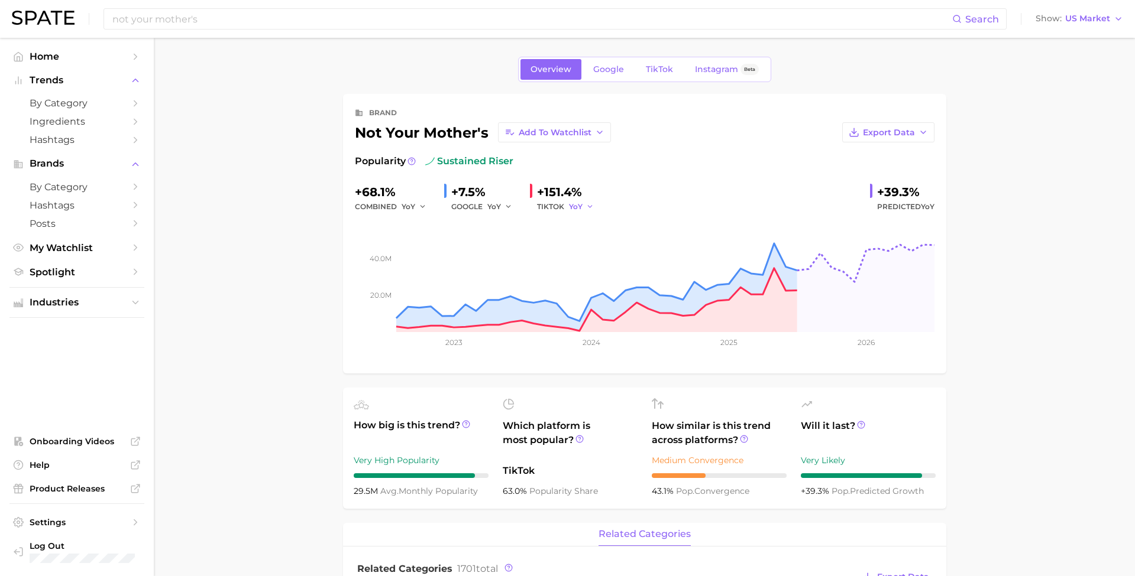
click at [576, 200] on button "YoY" at bounding box center [581, 207] width 25 height 14
click at [563, 264] on button "MoM" at bounding box center [537, 268] width 130 height 21
click at [300, 26] on input "not your mother's" at bounding box center [531, 19] width 841 height 20
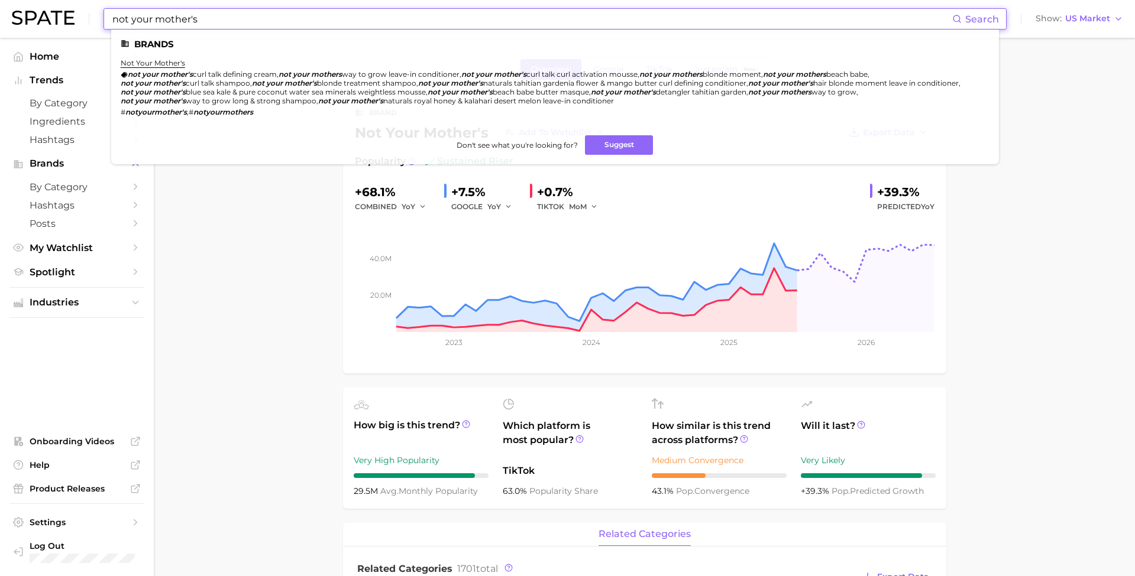
click at [300, 26] on input "not your mother's" at bounding box center [531, 19] width 841 height 20
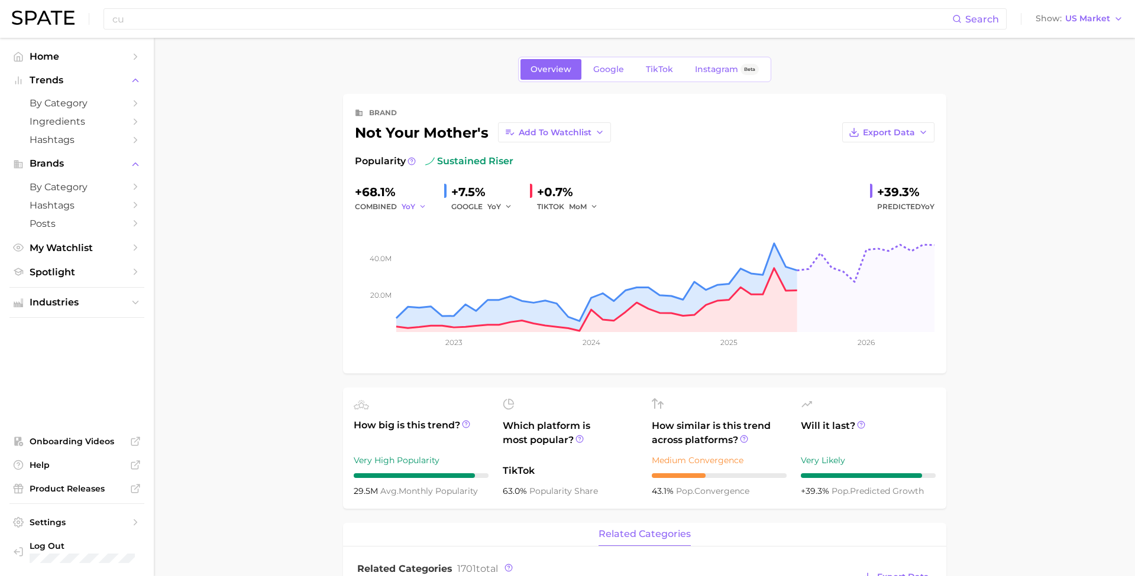
click at [407, 203] on span "YoY" at bounding box center [408, 207] width 14 height 10
click at [375, 265] on button "MoM" at bounding box center [369, 268] width 130 height 21
click at [269, 21] on input "cu" at bounding box center [531, 19] width 841 height 20
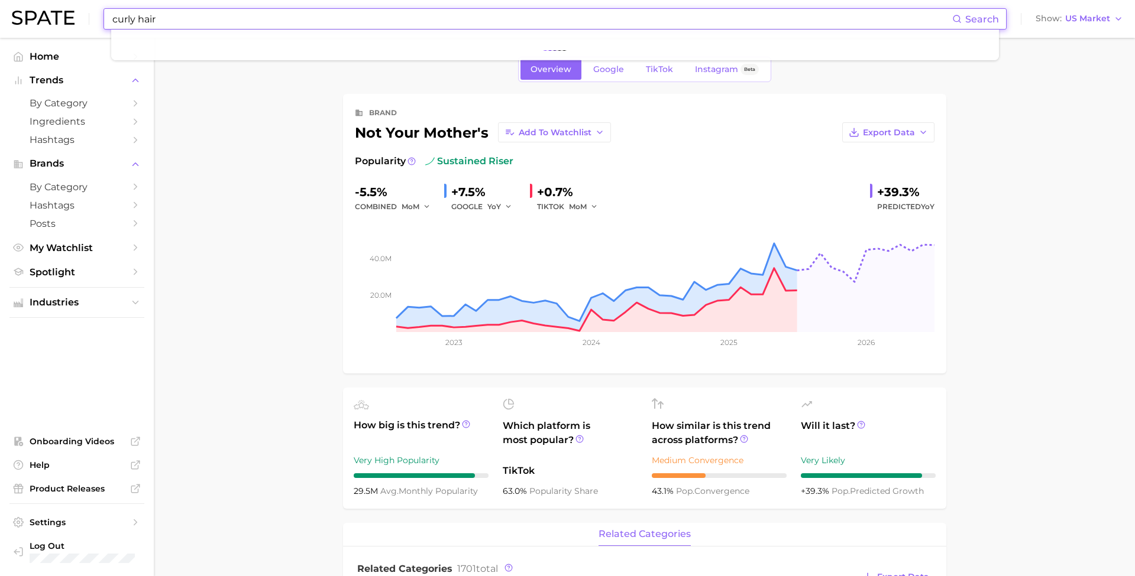
type input "curly hair"
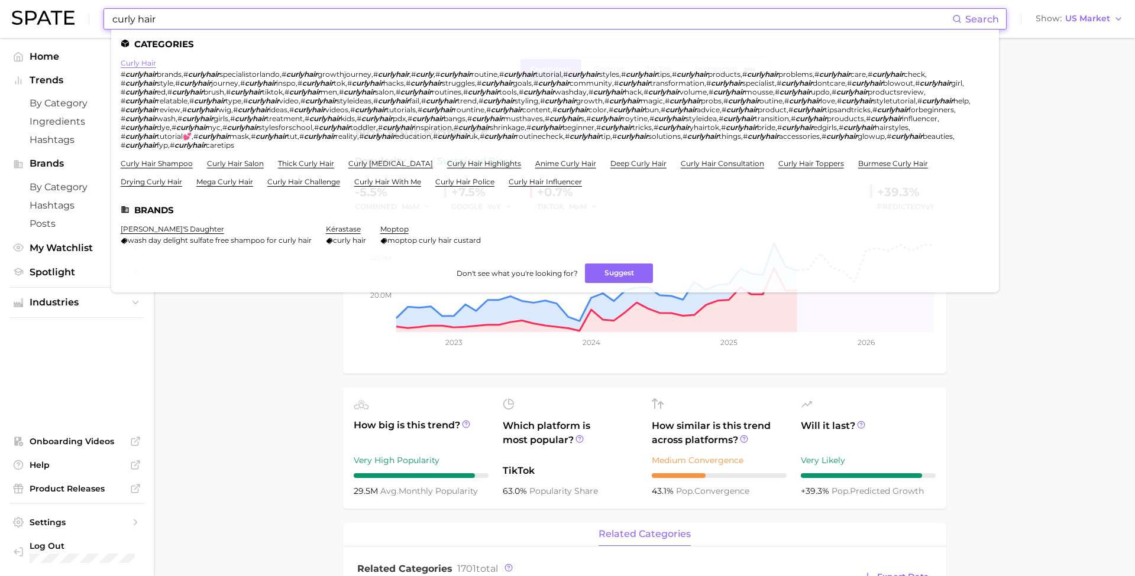
click at [132, 62] on link "curly hair" at bounding box center [138, 63] width 35 height 9
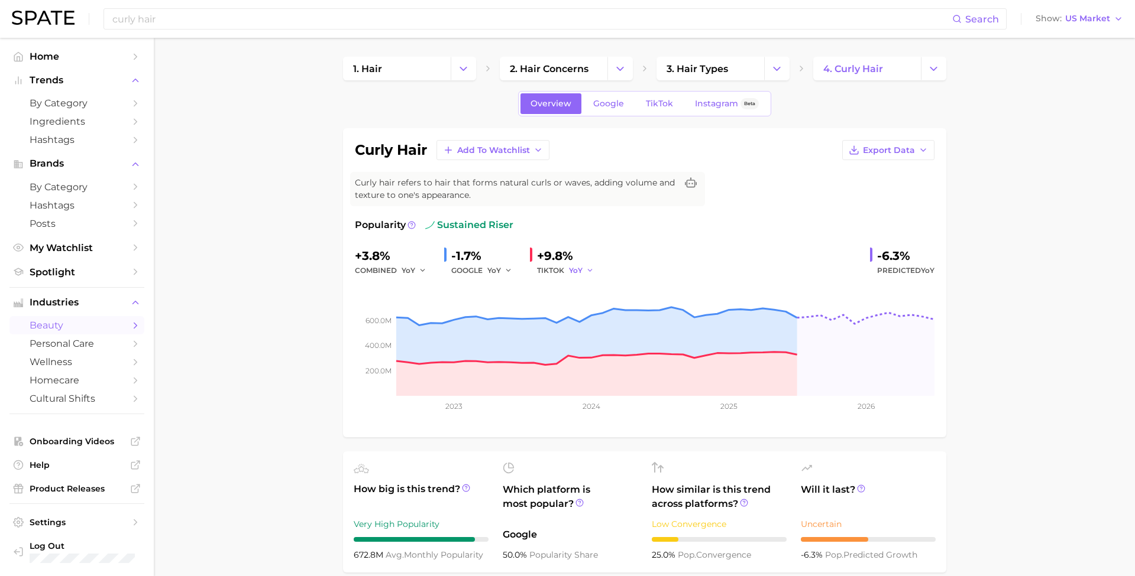
click at [573, 269] on span "YoY" at bounding box center [576, 270] width 14 height 10
click at [544, 332] on button "MoM" at bounding box center [537, 332] width 130 height 21
click at [401, 269] on span "YoY" at bounding box center [408, 270] width 14 height 10
click at [396, 328] on button "MoM" at bounding box center [369, 332] width 130 height 21
click at [395, 16] on input "curly hair" at bounding box center [531, 19] width 841 height 20
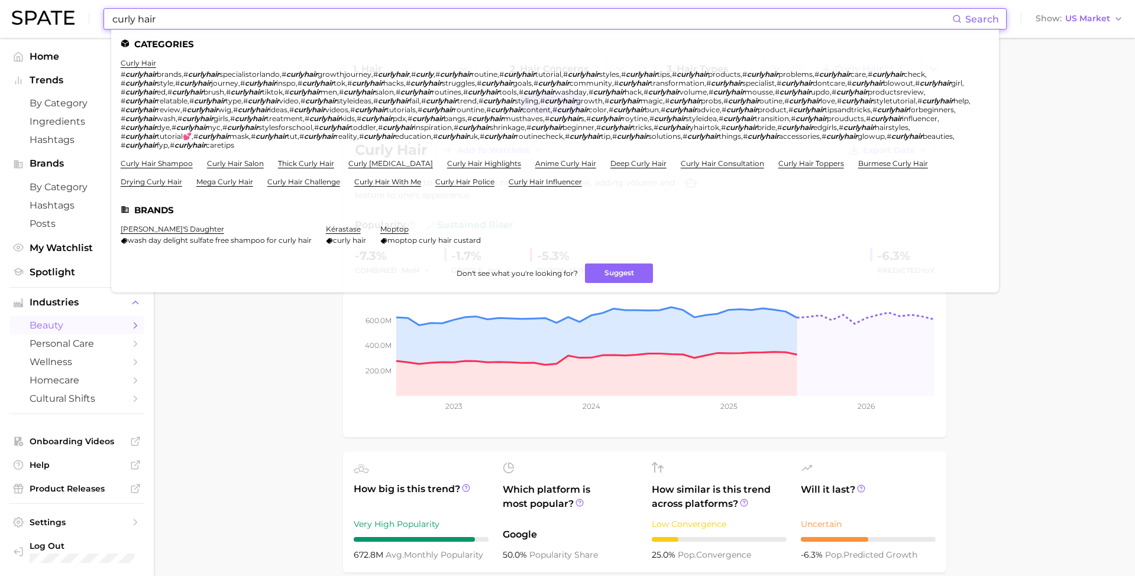
click at [395, 16] on input "curly hair" at bounding box center [531, 19] width 841 height 20
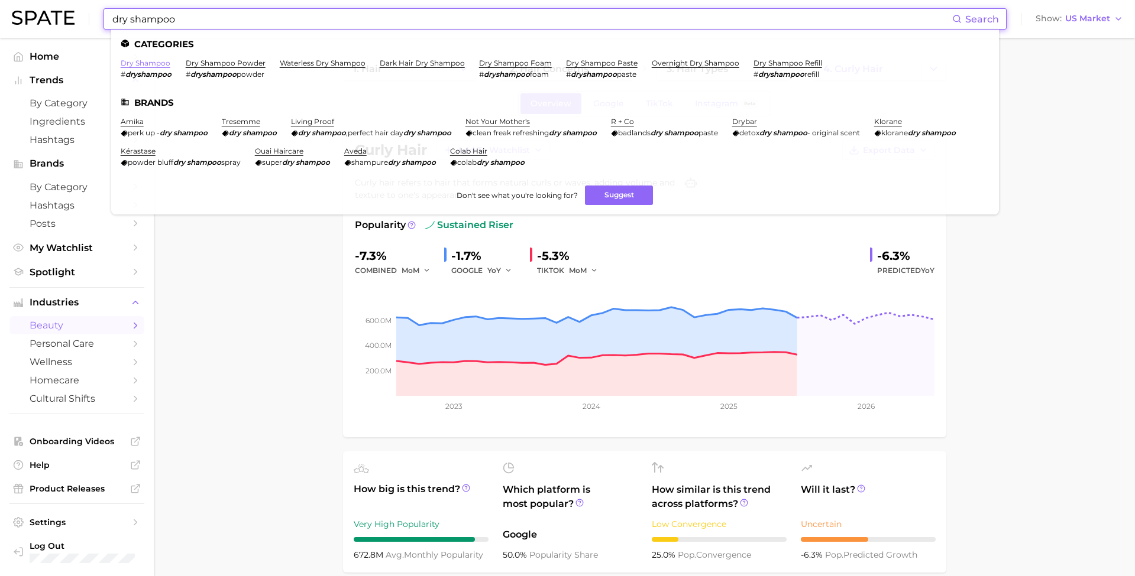
type input "dry shampoo"
click at [150, 61] on link "dry shampoo" at bounding box center [146, 63] width 50 height 9
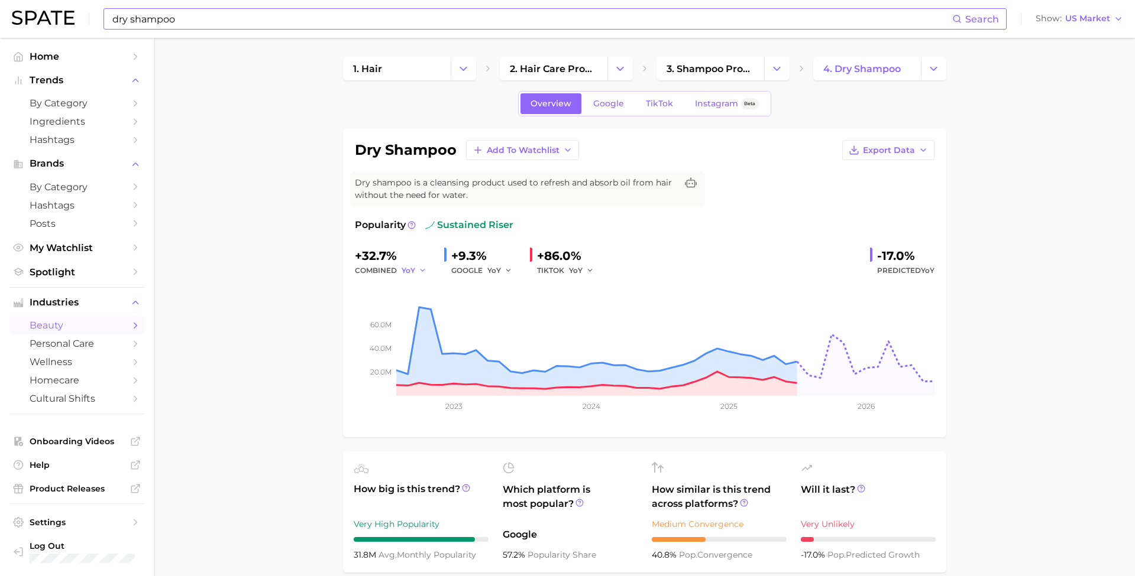
click at [403, 269] on span "YoY" at bounding box center [408, 270] width 14 height 10
click at [372, 328] on button "MoM" at bounding box center [369, 332] width 130 height 21
click at [576, 270] on span "YoY" at bounding box center [576, 270] width 14 height 10
click at [566, 331] on button "MoM" at bounding box center [537, 332] width 130 height 21
